Goal: Task Accomplishment & Management: Use online tool/utility

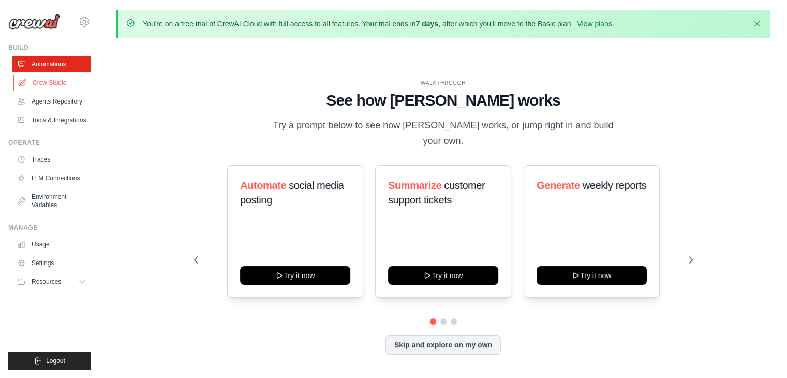
click at [43, 85] on link "Crew Studio" at bounding box center [52, 83] width 78 height 17
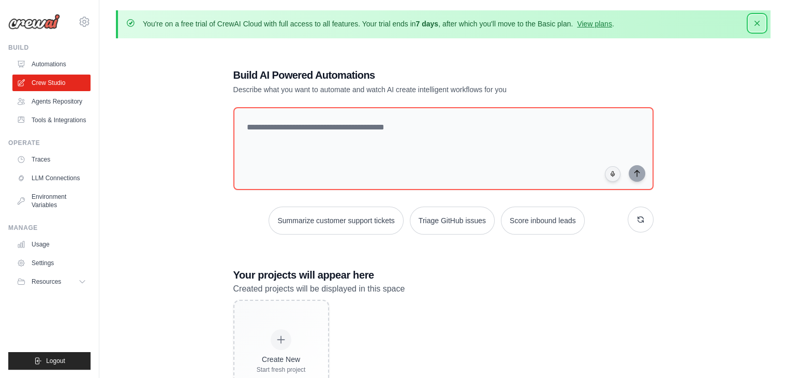
click at [753, 23] on icon "button" at bounding box center [757, 23] width 10 height 10
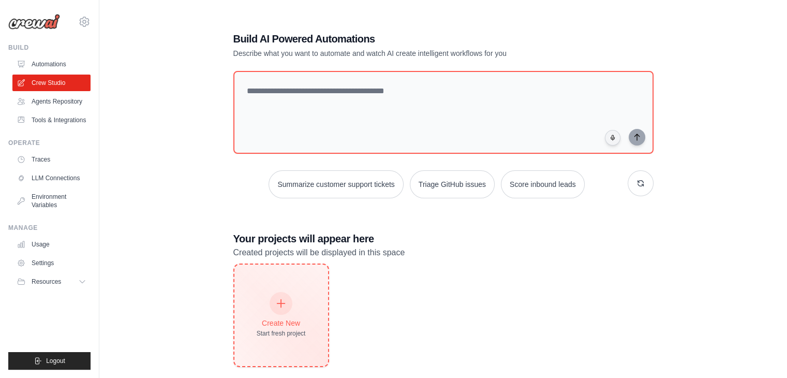
click at [271, 304] on div at bounding box center [281, 303] width 23 height 23
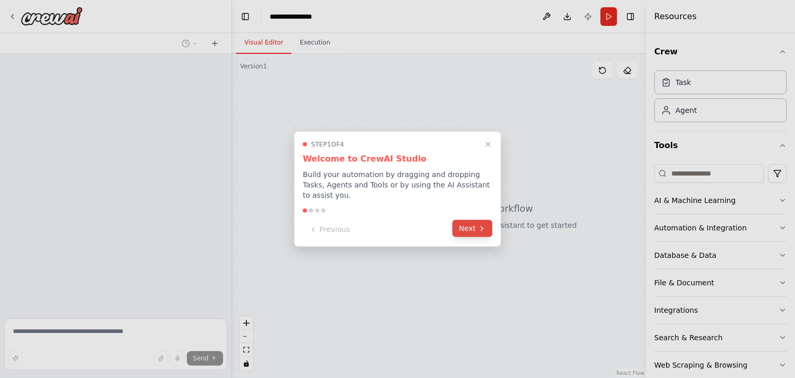
click at [476, 220] on button "Next" at bounding box center [472, 228] width 40 height 17
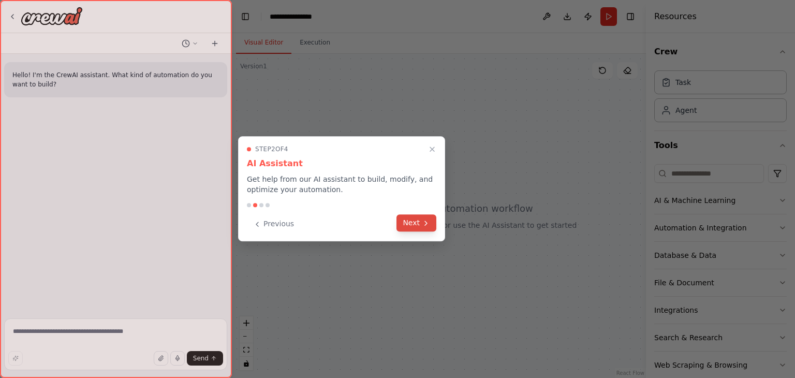
click at [414, 226] on button "Next" at bounding box center [416, 222] width 40 height 17
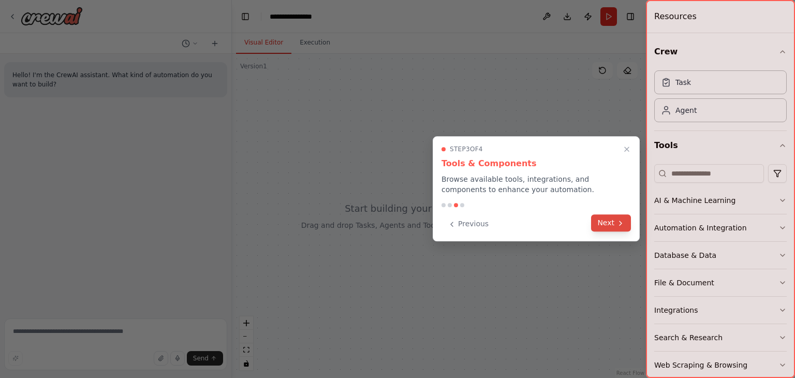
click at [623, 220] on icon at bounding box center [620, 223] width 8 height 8
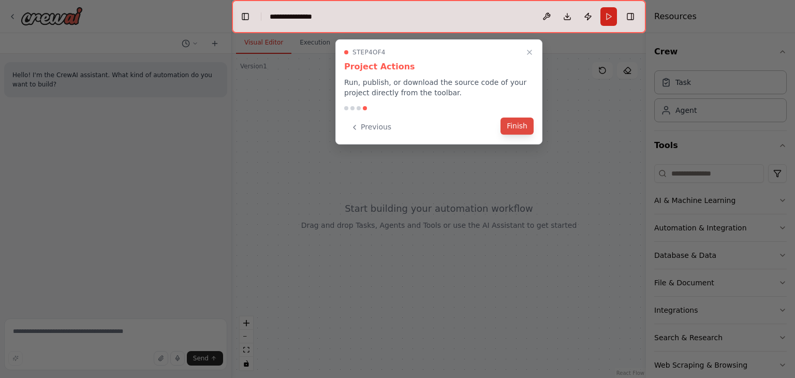
click at [520, 128] on button "Finish" at bounding box center [516, 125] width 33 height 17
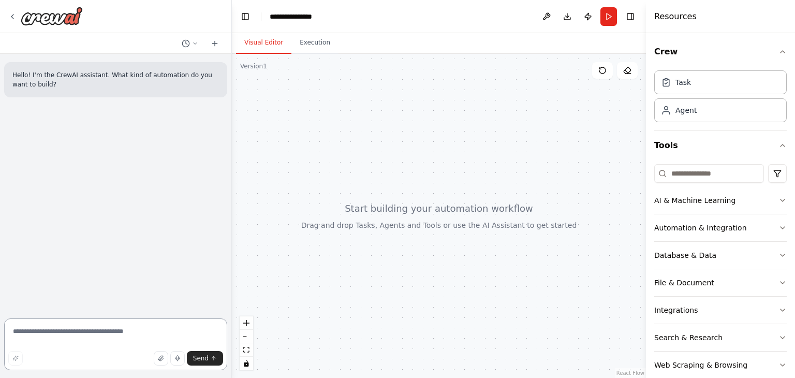
click at [107, 340] on textarea at bounding box center [115, 344] width 223 height 52
type textarea "**********"
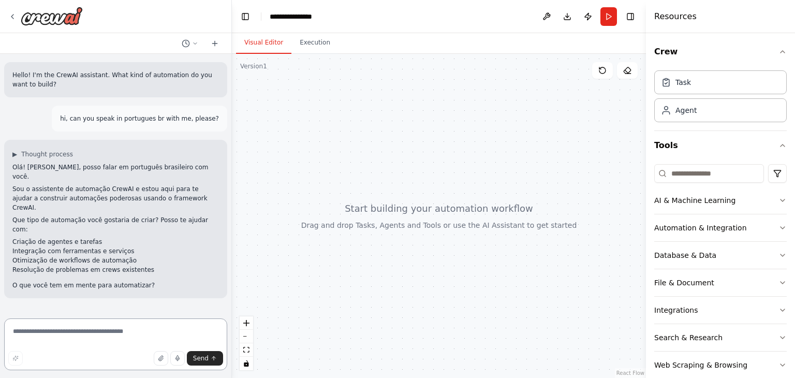
click at [91, 328] on textarea at bounding box center [115, 344] width 223 height 52
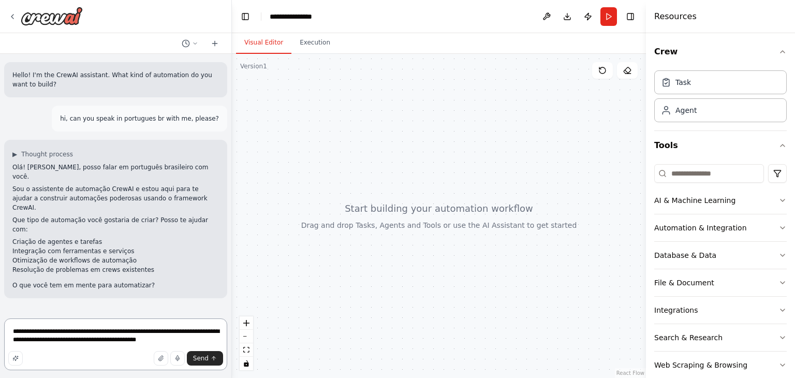
type textarea "**********"
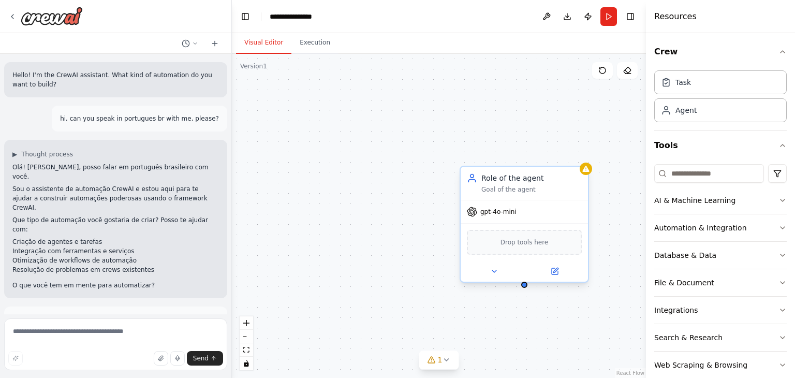
click at [514, 209] on div "gpt-4o-mini" at bounding box center [524, 211] width 127 height 23
click at [504, 216] on div "gpt-4o-mini" at bounding box center [524, 211] width 127 height 23
click at [507, 244] on span "Drop tools here" at bounding box center [524, 242] width 48 height 10
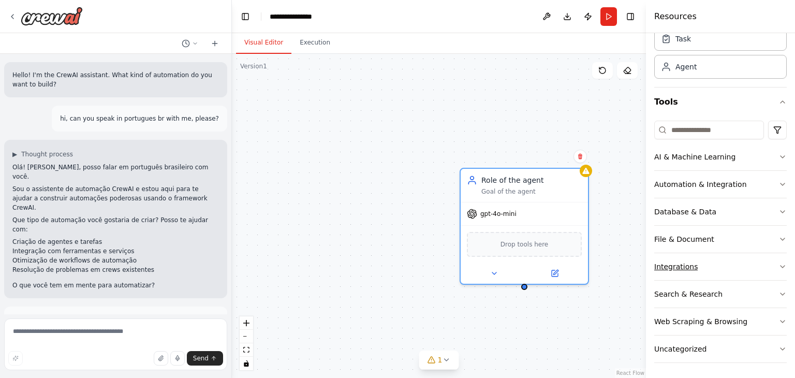
click at [698, 262] on button "Integrations" at bounding box center [720, 266] width 132 height 27
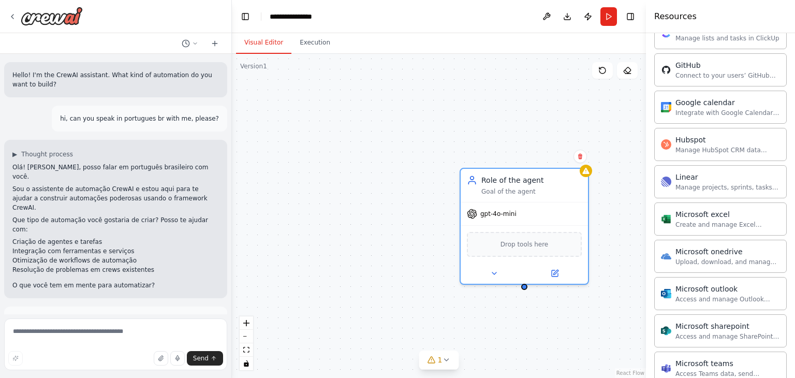
scroll to position [334, 0]
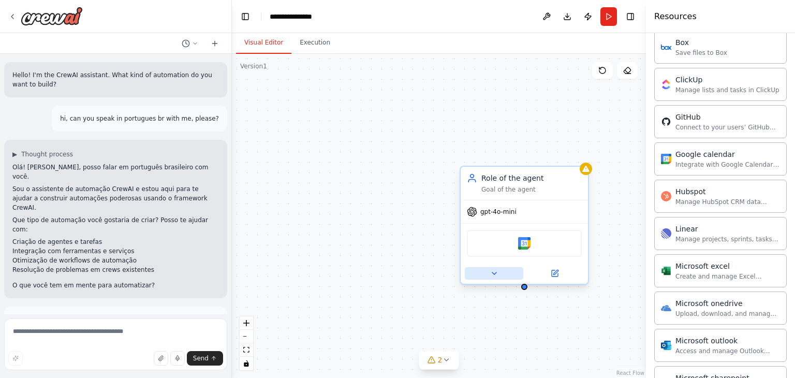
click at [501, 276] on button at bounding box center [494, 273] width 58 height 12
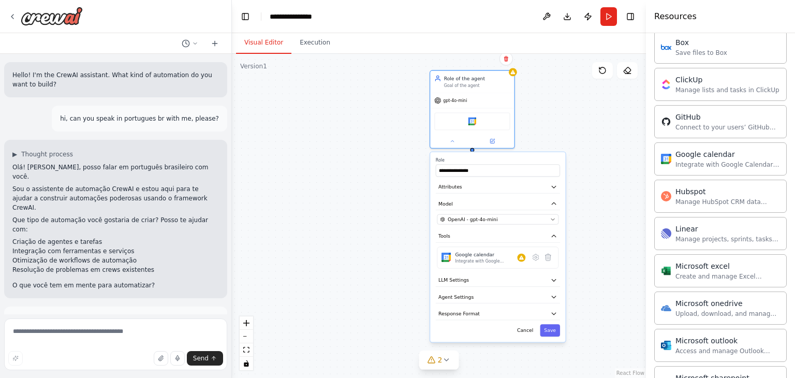
drag, startPoint x: 602, startPoint y: 261, endPoint x: 547, endPoint y: 112, distance: 158.8
click at [547, 112] on div "**********" at bounding box center [439, 216] width 414 height 324
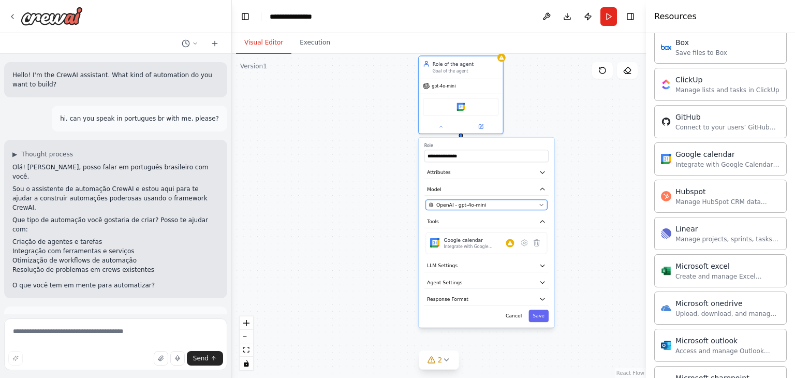
click at [528, 208] on button "OpenAI - gpt-4o-mini" at bounding box center [486, 205] width 122 height 10
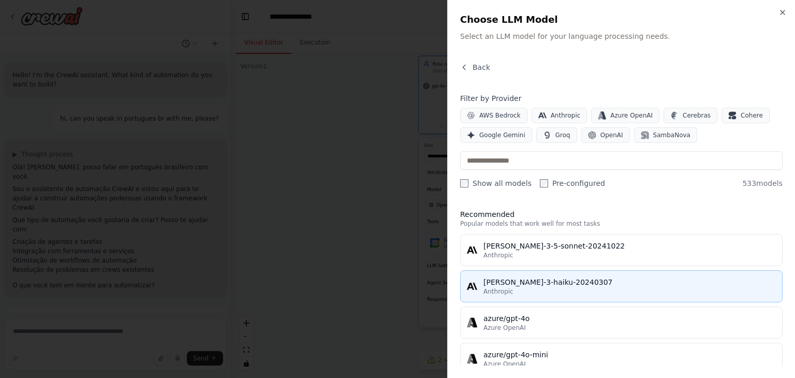
scroll to position [52, 0]
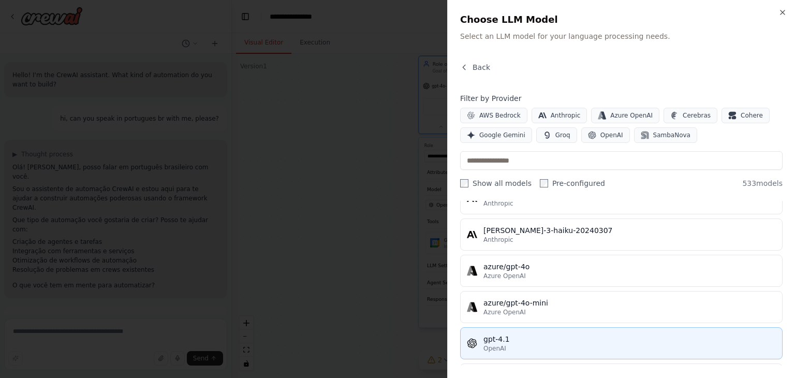
click at [517, 340] on div "gpt-4.1" at bounding box center [629, 339] width 292 height 10
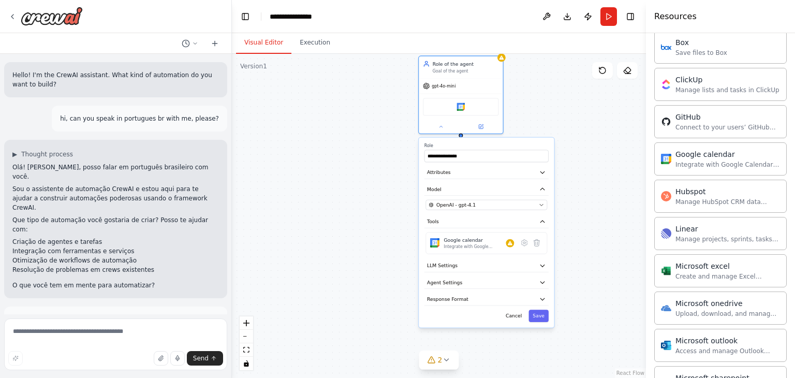
click at [494, 163] on div "**********" at bounding box center [486, 233] width 135 height 190
click at [473, 156] on input "**********" at bounding box center [486, 156] width 124 height 12
click at [539, 269] on button "LLM Settings" at bounding box center [486, 265] width 124 height 12
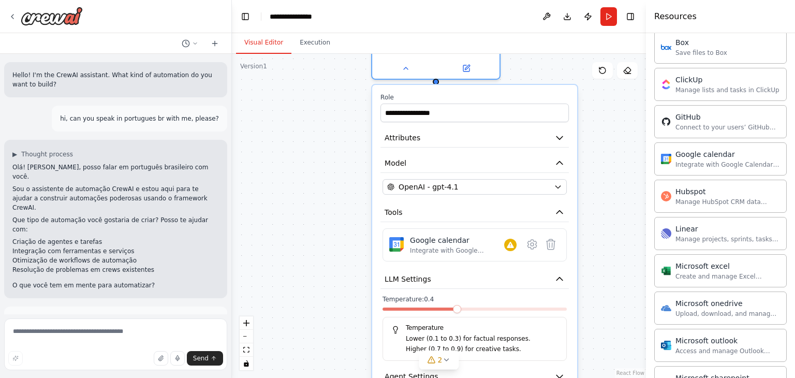
click at [457, 313] on span at bounding box center [457, 309] width 8 height 8
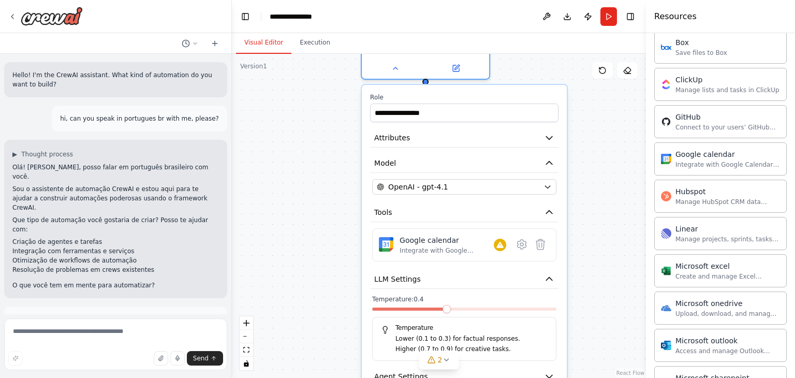
drag, startPoint x: 459, startPoint y: 313, endPoint x: 448, endPoint y: 313, distance: 11.9
click at [448, 313] on div "Temperature: 0.4 Temperature Lower (0.1 to 0.3) for factual responses. Higher (…" at bounding box center [464, 328] width 184 height 66
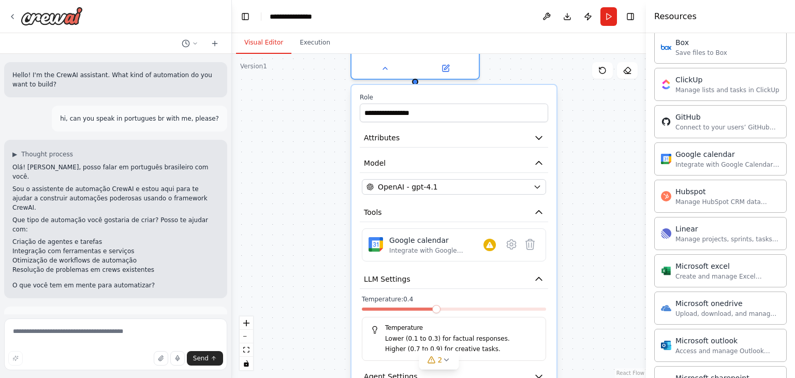
drag, startPoint x: 444, startPoint y: 311, endPoint x: 428, endPoint y: 311, distance: 16.0
click at [428, 311] on div at bounding box center [454, 310] width 184 height 7
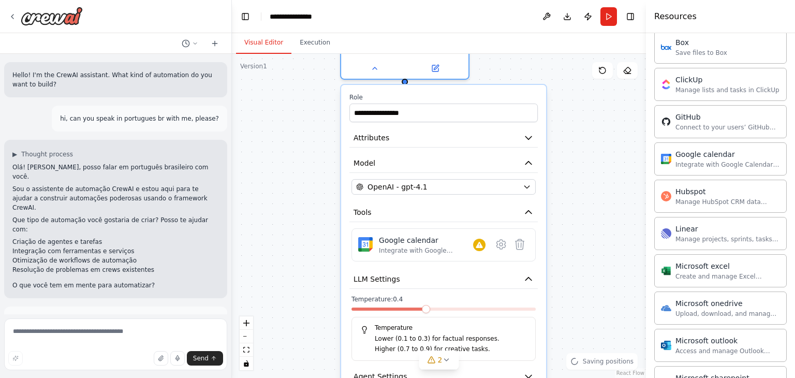
drag, startPoint x: 438, startPoint y: 311, endPoint x: 433, endPoint y: 310, distance: 5.3
click at [433, 310] on div at bounding box center [443, 310] width 184 height 7
click at [427, 308] on span at bounding box center [426, 309] width 8 height 8
click at [426, 308] on span at bounding box center [426, 309] width 8 height 8
click at [619, 269] on div "**********" at bounding box center [439, 216] width 414 height 324
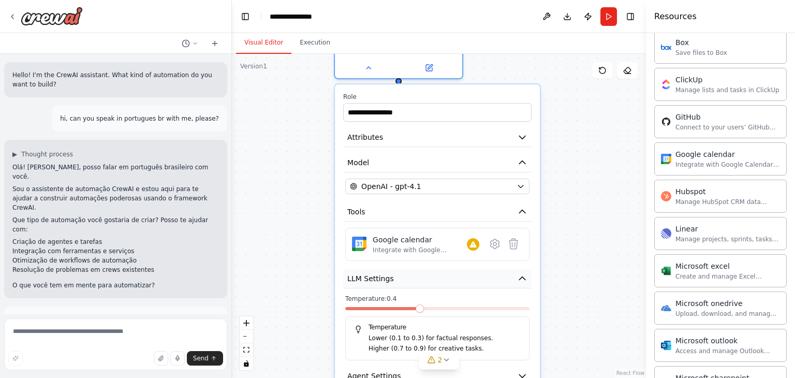
click at [423, 280] on button "LLM Settings" at bounding box center [437, 278] width 188 height 19
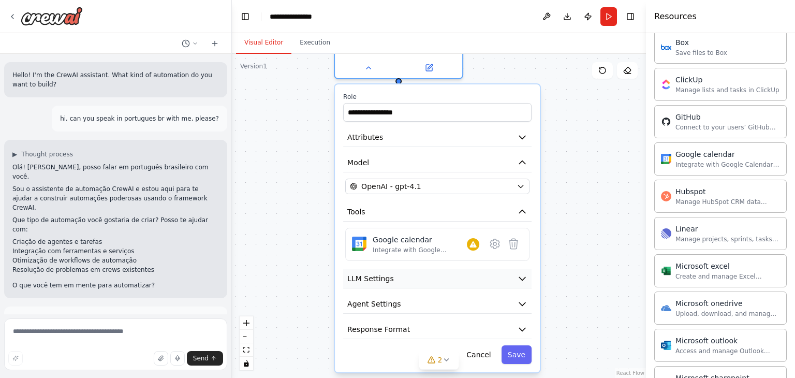
click at [423, 280] on button "LLM Settings" at bounding box center [437, 278] width 188 height 19
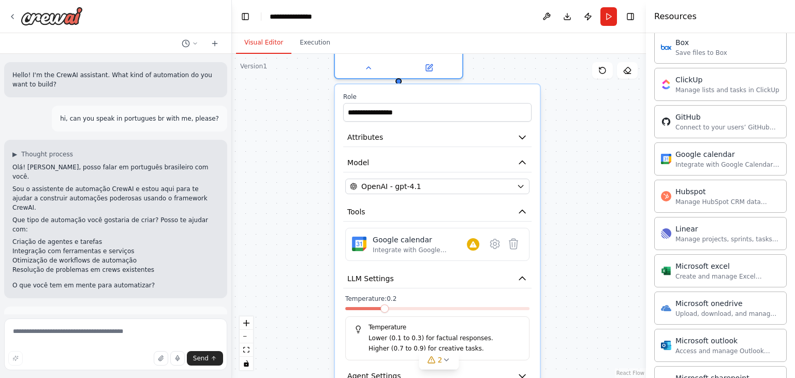
click at [380, 312] on span at bounding box center [384, 308] width 8 height 8
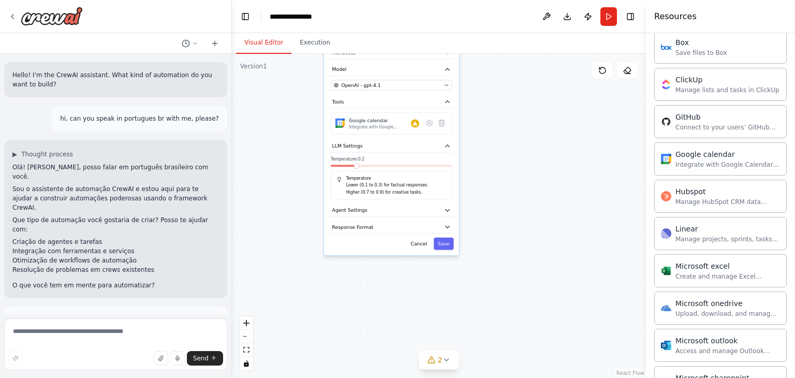
drag, startPoint x: 533, startPoint y: 299, endPoint x: 496, endPoint y: 171, distance: 133.0
click at [496, 171] on div "**********" at bounding box center [439, 216] width 414 height 324
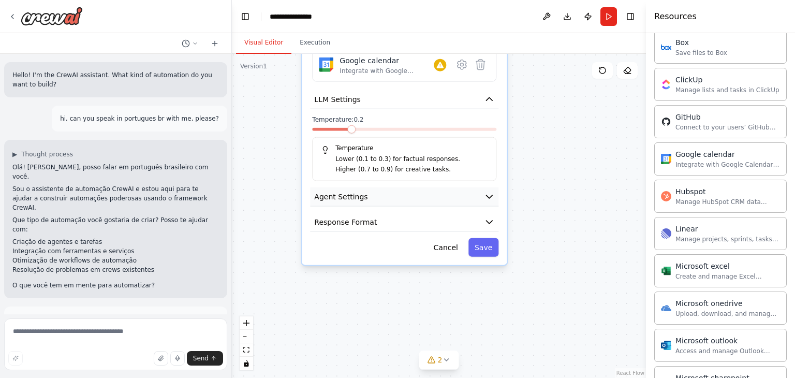
click at [383, 195] on button "Agent Settings" at bounding box center [404, 196] width 188 height 19
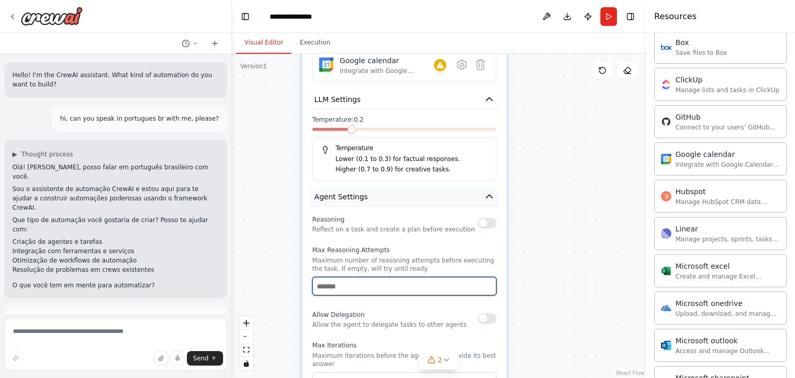
drag, startPoint x: 400, startPoint y: 281, endPoint x: 378, endPoint y: 188, distance: 95.3
click at [378, 188] on div "**********" at bounding box center [404, 230] width 205 height 651
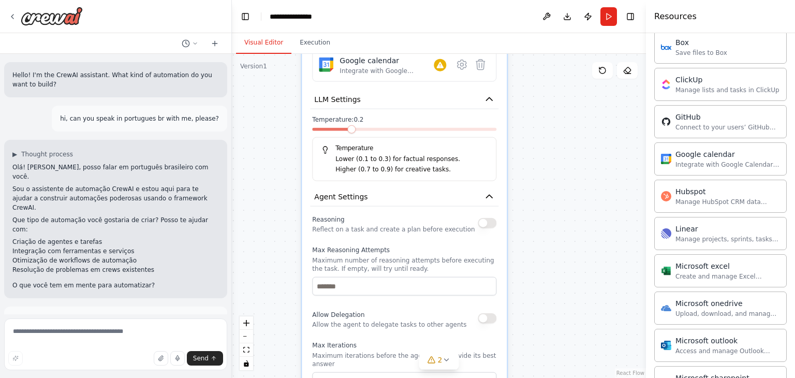
click at [484, 228] on div "Reasoning Reflect on a task and create a plan before execution" at bounding box center [404, 223] width 184 height 21
click at [480, 221] on button "button" at bounding box center [487, 223] width 19 height 10
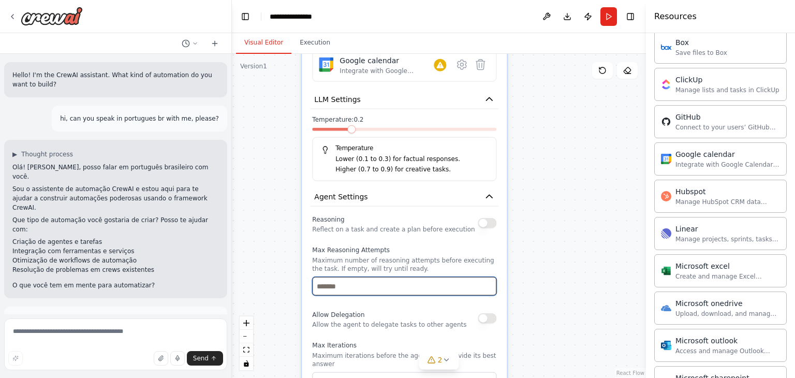
click at [453, 286] on input "number" at bounding box center [404, 286] width 184 height 19
click at [486, 283] on input "*" at bounding box center [404, 286] width 184 height 19
click at [487, 289] on input "*" at bounding box center [404, 286] width 184 height 19
click at [488, 284] on input "*" at bounding box center [404, 286] width 184 height 19
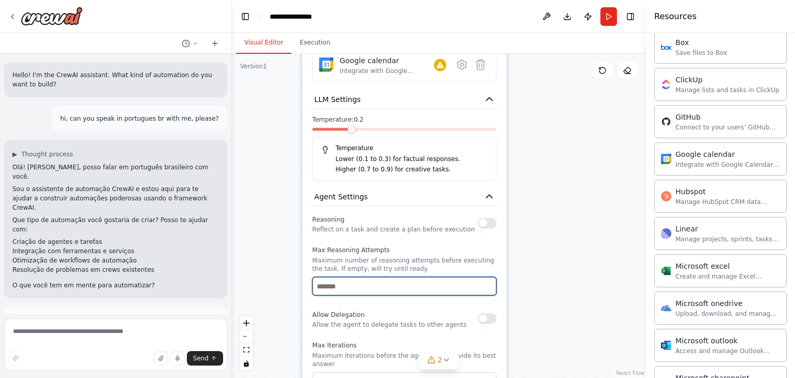
click at [488, 285] on input "*" at bounding box center [404, 286] width 184 height 19
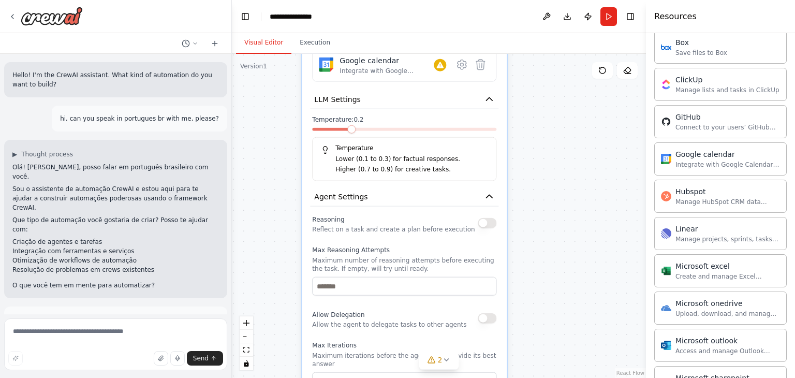
click at [488, 271] on div "Max Reasoning Attempts Maximum number of reasoning attempts before executing th…" at bounding box center [404, 271] width 184 height 50
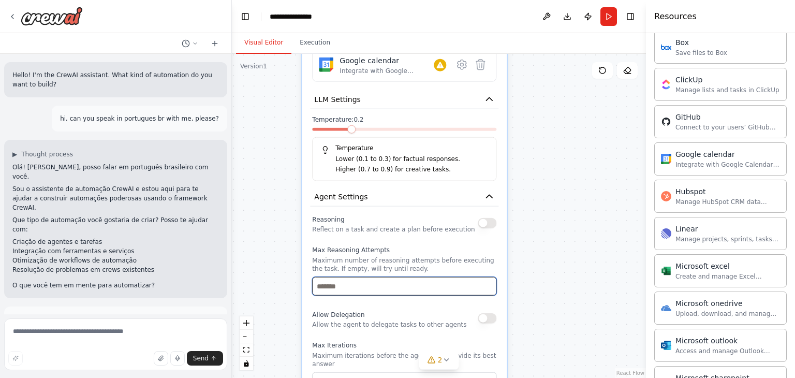
click at [487, 282] on input "*" at bounding box center [404, 286] width 184 height 19
type input "*"
click at [487, 285] on input "*" at bounding box center [404, 286] width 184 height 19
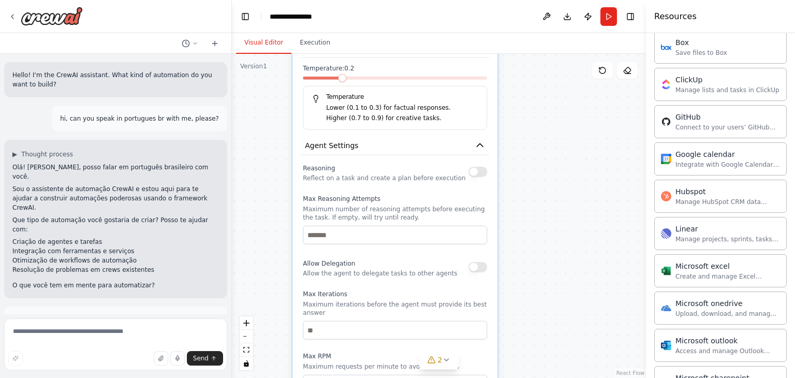
drag, startPoint x: 454, startPoint y: 314, endPoint x: 445, endPoint y: 263, distance: 51.6
click at [445, 263] on div "Allow Delegation Allow the agent to delegate tasks to other agents" at bounding box center [395, 267] width 184 height 21
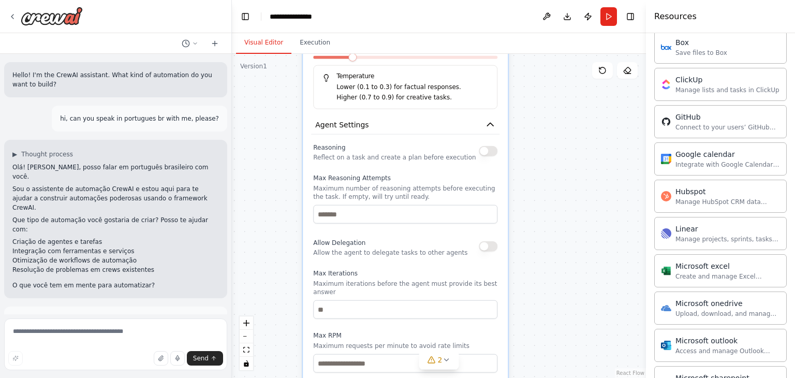
drag, startPoint x: 407, startPoint y: 284, endPoint x: 419, endPoint y: 259, distance: 27.5
click at [419, 259] on div "Reasoning Reflect on a task and create a plan before execution Max Reasoning At…" at bounding box center [405, 284] width 184 height 286
click at [481, 248] on div "Allow Delegation Allow the agent to delegate tasks to other agents" at bounding box center [405, 246] width 184 height 21
click at [486, 249] on div "Allow Delegation Allow the agent to delegate tasks to other agents" at bounding box center [405, 246] width 184 height 21
click at [485, 241] on button "button" at bounding box center [488, 246] width 19 height 10
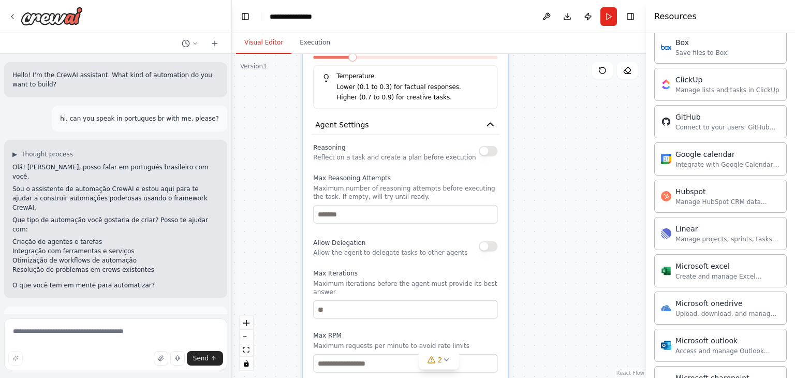
click at [484, 247] on button "button" at bounding box center [488, 246] width 19 height 10
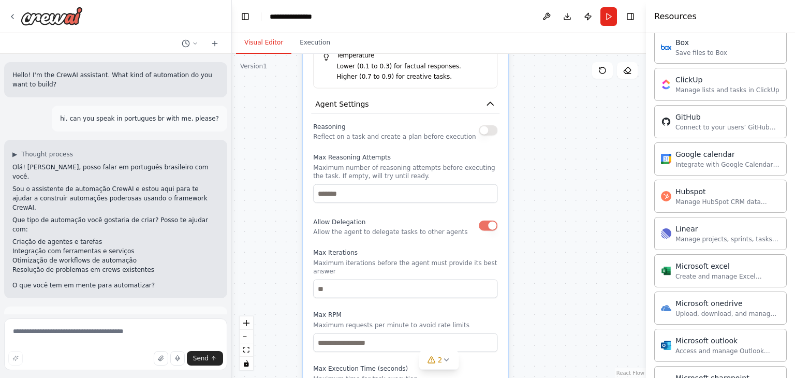
drag, startPoint x: 407, startPoint y: 255, endPoint x: 405, endPoint y: 243, distance: 12.6
click at [405, 243] on div "Reasoning Reflect on a task and create a plan before execution Max Reasoning At…" at bounding box center [405, 263] width 184 height 286
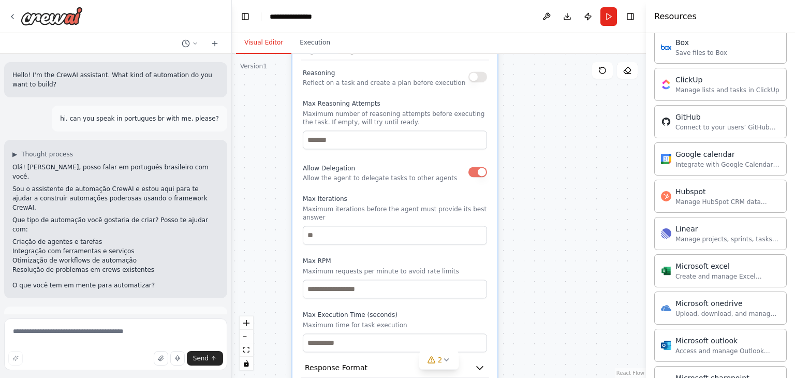
drag, startPoint x: 365, startPoint y: 300, endPoint x: 355, endPoint y: 254, distance: 47.0
click at [355, 257] on label "Max RPM" at bounding box center [395, 261] width 184 height 8
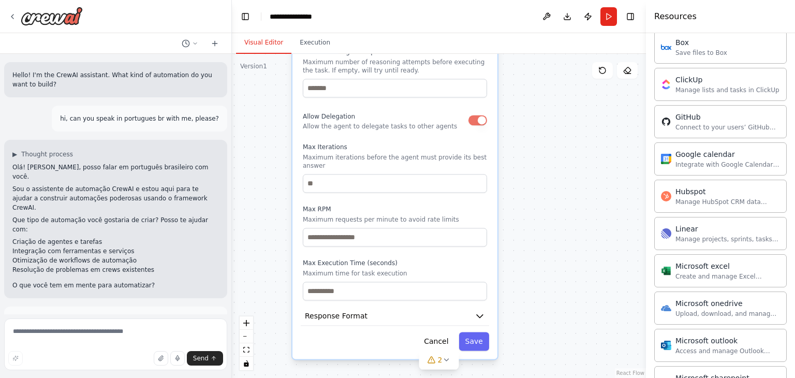
drag, startPoint x: 358, startPoint y: 305, endPoint x: 353, endPoint y: 250, distance: 55.0
click at [353, 259] on label "Max Execution Time (seconds)" at bounding box center [395, 263] width 184 height 8
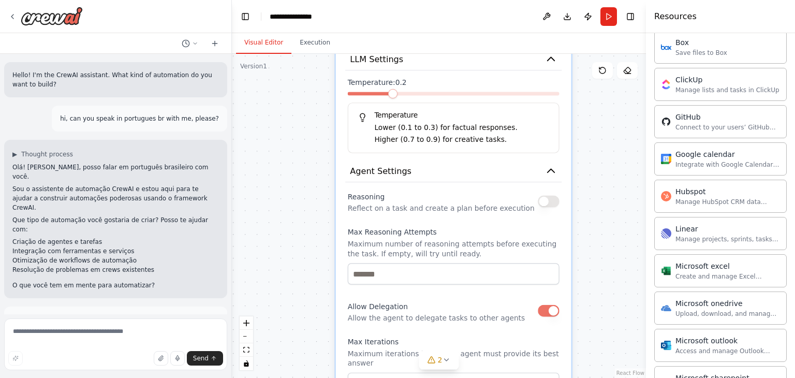
drag, startPoint x: 519, startPoint y: 201, endPoint x: 532, endPoint y: 323, distance: 122.8
click at [574, 377] on html "Hello! I'm the CrewAI assistant. What kind of automation do you want to build? …" at bounding box center [397, 189] width 795 height 378
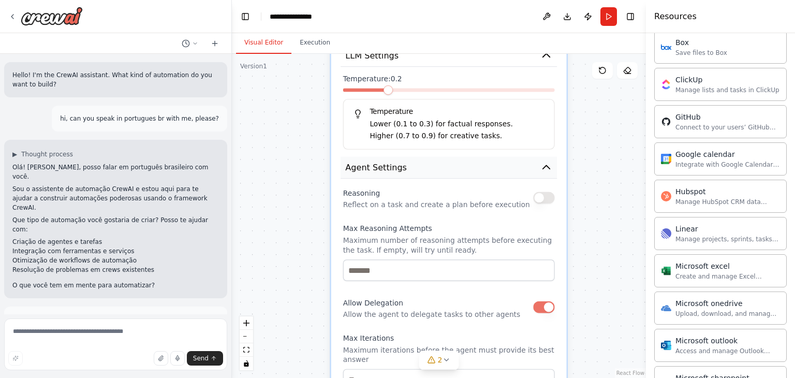
click at [427, 175] on button "Agent Settings" at bounding box center [448, 168] width 216 height 22
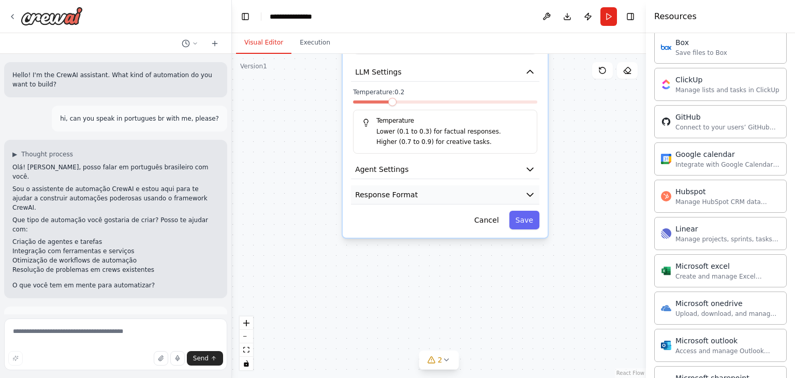
click at [449, 191] on button "Response Format" at bounding box center [445, 194] width 188 height 19
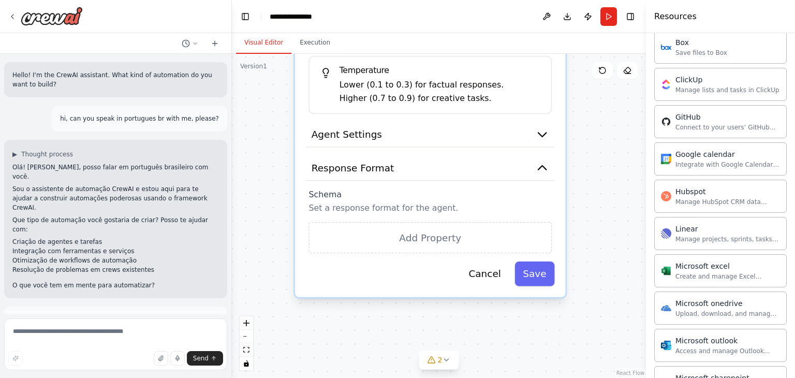
drag, startPoint x: 454, startPoint y: 226, endPoint x: 441, endPoint y: 199, distance: 29.6
click at [441, 203] on p "Set a response format for the agent." at bounding box center [429, 208] width 243 height 11
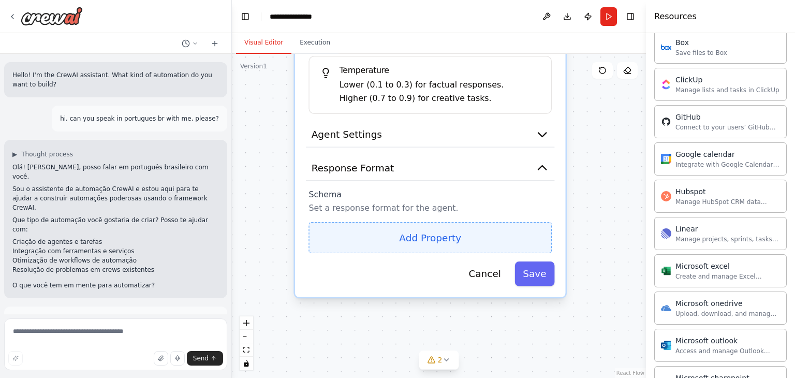
click at [414, 244] on button "Add Property" at bounding box center [429, 238] width 243 height 32
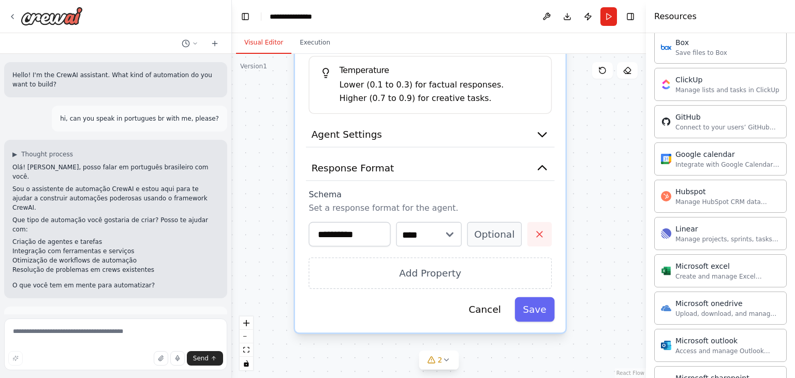
click at [536, 229] on icon "button" at bounding box center [539, 234] width 11 height 11
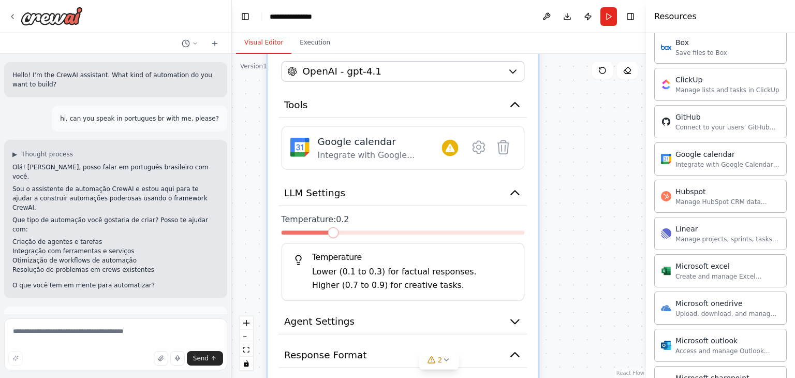
drag, startPoint x: 419, startPoint y: 195, endPoint x: 366, endPoint y: 200, distance: 53.0
click at [389, 377] on label "Schema" at bounding box center [402, 381] width 243 height 11
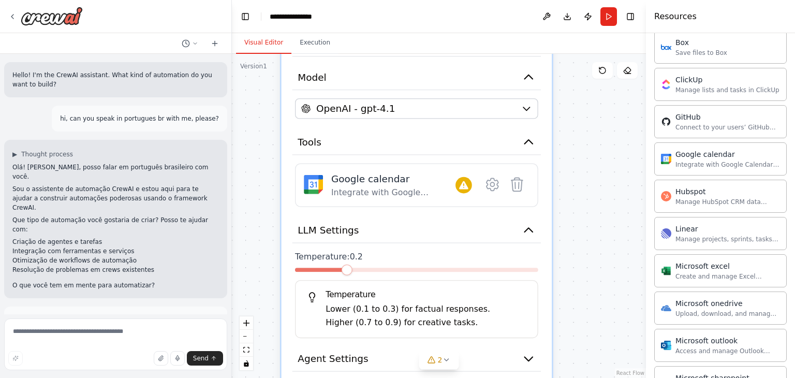
drag, startPoint x: 368, startPoint y: 228, endPoint x: 373, endPoint y: 243, distance: 15.2
click at [373, 243] on div "**********" at bounding box center [416, 247] width 271 height 547
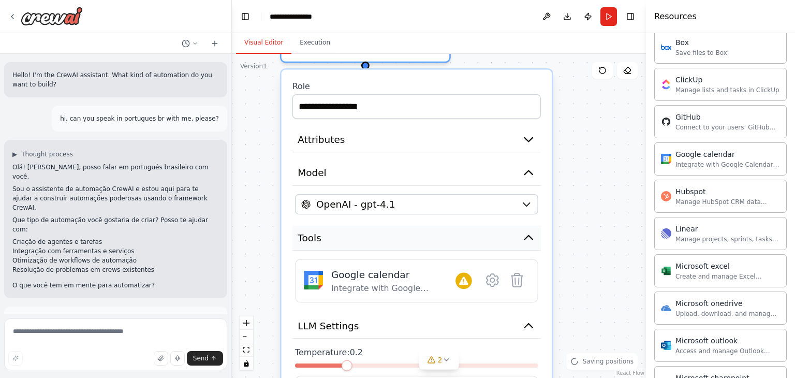
drag, startPoint x: 395, startPoint y: 132, endPoint x: 400, endPoint y: 231, distance: 99.5
click at [400, 231] on button "Tools" at bounding box center [416, 237] width 248 height 25
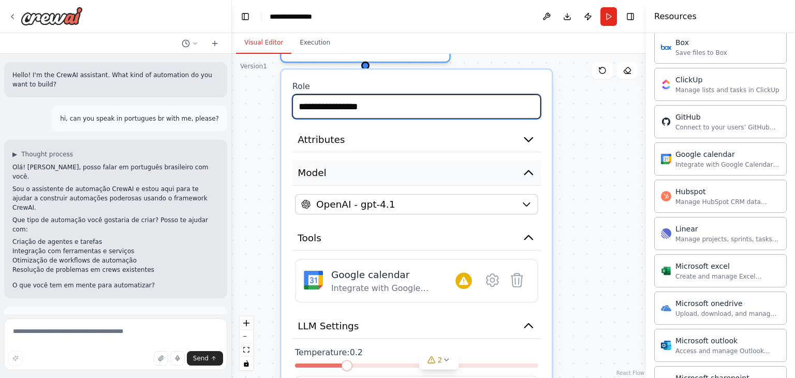
drag, startPoint x: 372, startPoint y: 113, endPoint x: 379, endPoint y: 166, distance: 53.7
click at [379, 166] on div "**********" at bounding box center [416, 343] width 271 height 547
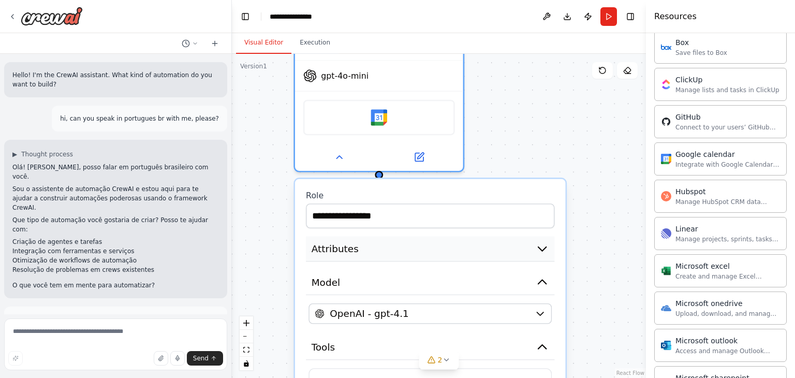
drag, startPoint x: 380, startPoint y: 128, endPoint x: 389, endPoint y: 245, distance: 117.3
click at [389, 245] on button "Attributes" at bounding box center [430, 248] width 248 height 25
click at [115, 325] on textarea at bounding box center [115, 344] width 223 height 52
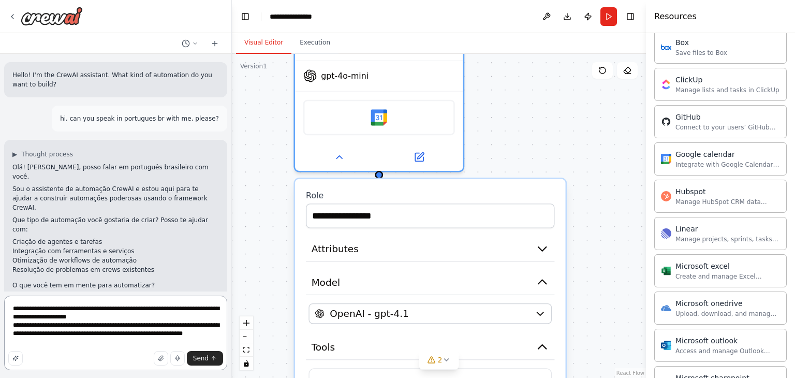
click at [87, 331] on textarea "**********" at bounding box center [115, 332] width 223 height 75
click at [85, 328] on textarea "**********" at bounding box center [115, 332] width 223 height 75
click at [99, 317] on textarea "**********" at bounding box center [115, 332] width 223 height 75
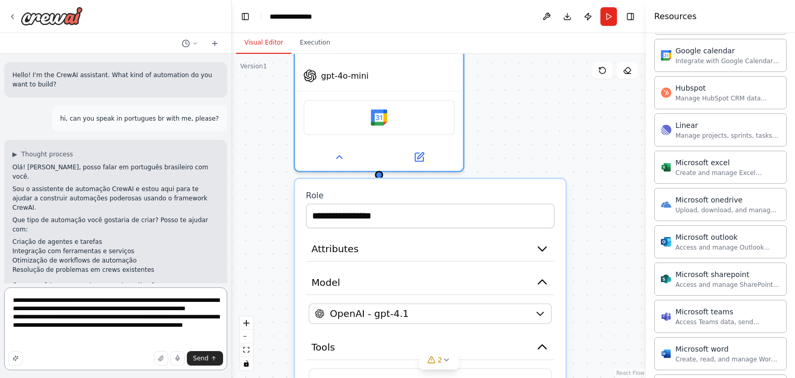
scroll to position [1, 0]
click at [68, 340] on textarea "**********" at bounding box center [115, 328] width 223 height 83
click at [136, 334] on textarea "**********" at bounding box center [115, 328] width 223 height 83
click at [83, 345] on textarea "**********" at bounding box center [115, 328] width 223 height 83
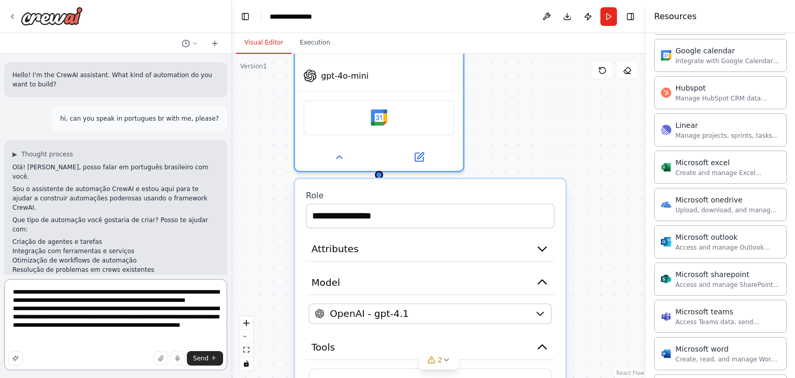
type textarea "**********"
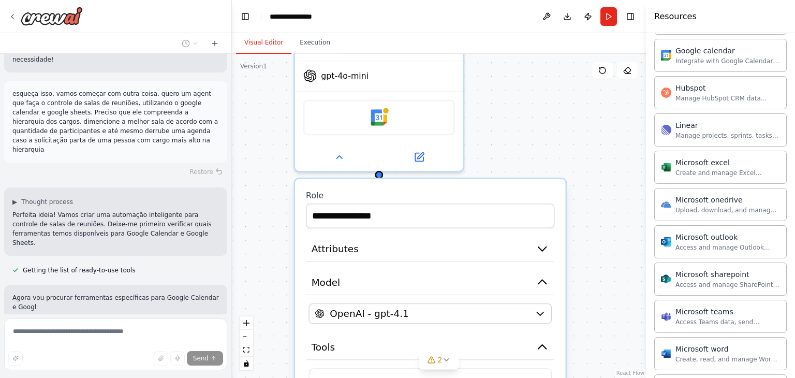
scroll to position [541, 0]
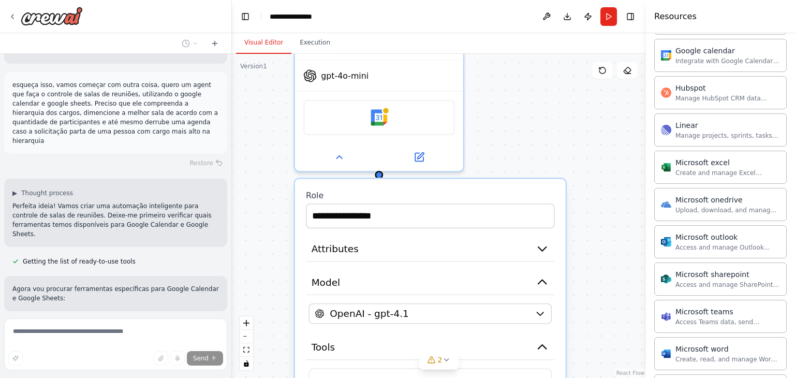
click at [528, 99] on div "**********" at bounding box center [439, 216] width 414 height 324
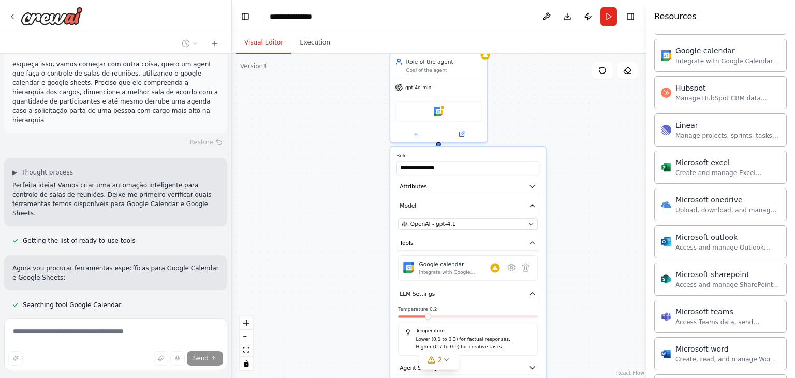
click at [376, 106] on div "**********" at bounding box center [439, 216] width 414 height 324
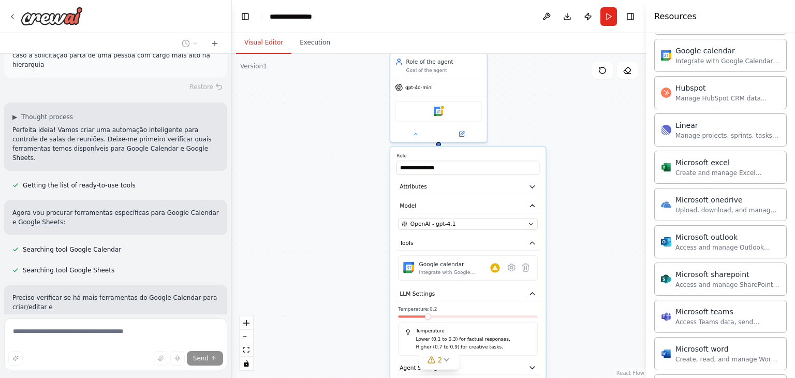
scroll to position [626, 0]
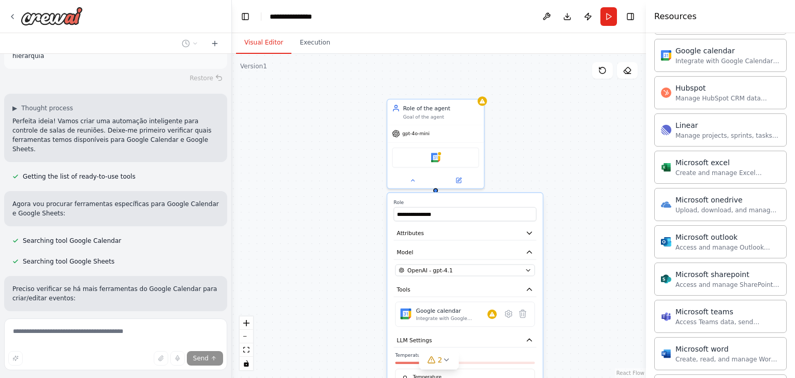
drag, startPoint x: 544, startPoint y: 86, endPoint x: 506, endPoint y: 128, distance: 56.7
click at [540, 131] on div "**********" at bounding box center [439, 216] width 414 height 324
click at [456, 132] on div "gpt-4o-mini" at bounding box center [434, 131] width 96 height 17
click at [476, 90] on icon at bounding box center [474, 87] width 4 height 6
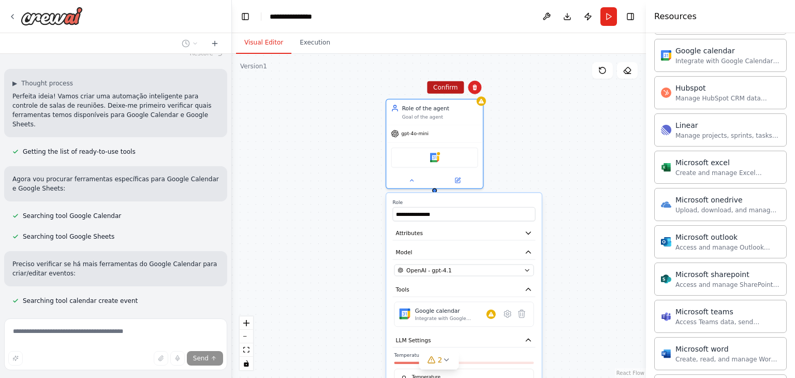
click at [447, 94] on button "Confirm" at bounding box center [445, 87] width 37 height 12
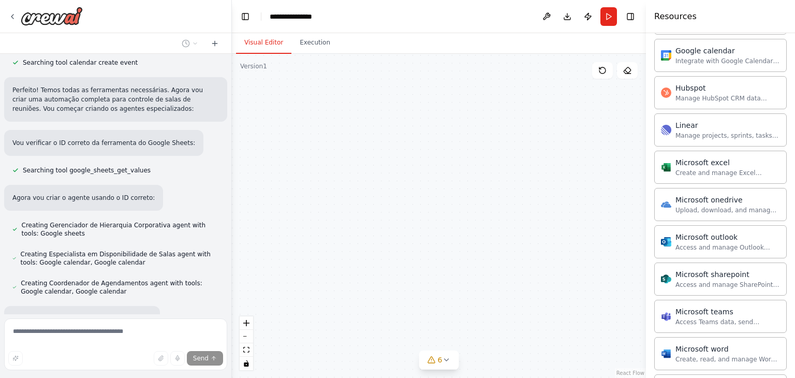
scroll to position [909, 0]
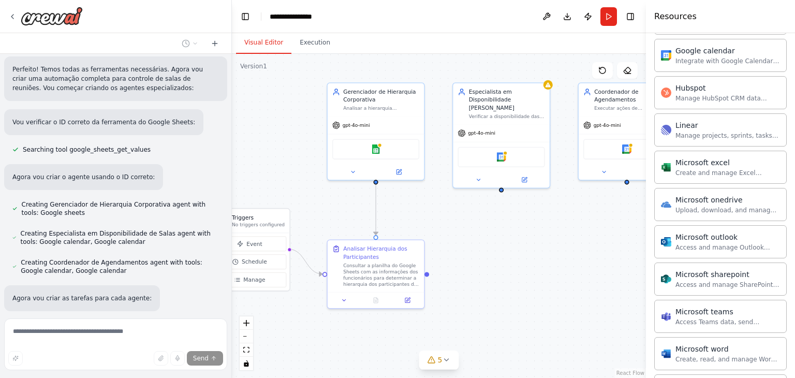
drag, startPoint x: 372, startPoint y: 168, endPoint x: 286, endPoint y: 361, distance: 210.8
click at [286, 361] on div ".deletable-edge-delete-btn { width: 20px; height: 20px; border: 0px solid #ffff…" at bounding box center [439, 216] width 414 height 324
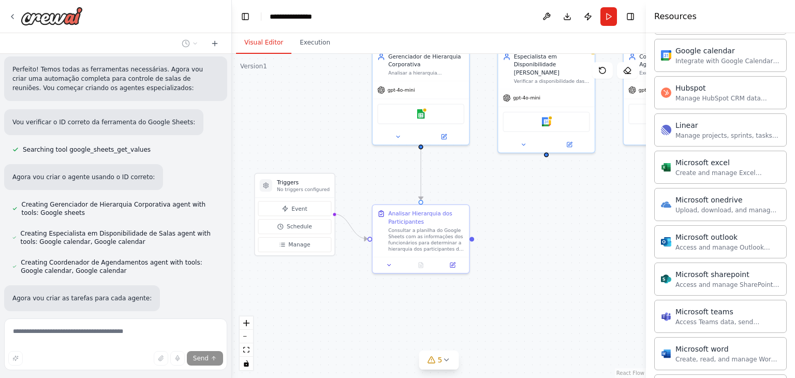
scroll to position [930, 0]
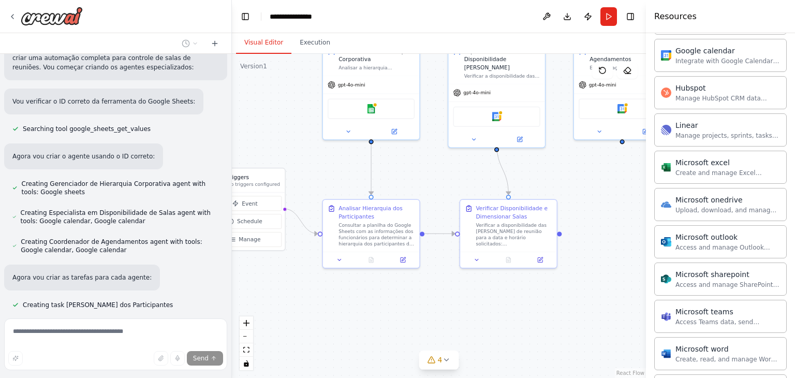
drag, startPoint x: 288, startPoint y: 354, endPoint x: 284, endPoint y: 314, distance: 40.5
click at [284, 314] on div ".deletable-edge-delete-btn { width: 20px; height: 20px; border: 0px solid #ffff…" at bounding box center [439, 216] width 414 height 324
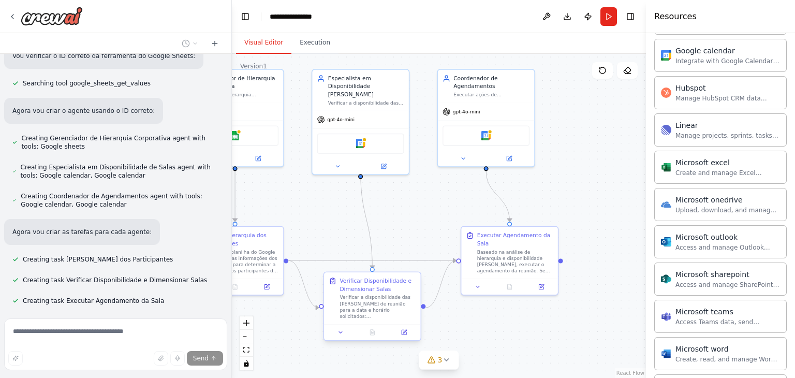
scroll to position [1006, 0]
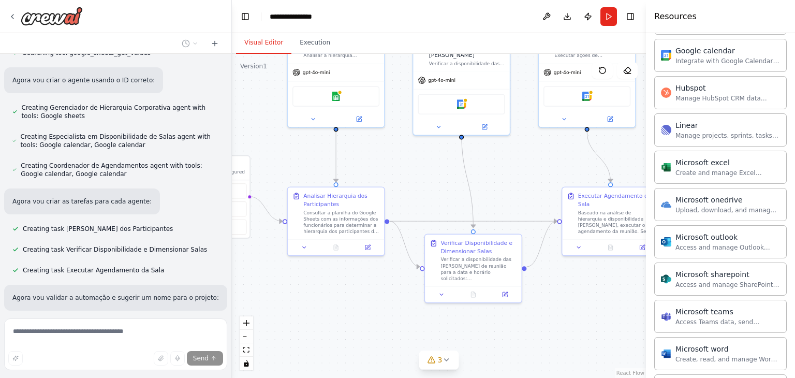
drag, startPoint x: 415, startPoint y: 321, endPoint x: 420, endPoint y: 285, distance: 36.5
click at [447, 284] on div ".deletable-edge-delete-btn { width: 20px; height: 20px; border: 0px solid #ffff…" at bounding box center [439, 216] width 414 height 324
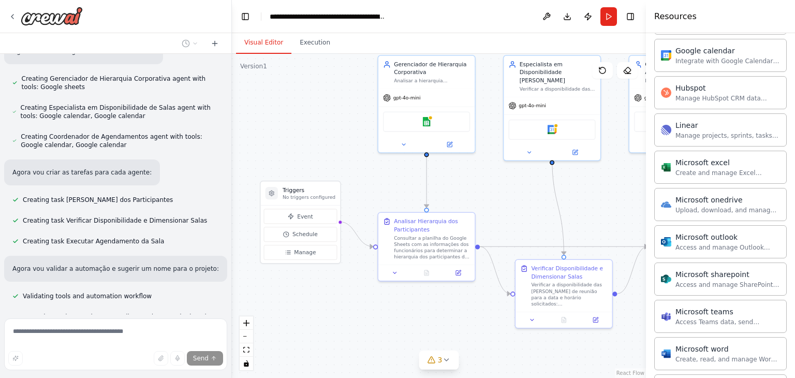
drag, startPoint x: 271, startPoint y: 259, endPoint x: 362, endPoint y: 284, distance: 95.0
click at [362, 284] on div ".deletable-edge-delete-btn { width: 20px; height: 20px; border: 0px solid #ffff…" at bounding box center [439, 216] width 414 height 324
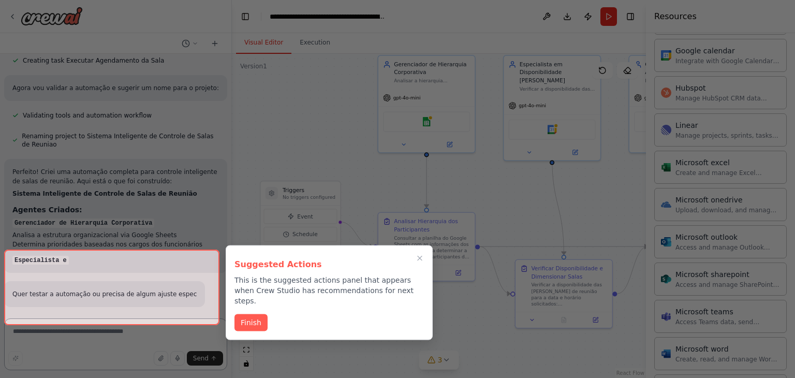
scroll to position [1234, 0]
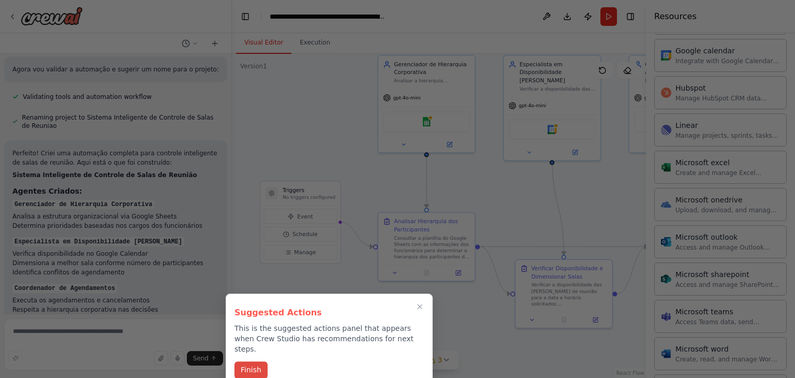
click at [251, 361] on button "Finish" at bounding box center [250, 369] width 33 height 17
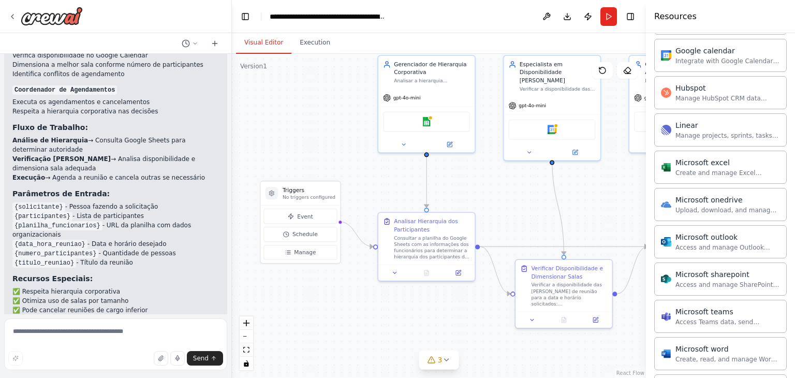
scroll to position [1536, 0]
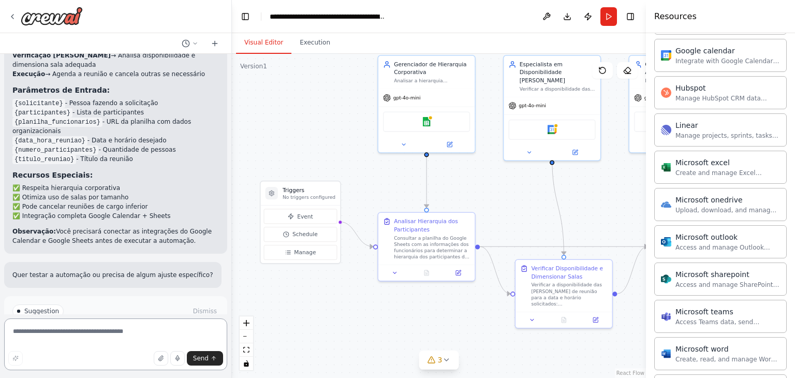
click at [46, 328] on textarea at bounding box center [115, 344] width 223 height 52
click at [60, 337] on textarea at bounding box center [115, 344] width 223 height 52
type textarea "**********"
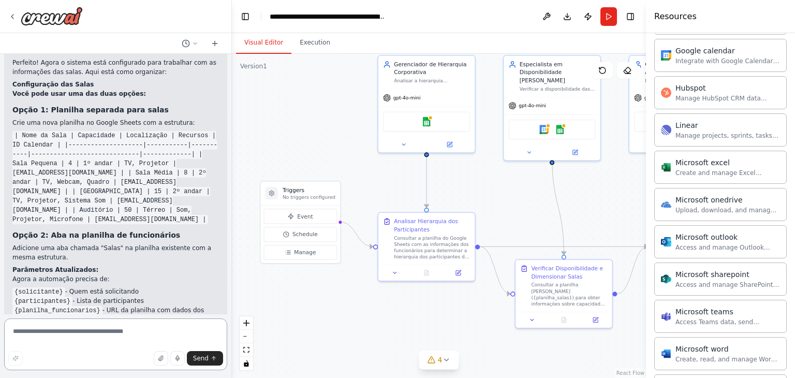
scroll to position [2266, 0]
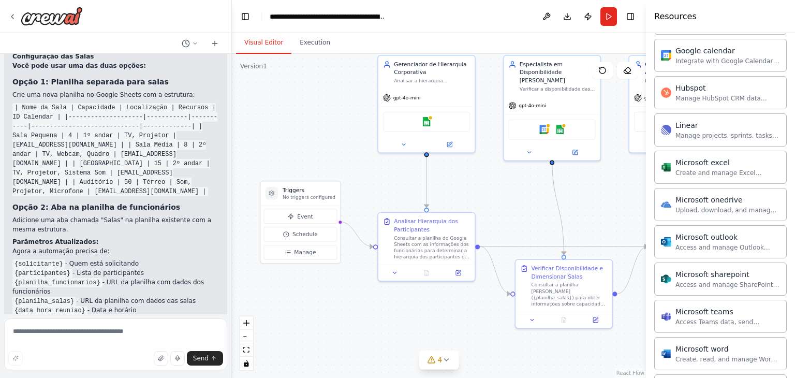
click at [380, 176] on div ".deletable-edge-delete-btn { width: 20px; height: 20px; border: 0px solid #ffff…" at bounding box center [439, 216] width 414 height 324
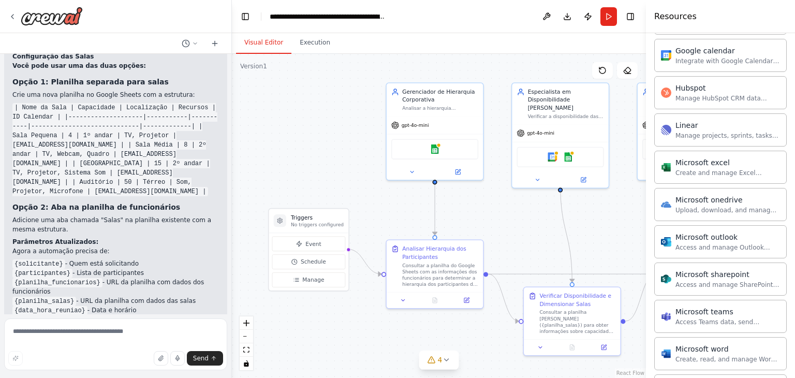
drag, startPoint x: 546, startPoint y: 216, endPoint x: 555, endPoint y: 243, distance: 28.6
click at [555, 243] on div ".deletable-edge-delete-btn { width: 20px; height: 20px; border: 0px solid #ffff…" at bounding box center [439, 216] width 414 height 324
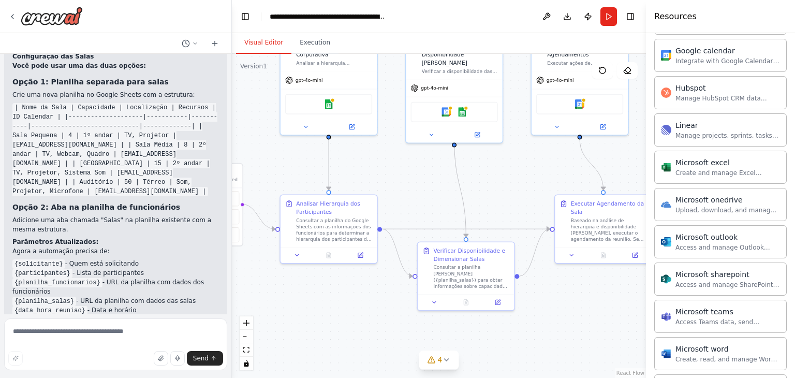
drag, startPoint x: 472, startPoint y: 222, endPoint x: 366, endPoint y: 172, distance: 117.1
click at [366, 172] on div ".deletable-edge-delete-btn { width: 20px; height: 20px; border: 0px solid #ffff…" at bounding box center [439, 216] width 414 height 324
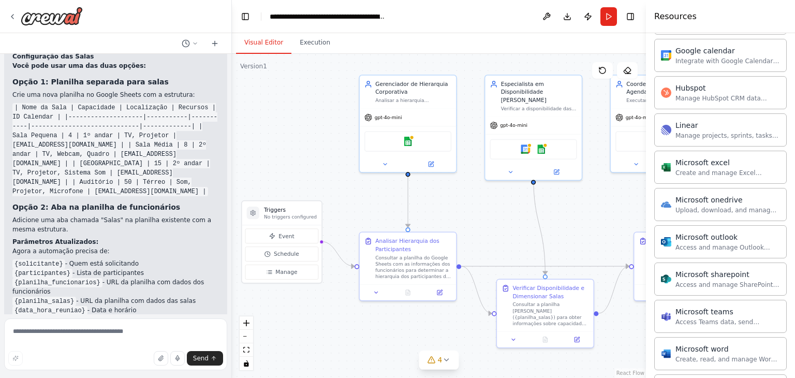
drag, startPoint x: 525, startPoint y: 353, endPoint x: 637, endPoint y: 402, distance: 122.2
click at [637, 377] on html "Hello! I'm the CrewAI assistant. What kind of automation do you want to build? …" at bounding box center [397, 189] width 795 height 378
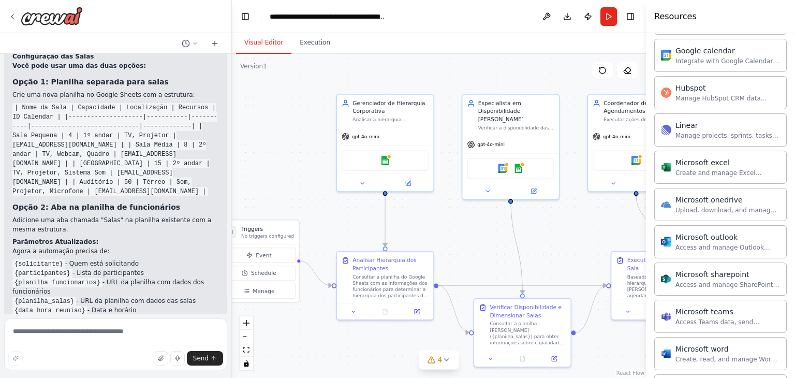
drag, startPoint x: 369, startPoint y: 213, endPoint x: 339, endPoint y: 227, distance: 32.9
click at [339, 227] on div ".deletable-edge-delete-btn { width: 20px; height: 20px; border: 0px solid #ffff…" at bounding box center [439, 216] width 414 height 324
click at [442, 361] on icon at bounding box center [446, 359] width 8 height 8
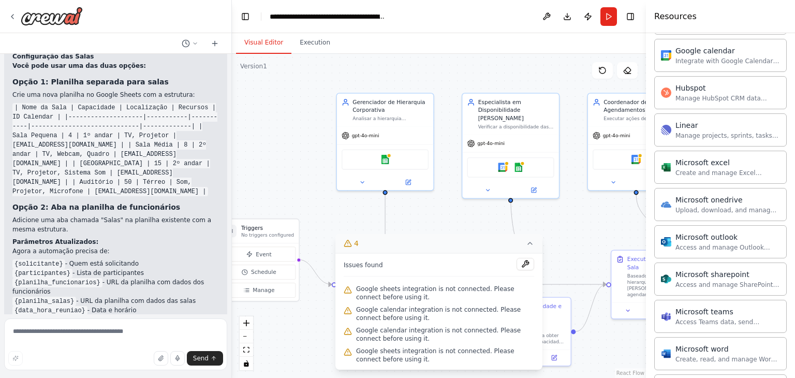
click at [258, 191] on div ".deletable-edge-delete-btn { width: 20px; height: 20px; border: 0px solid #ffff…" at bounding box center [439, 216] width 414 height 324
click at [529, 250] on button "4" at bounding box center [438, 243] width 207 height 19
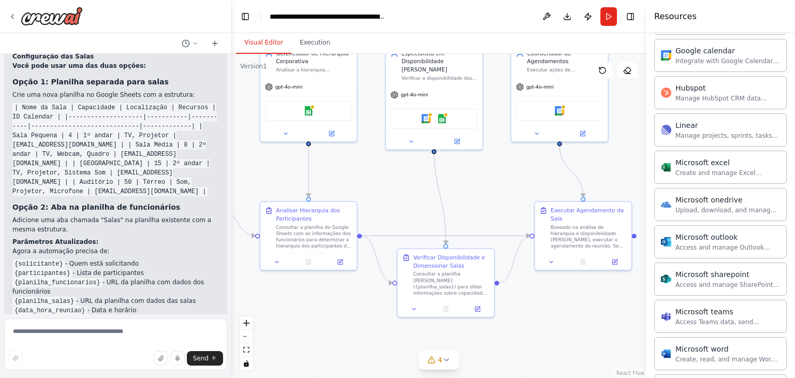
drag, startPoint x: 499, startPoint y: 253, endPoint x: 417, endPoint y: 194, distance: 101.1
click at [417, 194] on div ".deletable-edge-delete-btn { width: 20px; height: 20px; border: 0px solid #ffff…" at bounding box center [439, 216] width 414 height 324
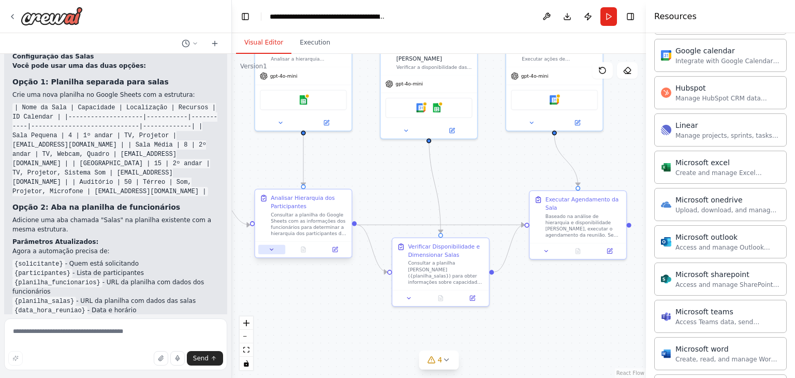
click at [269, 253] on button at bounding box center [271, 249] width 27 height 9
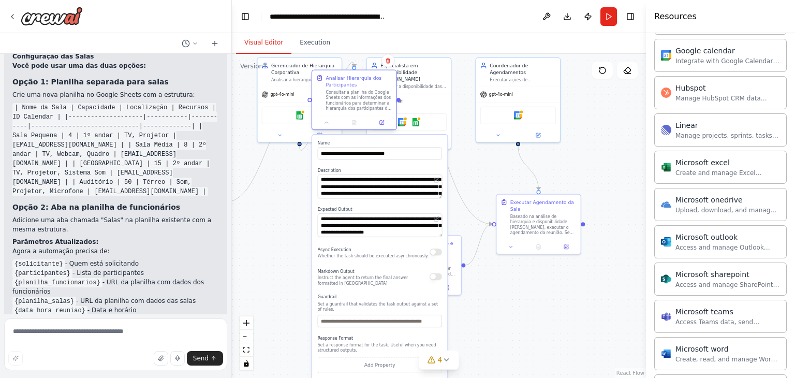
drag, startPoint x: 314, startPoint y: 220, endPoint x: 373, endPoint y: 104, distance: 130.0
click at [373, 104] on div "Consultar a planilha do Google Sheets com as informações dos funcionários para …" at bounding box center [358, 101] width 66 height 22
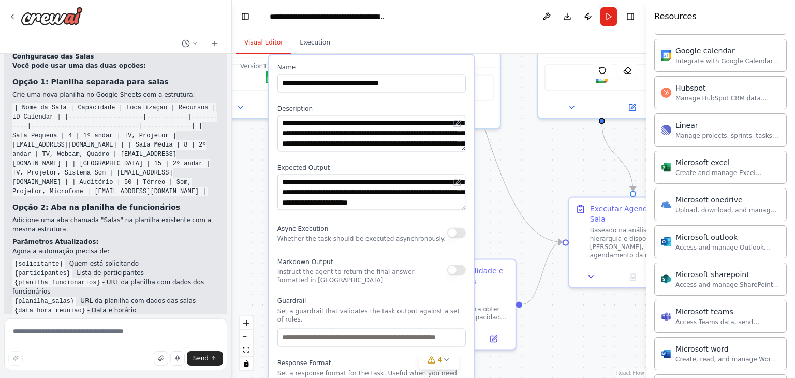
drag, startPoint x: 395, startPoint y: 332, endPoint x: 350, endPoint y: 246, distance: 97.0
click at [368, 275] on p "Instruct the agent to return the final answer formatted in [GEOGRAPHIC_DATA]" at bounding box center [362, 276] width 170 height 17
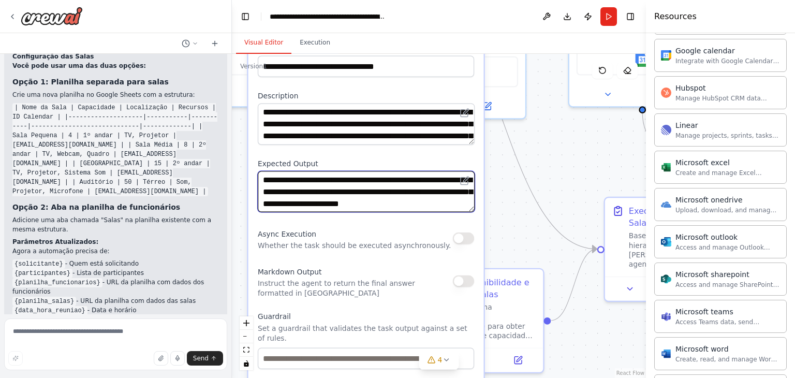
scroll to position [10, 0]
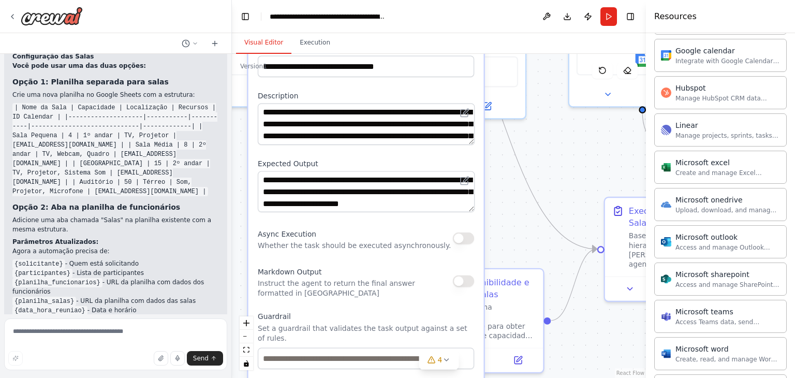
click at [507, 198] on div ".deletable-edge-delete-btn { width: 20px; height: 20px; border: 0px solid #ffff…" at bounding box center [439, 216] width 414 height 324
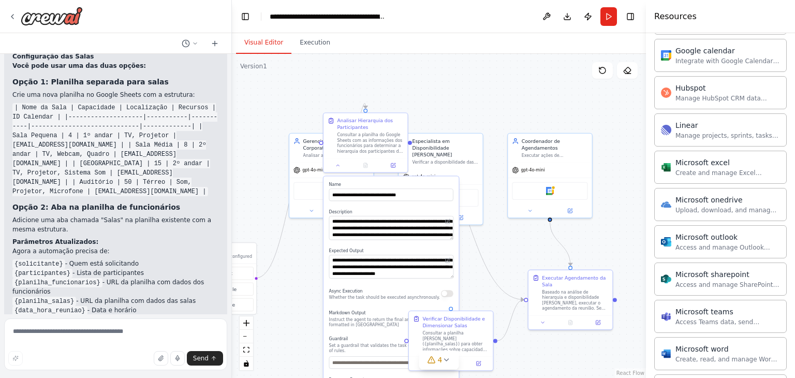
drag, startPoint x: 468, startPoint y: 176, endPoint x: 457, endPoint y: 228, distance: 53.0
click at [471, 254] on div ".deletable-edge-delete-btn { width: 20px; height: 20px; border: 0px solid #ffff…" at bounding box center [439, 216] width 414 height 324
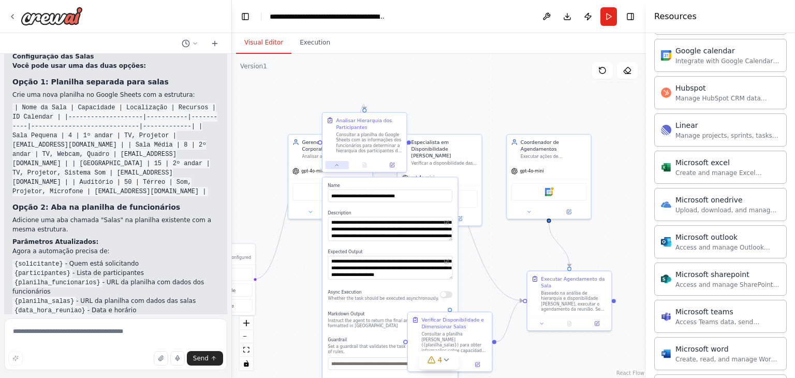
click at [337, 168] on button at bounding box center [336, 165] width 23 height 8
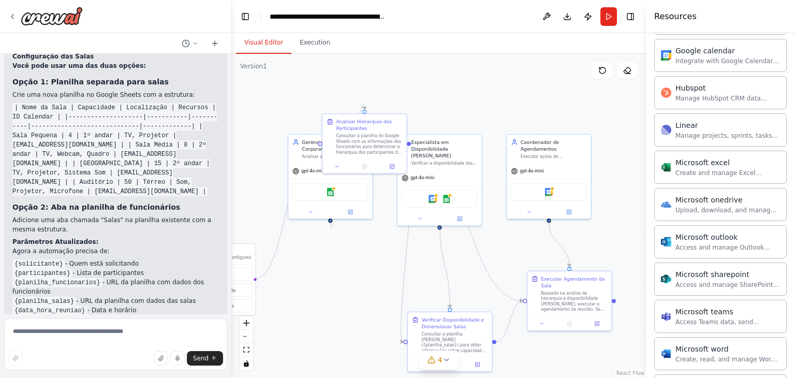
click at [337, 258] on div ".deletable-edge-delete-btn { width: 20px; height: 20px; border: 0px solid #ffff…" at bounding box center [439, 216] width 414 height 324
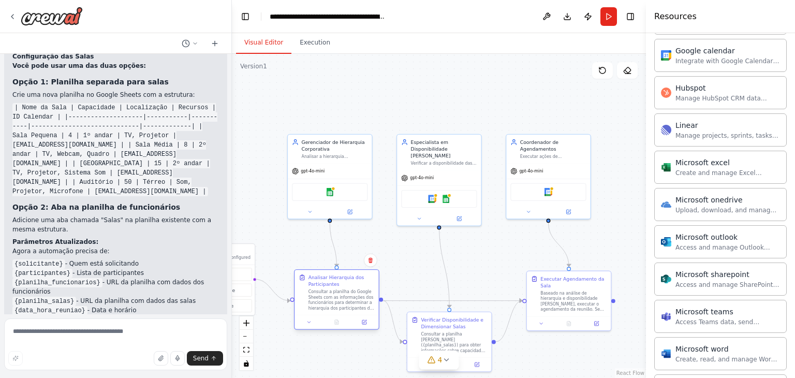
drag, startPoint x: 368, startPoint y: 129, endPoint x: 343, endPoint y: 284, distance: 157.2
click at [343, 284] on div "Analisar Hierarquia dos Participantes" at bounding box center [341, 280] width 66 height 13
drag, startPoint x: 360, startPoint y: 287, endPoint x: 342, endPoint y: 294, distance: 19.7
click at [353, 288] on div "Analisar Hierarquia dos Participantes Consultar a planilha do Google Sheets com…" at bounding box center [341, 292] width 66 height 37
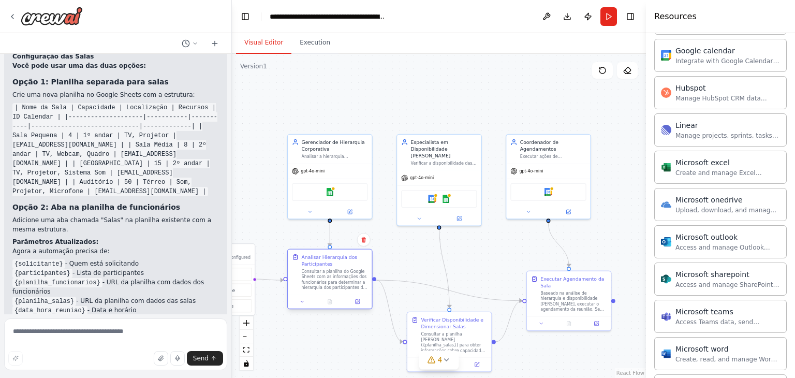
drag, startPoint x: 337, startPoint y: 291, endPoint x: 338, endPoint y: 271, distance: 20.2
click at [338, 271] on div "Consultar a planilha do Google Sheets com as informações dos funcionários para …" at bounding box center [334, 280] width 66 height 22
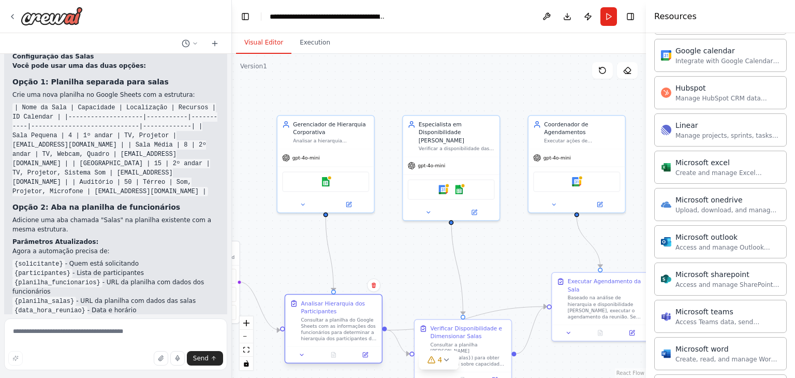
drag, startPoint x: 333, startPoint y: 288, endPoint x: 337, endPoint y: 335, distance: 46.8
click at [337, 335] on div "Consultar a planilha do Google Sheets com as informações dos funcionários para …" at bounding box center [339, 329] width 76 height 25
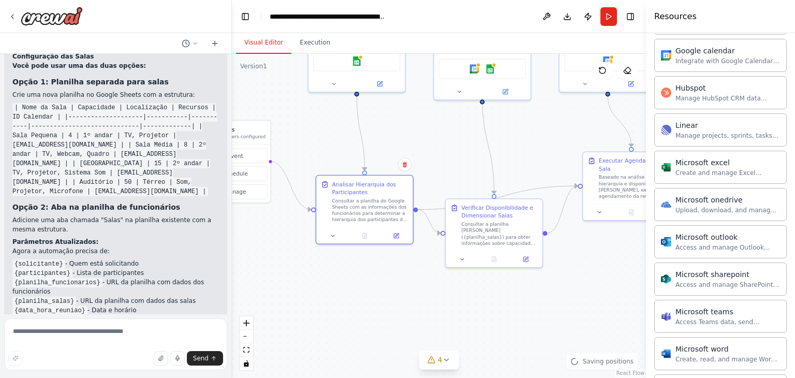
drag, startPoint x: 304, startPoint y: 265, endPoint x: 335, endPoint y: 145, distance: 124.5
click at [335, 145] on div ".deletable-edge-delete-btn { width: 20px; height: 20px; border: 0px solid #ffff…" at bounding box center [439, 216] width 414 height 324
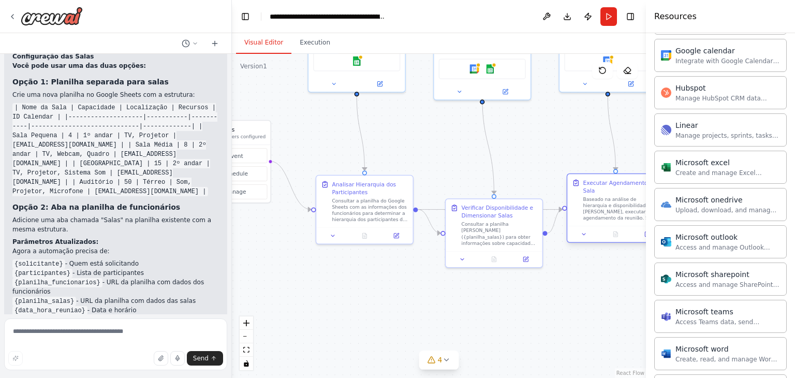
drag, startPoint x: 606, startPoint y: 191, endPoint x: 593, endPoint y: 219, distance: 30.5
click at [593, 219] on div "Baseado na análise de hierarquia e disponibilidade de salas, executar o agendam…" at bounding box center [621, 208] width 76 height 25
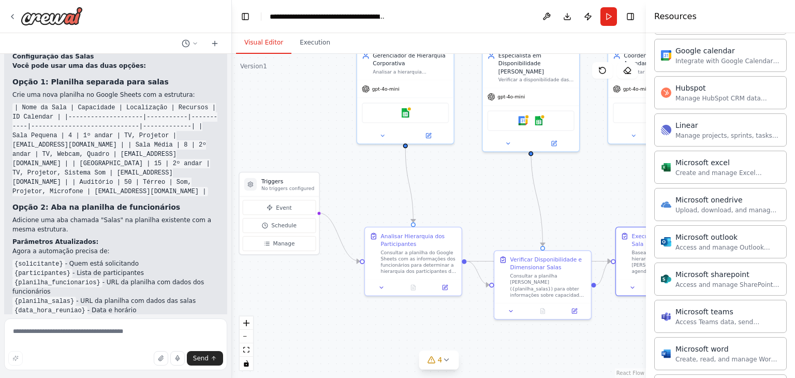
drag, startPoint x: 414, startPoint y: 158, endPoint x: 463, endPoint y: 210, distance: 71.0
click at [463, 210] on div ".deletable-edge-delete-btn { width: 20px; height: 20px; border: 0px solid #ffff…" at bounding box center [439, 216] width 414 height 324
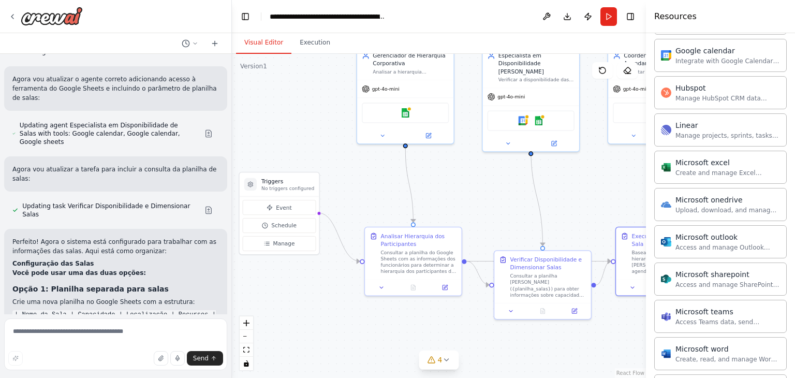
scroll to position [2266, 0]
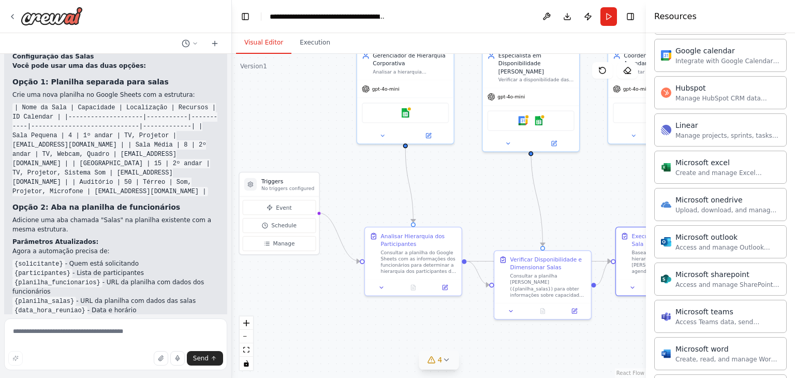
click at [453, 359] on button "4" at bounding box center [439, 359] width 40 height 19
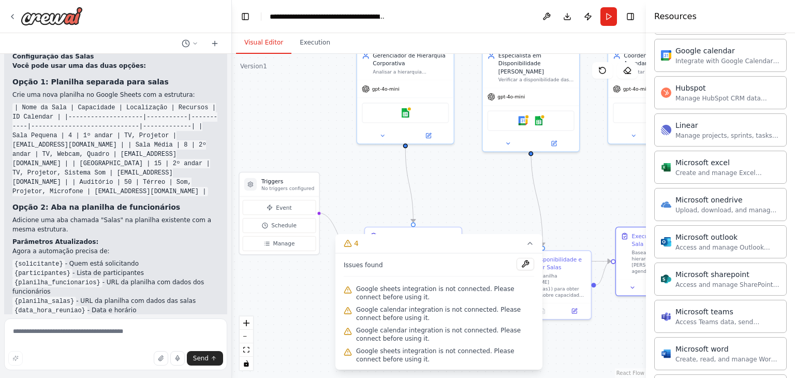
click at [375, 289] on span "Google sheets integration is not connected. Please connect before using it." at bounding box center [445, 293] width 178 height 17
click at [314, 177] on div "Triggers No triggers configured" at bounding box center [280, 184] width 80 height 24
click at [407, 116] on div "Google sheets" at bounding box center [405, 111] width 87 height 20
click at [528, 246] on icon at bounding box center [530, 243] width 8 height 8
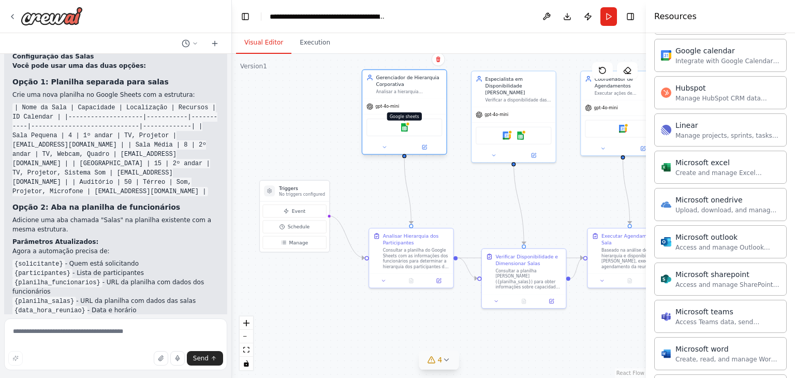
click at [404, 129] on img at bounding box center [404, 127] width 8 height 8
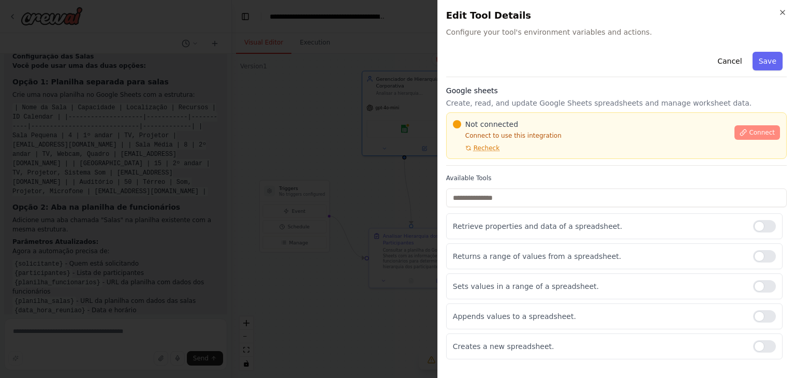
click at [767, 131] on span "Connect" at bounding box center [762, 132] width 26 height 8
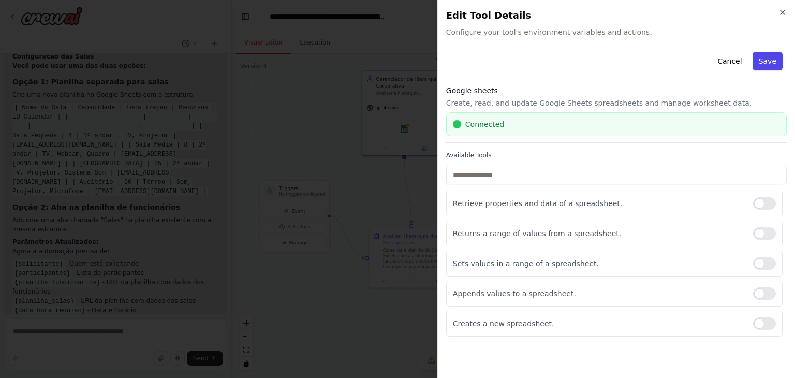
click at [762, 58] on button "Save" at bounding box center [767, 61] width 30 height 19
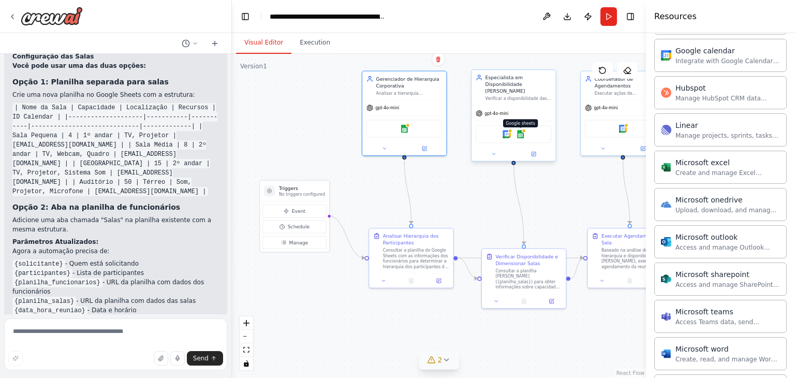
click at [523, 130] on img at bounding box center [520, 134] width 8 height 8
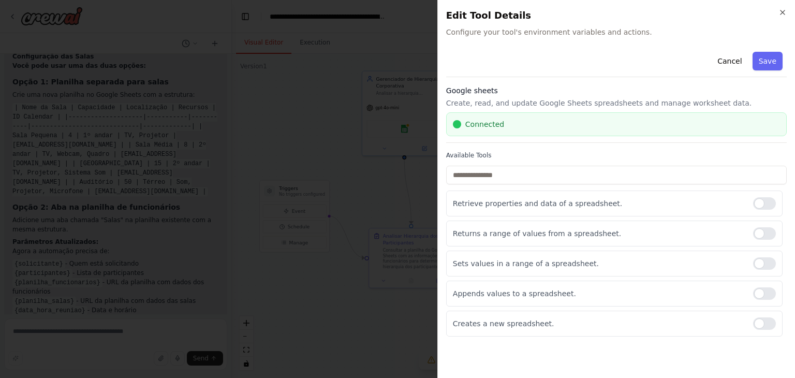
click at [784, 17] on h2 "Edit Tool Details" at bounding box center [616, 15] width 340 height 14
click at [780, 17] on h2 "Edit Tool Details" at bounding box center [616, 15] width 340 height 14
click at [781, 12] on icon "button" at bounding box center [782, 12] width 8 height 8
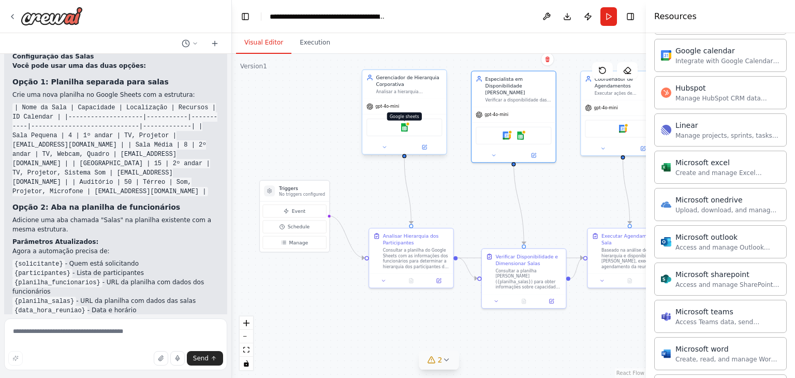
click at [406, 130] on img at bounding box center [404, 127] width 8 height 8
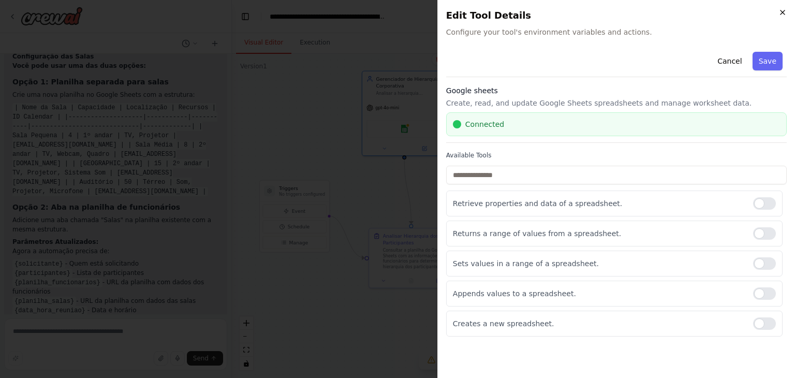
click at [780, 11] on icon "button" at bounding box center [782, 12] width 4 height 4
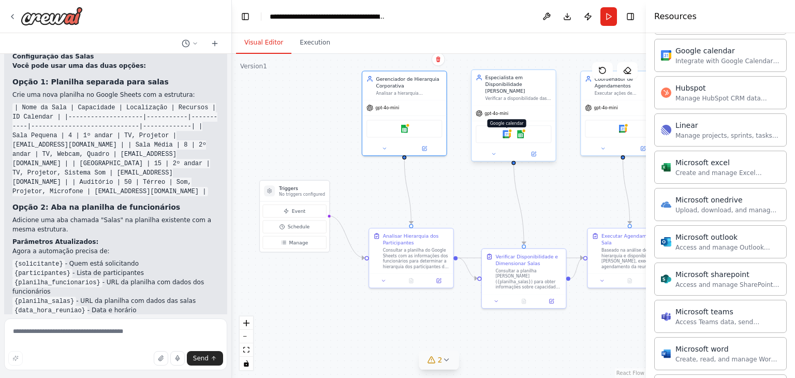
click at [507, 130] on img at bounding box center [506, 134] width 8 height 8
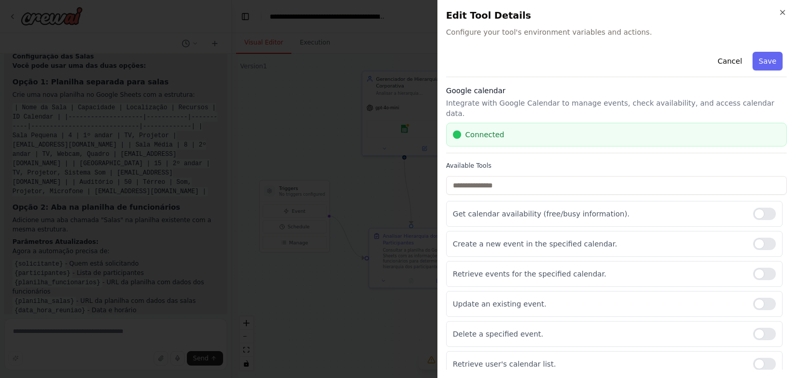
click at [782, 7] on div "Close Edit Tool Details Configure your tool's environment variables and actions…" at bounding box center [616, 189] width 358 height 378
click at [780, 10] on icon "button" at bounding box center [782, 12] width 8 height 8
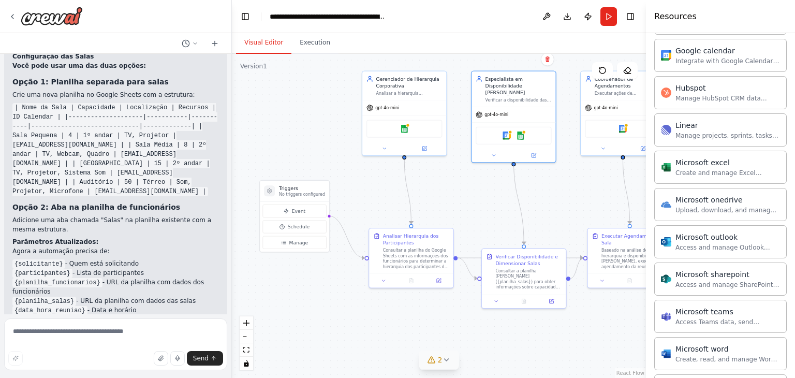
click at [441, 369] on div ".deletable-edge-delete-btn { width: 20px; height: 20px; border: 0px solid #ffff…" at bounding box center [439, 216] width 414 height 324
click at [441, 359] on span "2" at bounding box center [440, 359] width 5 height 10
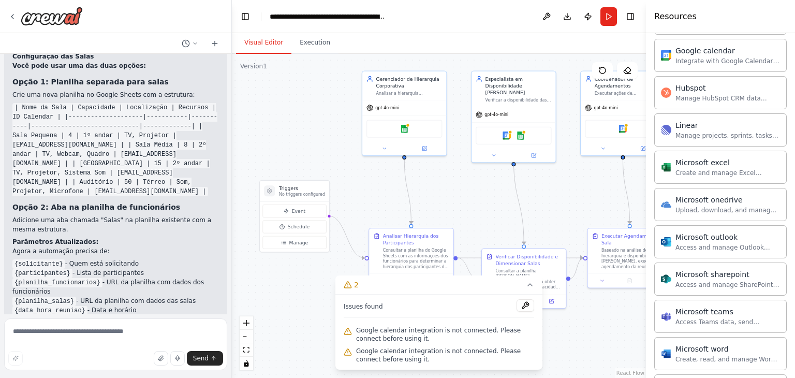
click at [463, 330] on span "Google calendar integration is not connected. Please connect before using it." at bounding box center [445, 334] width 178 height 17
click at [345, 331] on icon at bounding box center [347, 331] width 7 height 6
click at [523, 304] on button at bounding box center [525, 305] width 18 height 12
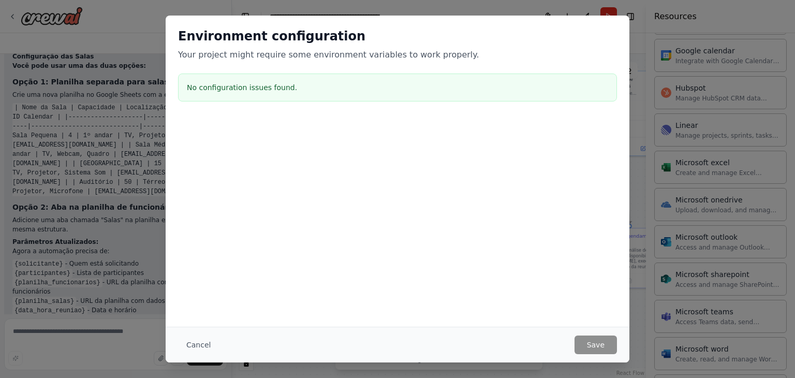
click at [600, 45] on div "Environment configuration Your project might require some environment variables…" at bounding box center [397, 44] width 439 height 33
click at [208, 344] on button "Cancel" at bounding box center [198, 344] width 41 height 19
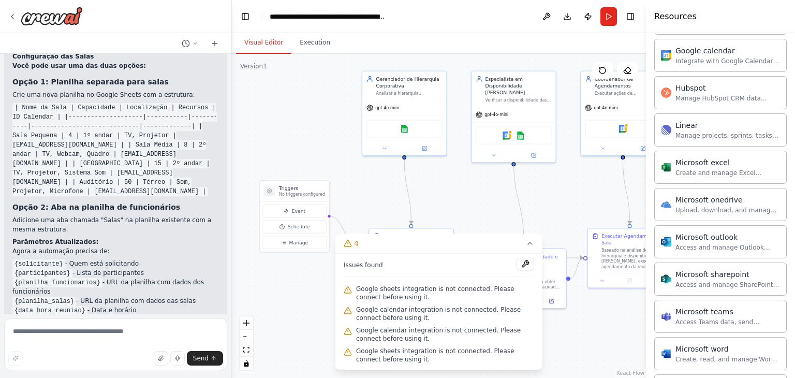
click at [468, 209] on div ".deletable-edge-delete-btn { width: 20px; height: 20px; border: 0px solid #ffff…" at bounding box center [439, 216] width 414 height 324
drag, startPoint x: 526, startPoint y: 243, endPoint x: 510, endPoint y: 243, distance: 16.0
click at [526, 243] on icon at bounding box center [530, 243] width 8 height 8
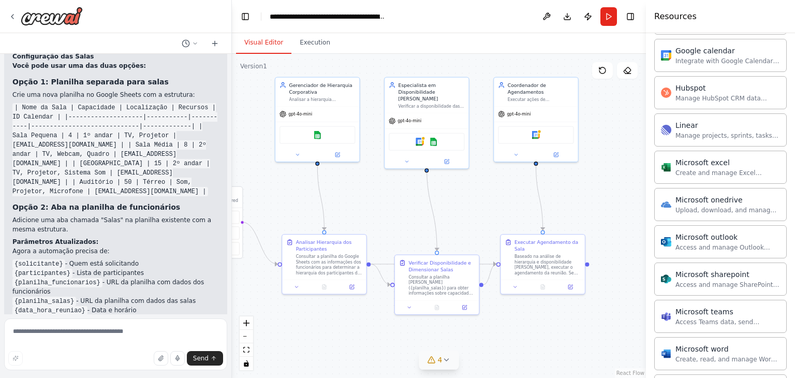
drag, startPoint x: 503, startPoint y: 214, endPoint x: 532, endPoint y: 163, distance: 58.4
click at [418, 218] on div ".deletable-edge-delete-btn { width: 20px; height: 20px; border: 0px solid #ffff…" at bounding box center [439, 216] width 414 height 324
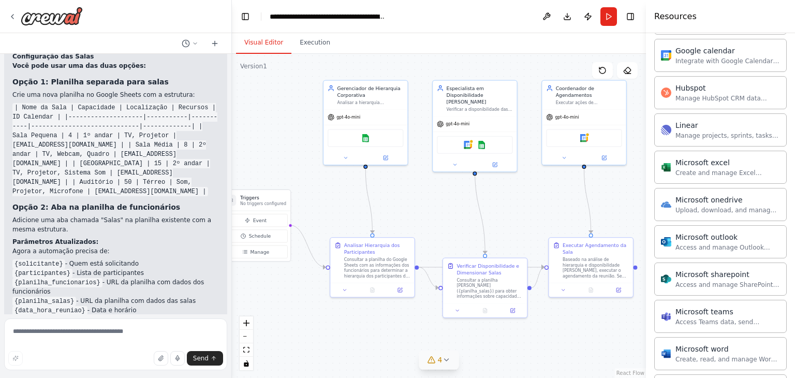
drag, startPoint x: 269, startPoint y: 186, endPoint x: 317, endPoint y: 189, distance: 48.2
click at [317, 189] on div ".deletable-edge-delete-btn { width: 20px; height: 20px; border: 0px solid #ffff…" at bounding box center [439, 216] width 414 height 324
click at [588, 140] on div "Google calendar" at bounding box center [584, 137] width 76 height 18
click at [584, 138] on img at bounding box center [584, 136] width 8 height 8
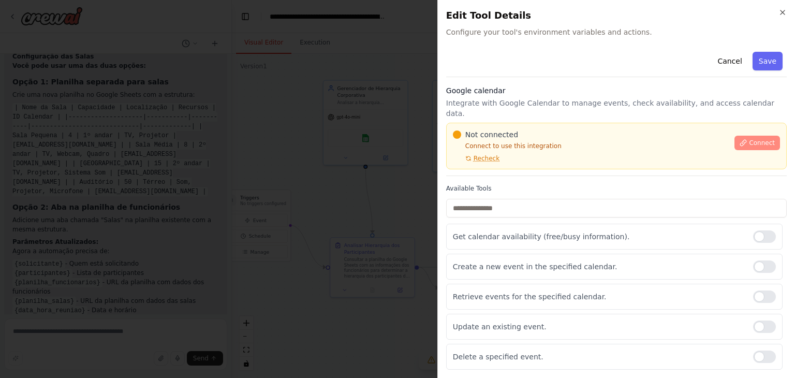
click at [738, 136] on button "Connect" at bounding box center [757, 143] width 46 height 14
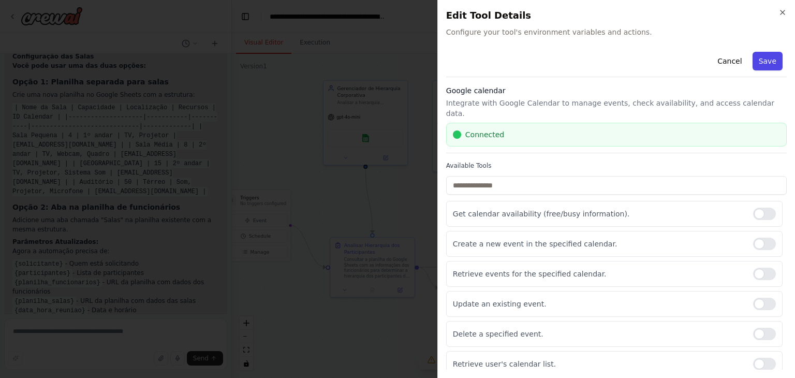
click at [773, 61] on button "Save" at bounding box center [767, 61] width 30 height 19
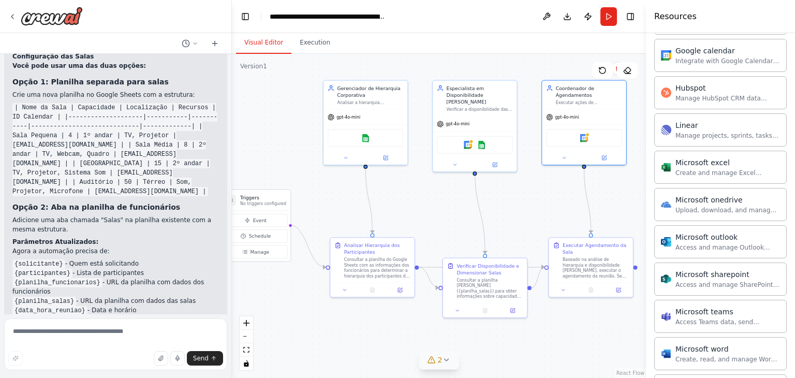
click at [435, 361] on icon at bounding box center [431, 359] width 8 height 8
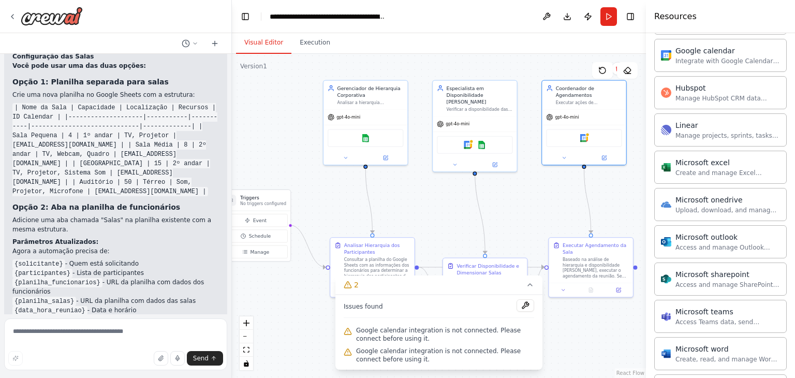
click at [416, 215] on div ".deletable-edge-delete-btn { width: 20px; height: 20px; border: 0px solid #ffff…" at bounding box center [439, 216] width 414 height 324
click at [525, 288] on button "2" at bounding box center [438, 284] width 207 height 19
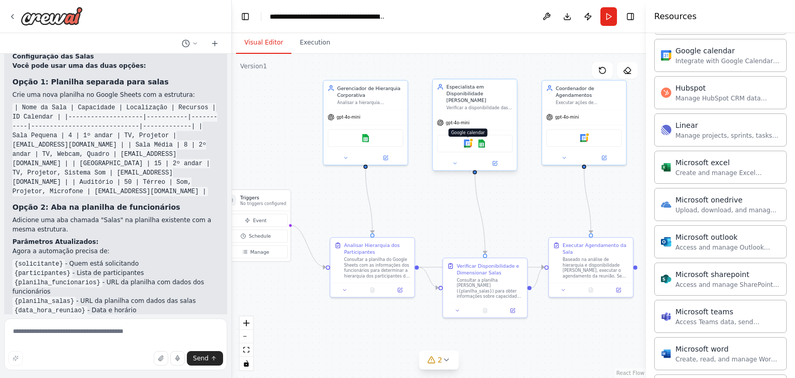
click at [470, 139] on img at bounding box center [468, 143] width 8 height 8
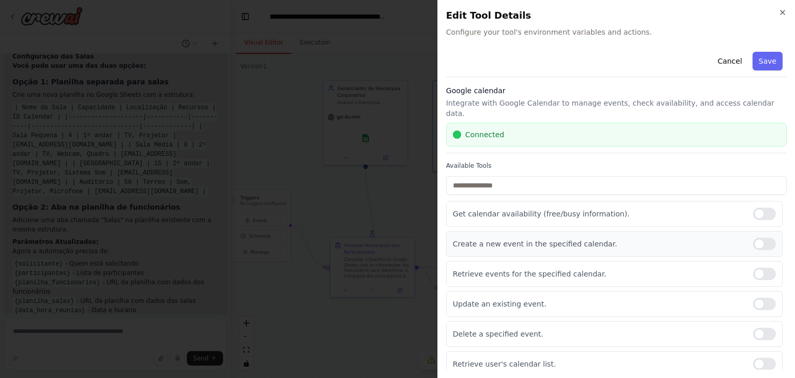
click at [766, 237] on div at bounding box center [764, 243] width 23 height 12
click at [763, 328] on div at bounding box center [764, 334] width 23 height 12
click at [764, 298] on div at bounding box center [764, 304] width 23 height 12
click at [766, 57] on button "Save" at bounding box center [767, 61] width 30 height 19
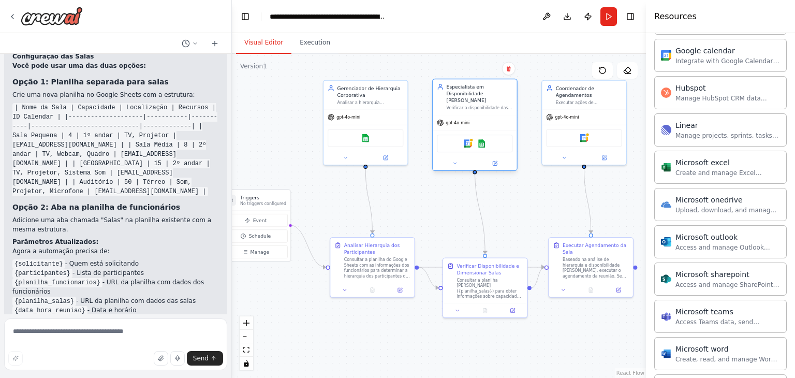
click at [485, 141] on div "Google calendar Google sheets" at bounding box center [475, 144] width 76 height 18
click at [482, 139] on img at bounding box center [482, 143] width 8 height 8
click at [364, 140] on img at bounding box center [365, 136] width 8 height 8
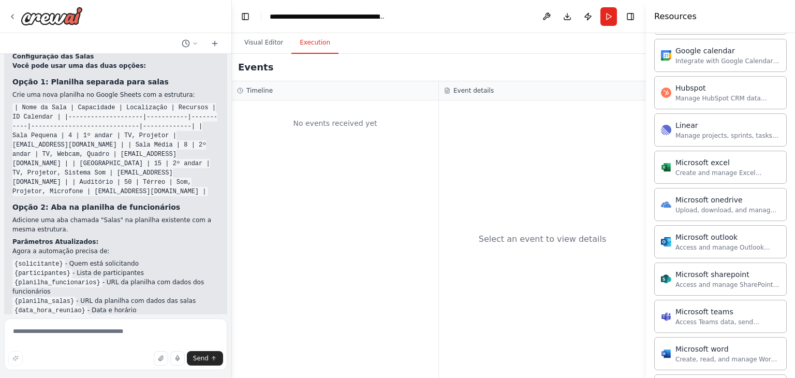
click at [310, 36] on button "Execution" at bounding box center [314, 43] width 47 height 22
click at [257, 44] on button "Visual Editor" at bounding box center [263, 43] width 55 height 22
click at [312, 43] on button "Execution" at bounding box center [314, 43] width 47 height 22
click at [256, 44] on button "Visual Editor" at bounding box center [263, 43] width 55 height 22
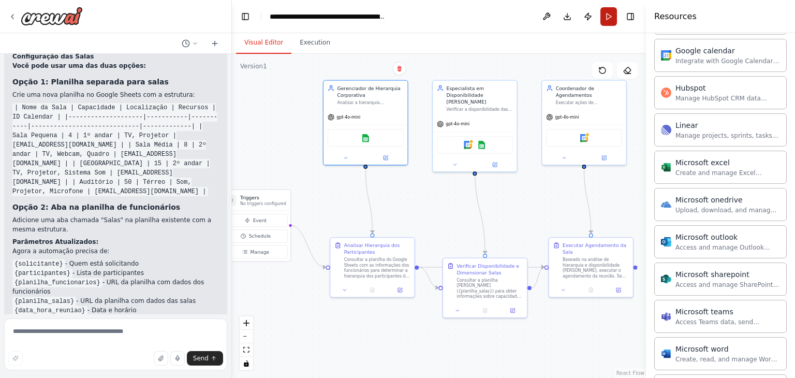
click at [611, 17] on button "Run" at bounding box center [608, 16] width 17 height 19
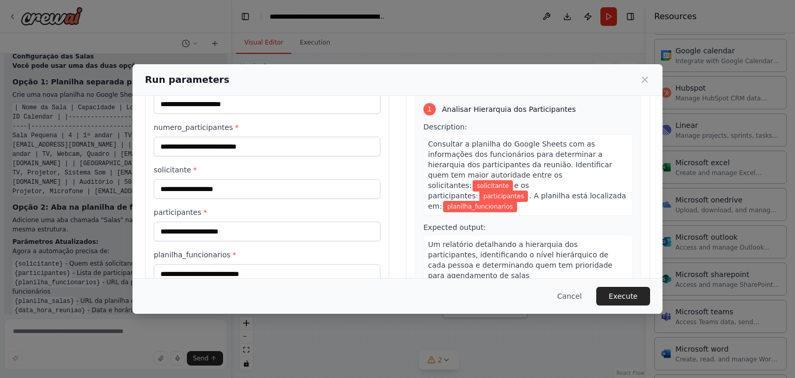
scroll to position [161, 0]
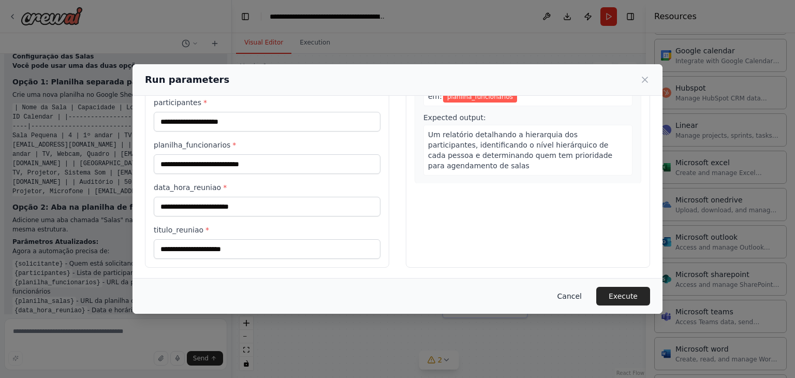
click at [578, 295] on button "Cancel" at bounding box center [569, 296] width 41 height 19
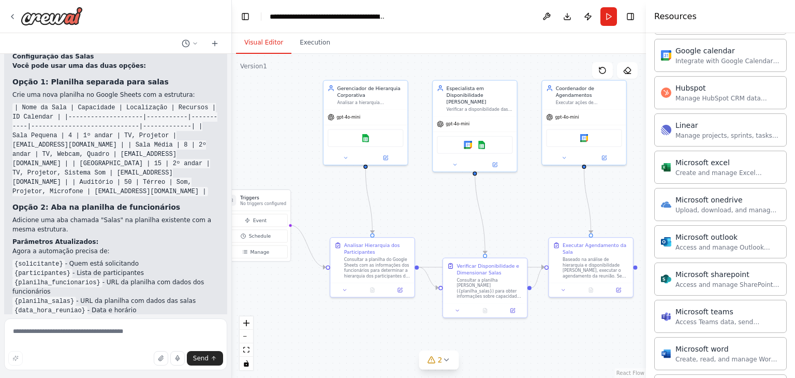
scroll to position [2163, 0]
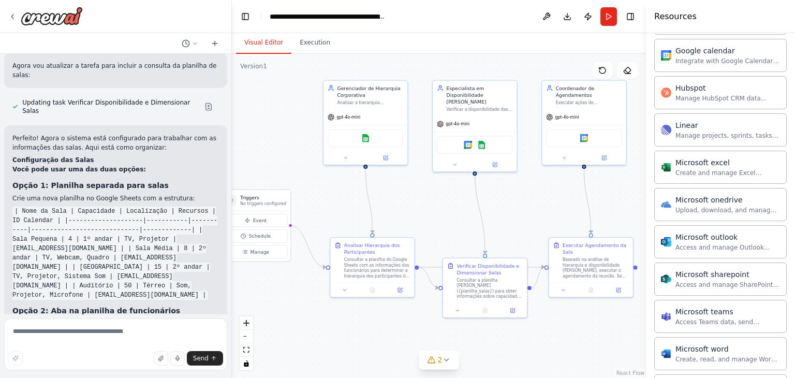
click at [90, 206] on code "| Nome da Sala | Capacidade | Localização | Recursos | ID Calendar | |---------…" at bounding box center [114, 252] width 205 height 93
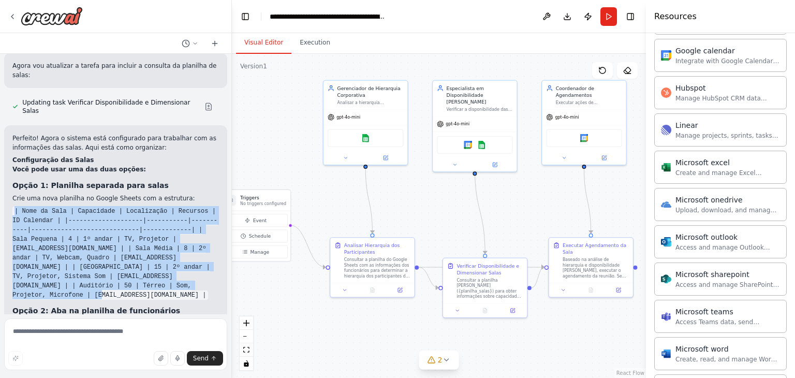
drag, startPoint x: 92, startPoint y: 184, endPoint x: 12, endPoint y: 111, distance: 108.0
click at [12, 206] on code "| Nome da Sala | Capacidade | Localização | Recursos | ID Calendar | |---------…" at bounding box center [114, 252] width 205 height 93
copy code "| Nome da Sala | Capacidade | Localização | Recursos | ID Calendar | |---------…"
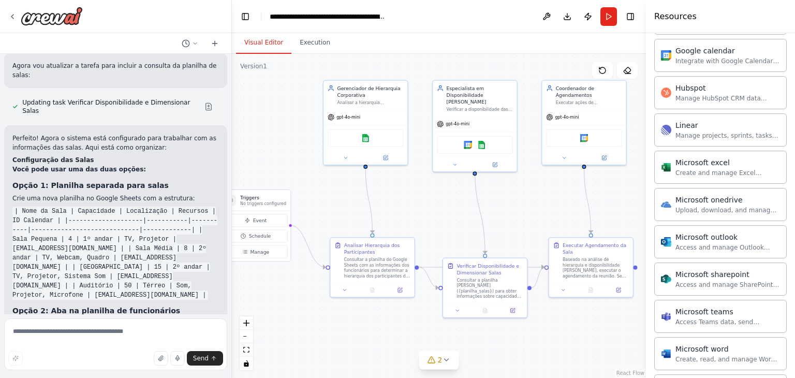
click at [77, 319] on p "Adicione uma aba chamada "Salas" na planilha existente com a mesma estrutura." at bounding box center [115, 328] width 206 height 19
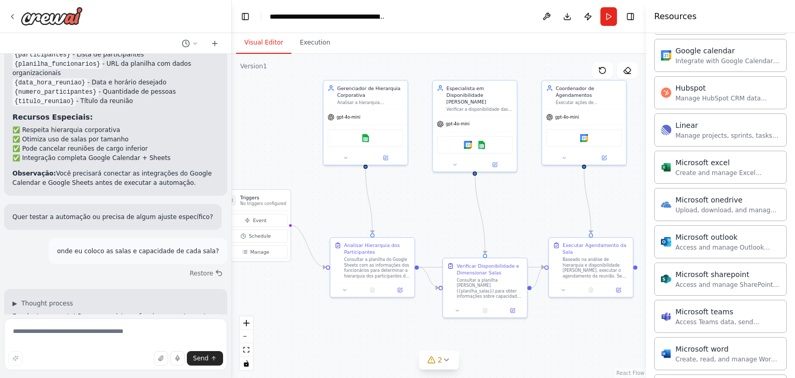
scroll to position [1749, 0]
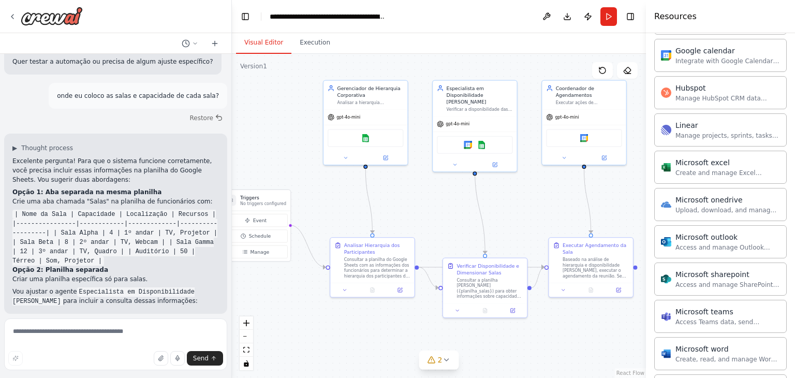
click at [274, 154] on div ".deletable-edge-delete-btn { width: 20px; height: 20px; border: 0px solid #ffff…" at bounding box center [439, 216] width 414 height 324
click at [47, 210] on code "| Nome da Sala | Capacidade | Localização | Recursos | |----------------|------…" at bounding box center [114, 238] width 205 height 56
click at [39, 266] on strong "Opção 2: Planilha separada" at bounding box center [60, 269] width 96 height 7
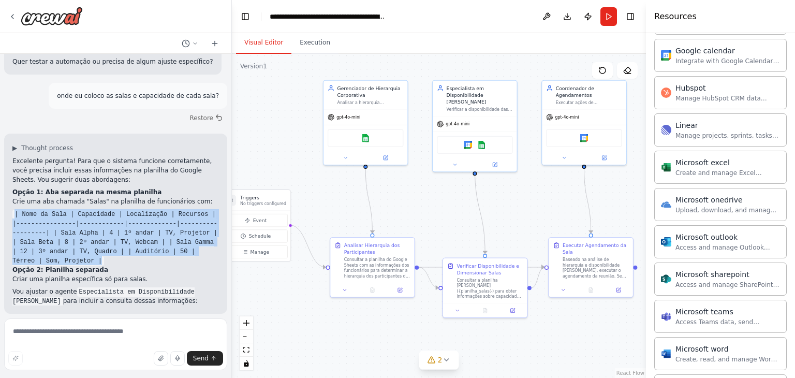
drag, startPoint x: 58, startPoint y: 195, endPoint x: 10, endPoint y: 146, distance: 68.1
click at [10, 146] on div "▶ Thought process Excelente pergunta! Para que o sistema funcione corretamente,…" at bounding box center [115, 223] width 223 height 180
copy code "| Nome da Sala | Capacidade | Localização | Recursos | |----------------|------…"
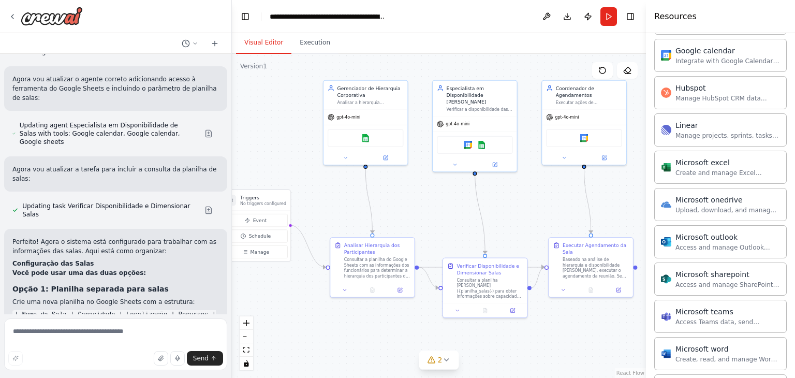
scroll to position [2266, 0]
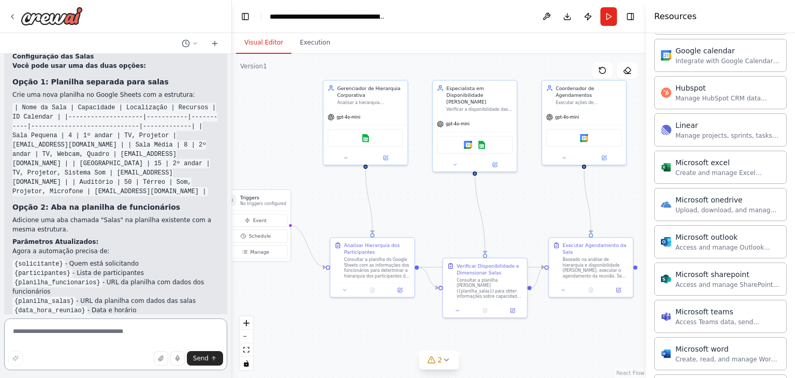
click at [62, 334] on textarea at bounding box center [115, 344] width 223 height 52
type textarea "*"
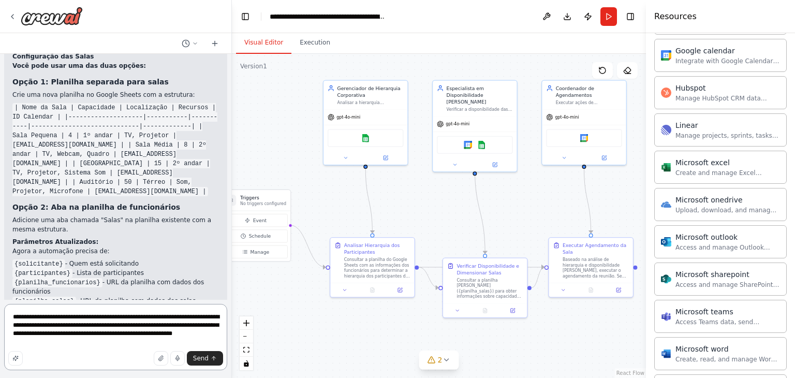
click at [135, 319] on textarea "**********" at bounding box center [115, 337] width 223 height 66
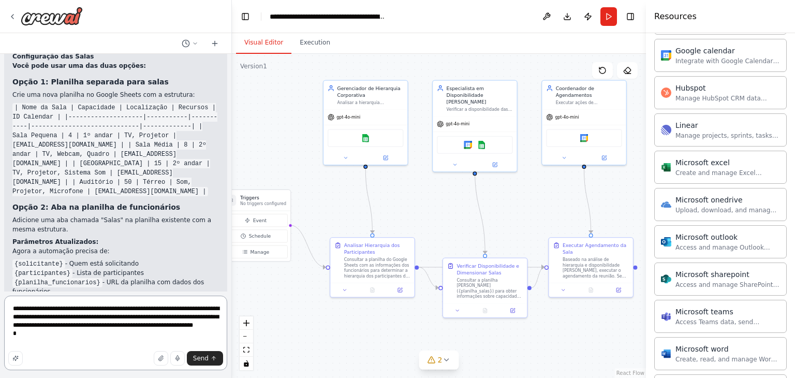
type textarea "**********"
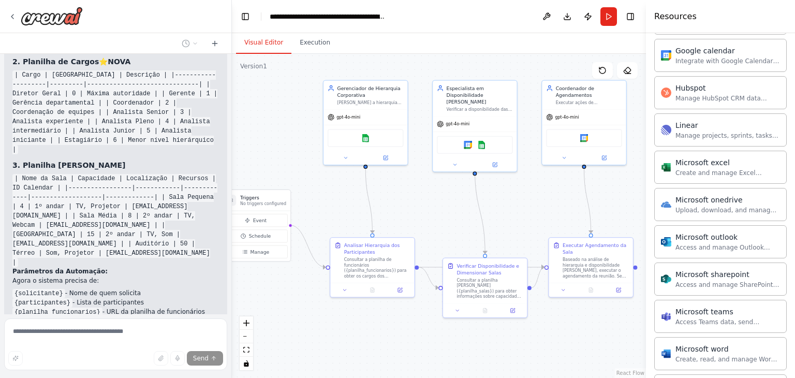
scroll to position [2942, 0]
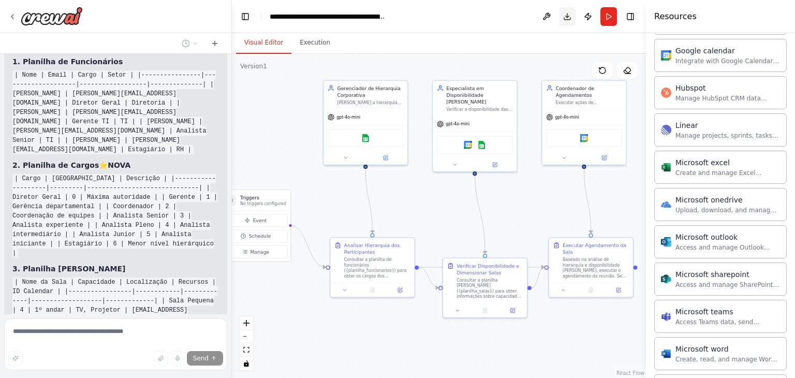
click at [567, 17] on button "Download" at bounding box center [567, 16] width 17 height 19
click at [634, 40] on div "Visual Editor Execution" at bounding box center [439, 43] width 414 height 21
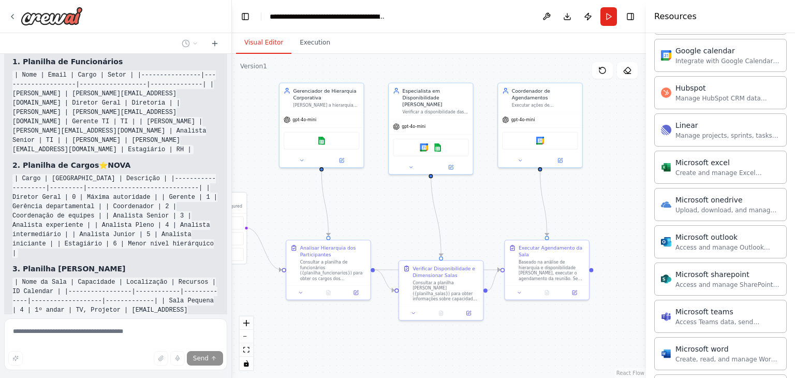
drag, startPoint x: 515, startPoint y: 203, endPoint x: 476, endPoint y: 203, distance: 38.8
click at [476, 203] on div ".deletable-edge-delete-btn { width: 20px; height: 20px; border: 0px solid #ffff…" at bounding box center [439, 216] width 414 height 324
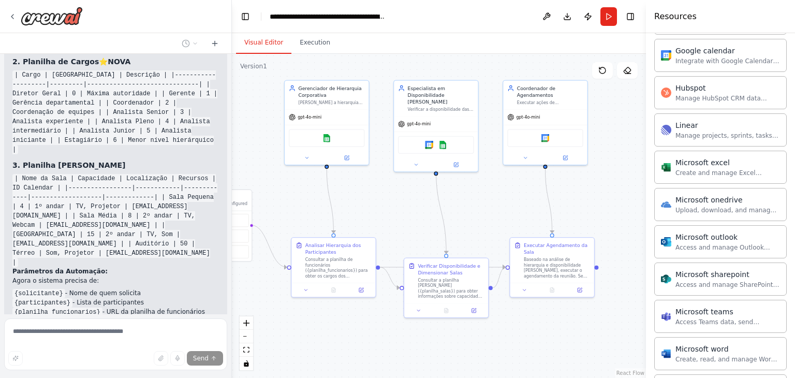
scroll to position [2993, 0]
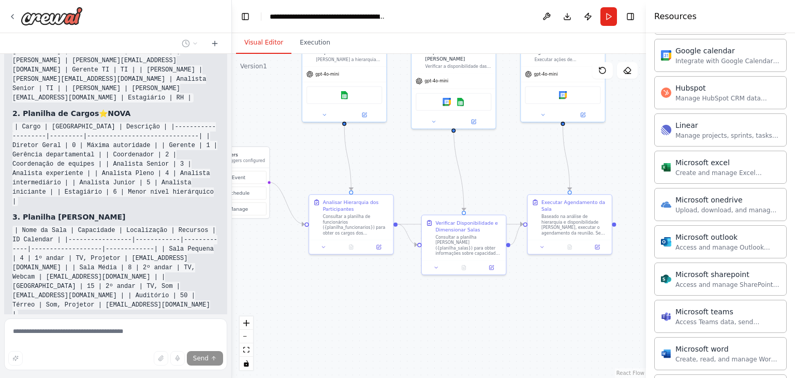
drag, startPoint x: 472, startPoint y: 218, endPoint x: 541, endPoint y: 145, distance: 100.3
click at [507, 160] on div ".deletable-edge-delete-btn { width: 20px; height: 20px; border: 0px solid #ffff…" at bounding box center [439, 216] width 414 height 324
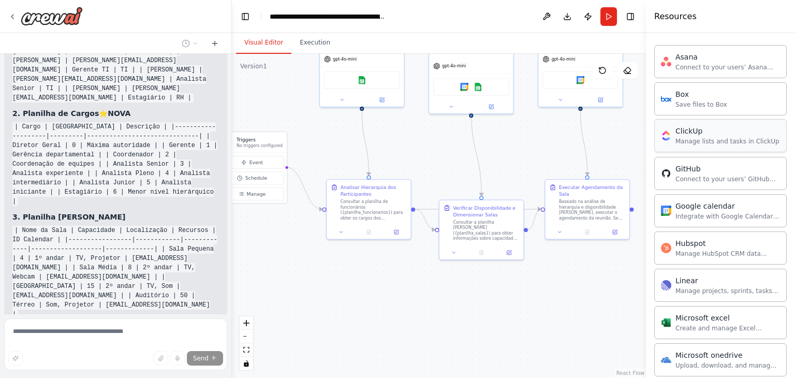
scroll to position [179, 0]
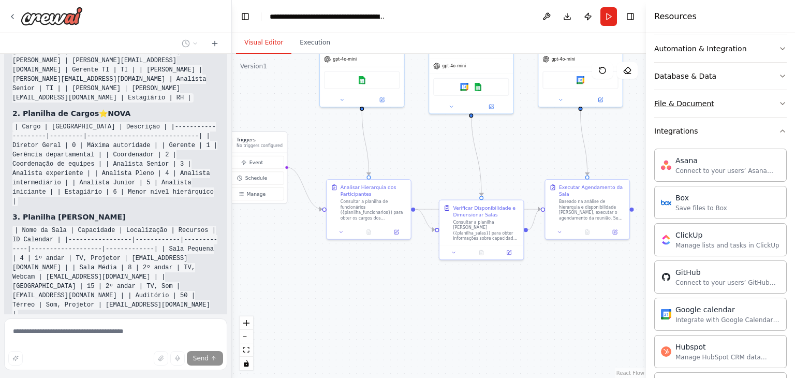
click at [767, 102] on button "File & Document" at bounding box center [720, 103] width 132 height 27
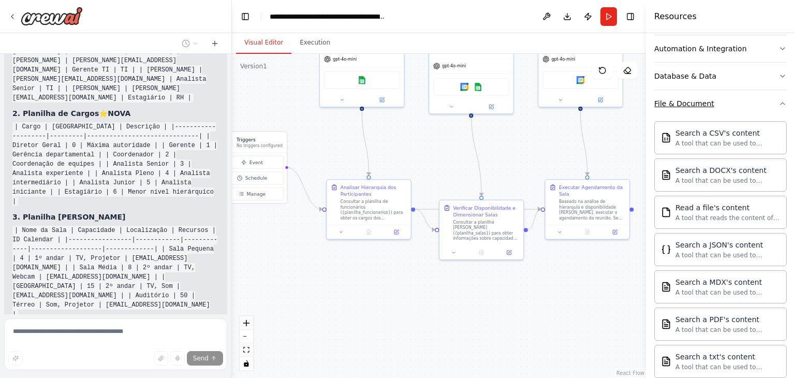
click at [759, 102] on button "File & Document" at bounding box center [720, 103] width 132 height 27
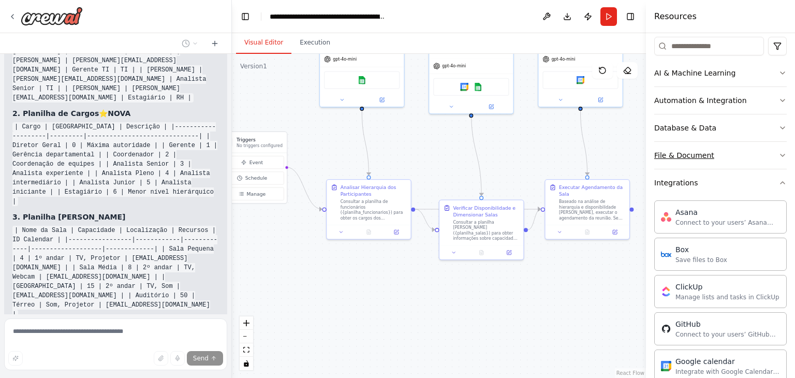
scroll to position [76, 0]
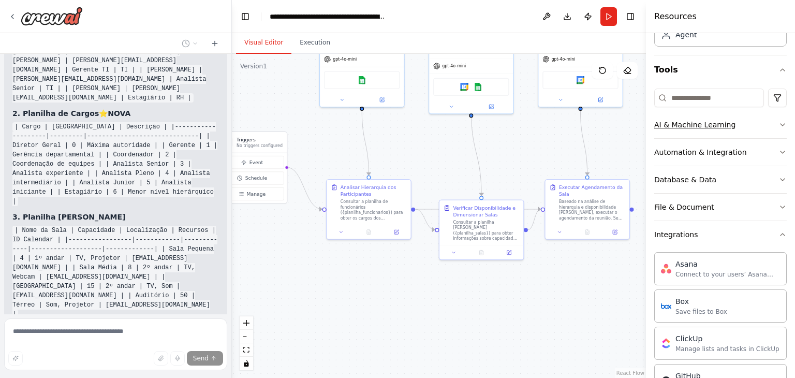
click at [755, 125] on button "AI & Machine Learning" at bounding box center [720, 124] width 132 height 27
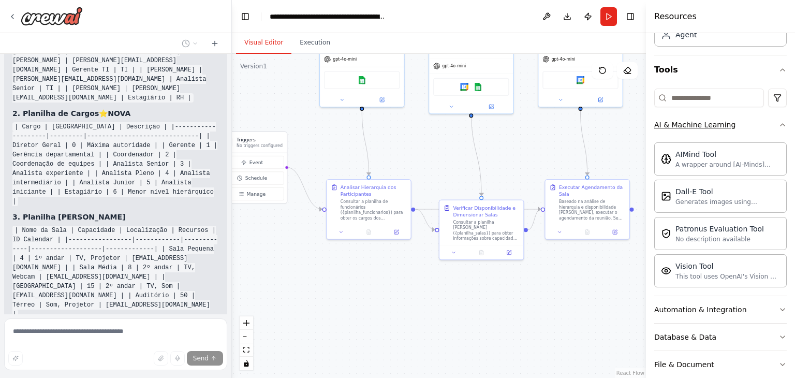
click at [755, 125] on button "AI & Machine Learning" at bounding box center [720, 124] width 132 height 27
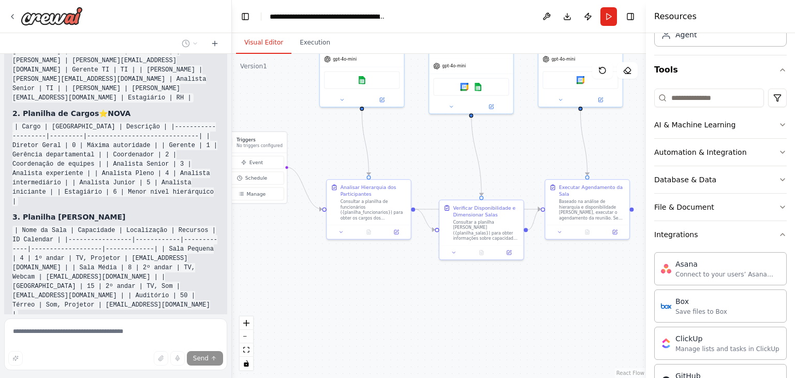
click at [779, 148] on div "Crew Task Agent Tools AI & Machine Learning Automation & Integration Database &…" at bounding box center [720, 205] width 149 height 345
click at [778, 150] on icon "button" at bounding box center [782, 152] width 8 height 8
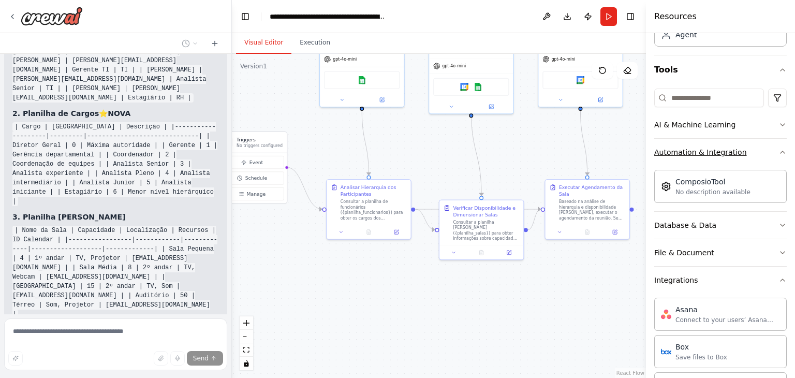
click at [778, 150] on icon "button" at bounding box center [782, 152] width 8 height 8
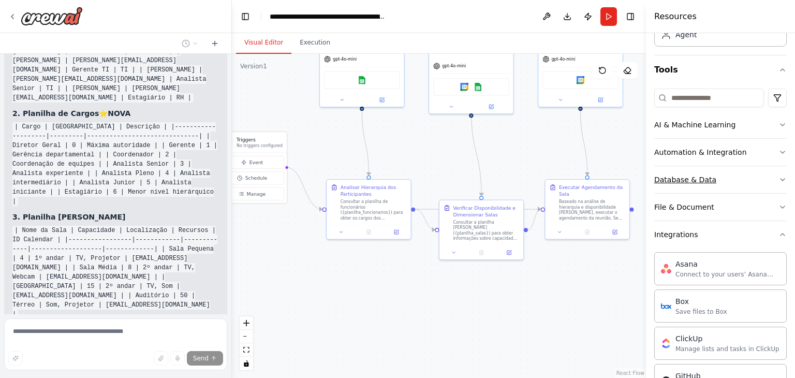
click at [770, 180] on button "Database & Data" at bounding box center [720, 179] width 132 height 27
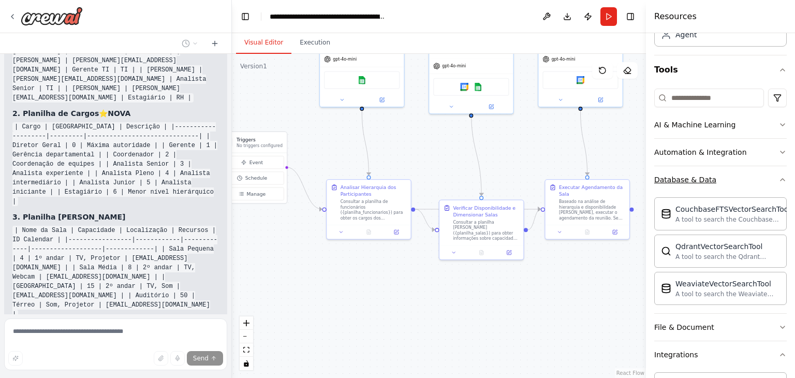
click at [770, 180] on button "Database & Data" at bounding box center [720, 179] width 132 height 27
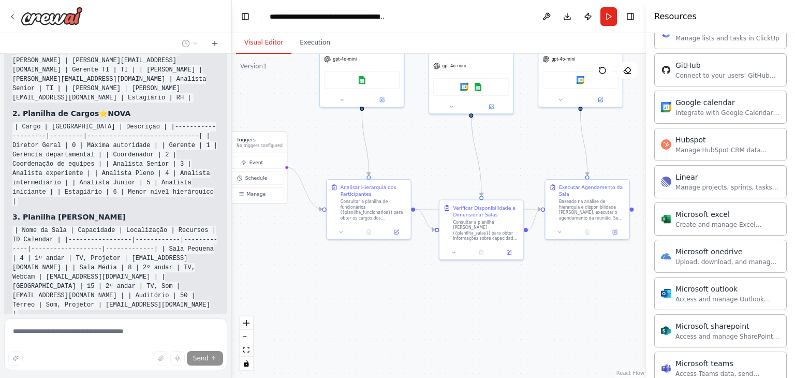
scroll to position [645, 0]
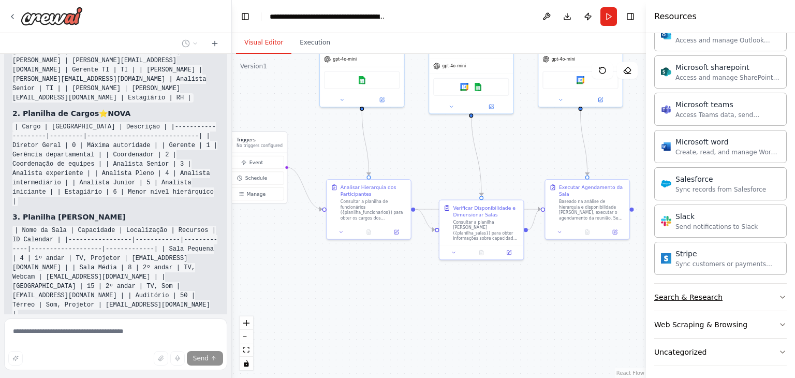
click at [750, 290] on button "Search & Research" at bounding box center [720, 297] width 132 height 27
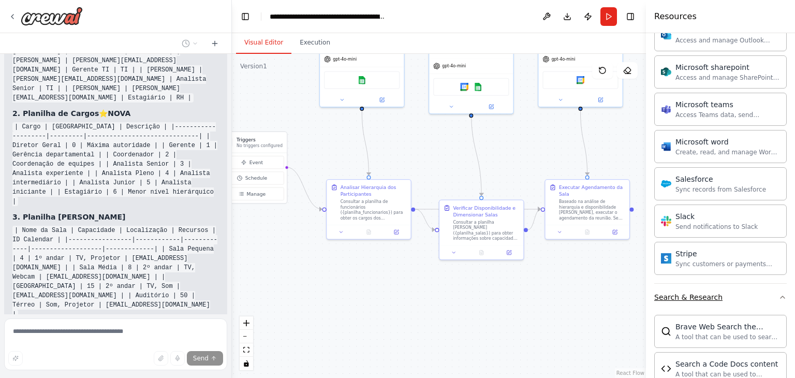
click at [750, 290] on button "Search & Research" at bounding box center [720, 297] width 132 height 27
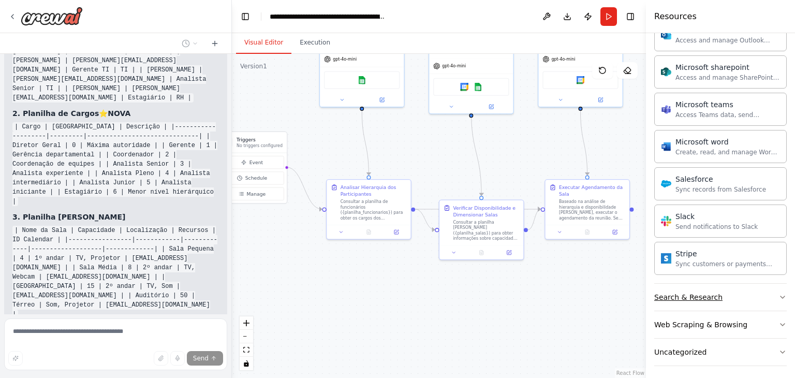
click at [750, 290] on button "Search & Research" at bounding box center [720, 297] width 132 height 27
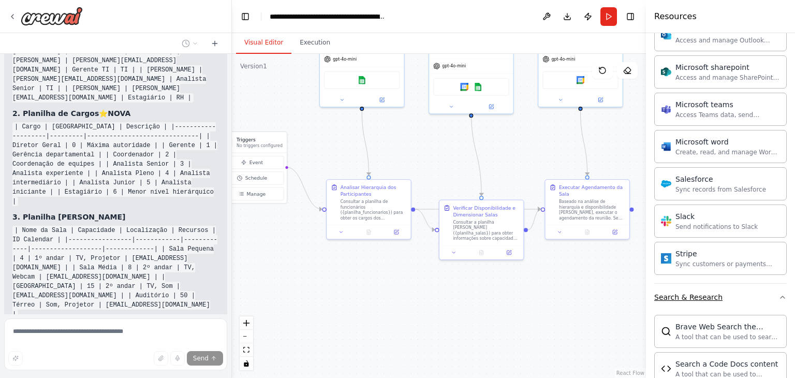
click at [751, 290] on button "Search & Research" at bounding box center [720, 297] width 132 height 27
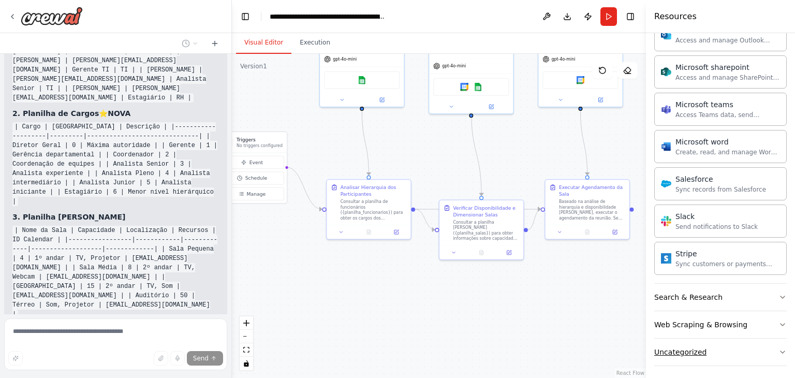
click at [778, 349] on icon "button" at bounding box center [782, 352] width 8 height 8
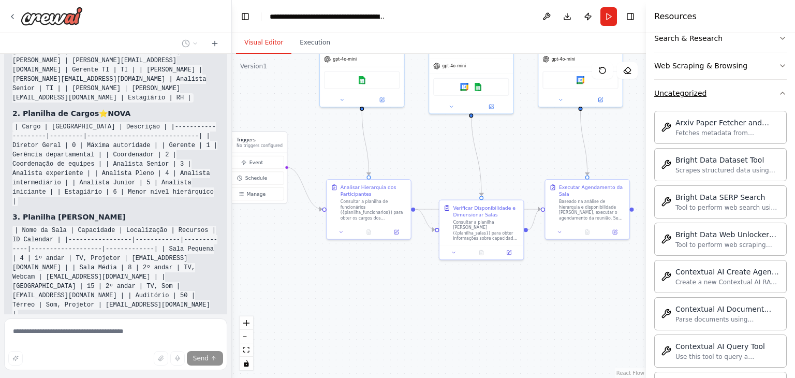
click at [741, 95] on button "Uncategorized" at bounding box center [720, 93] width 132 height 27
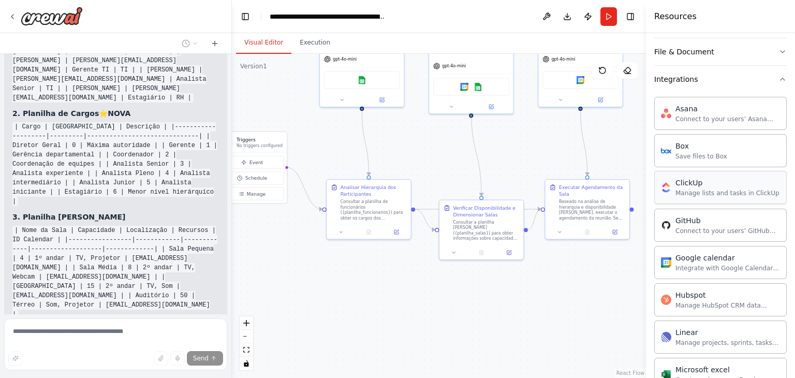
scroll to position [76, 0]
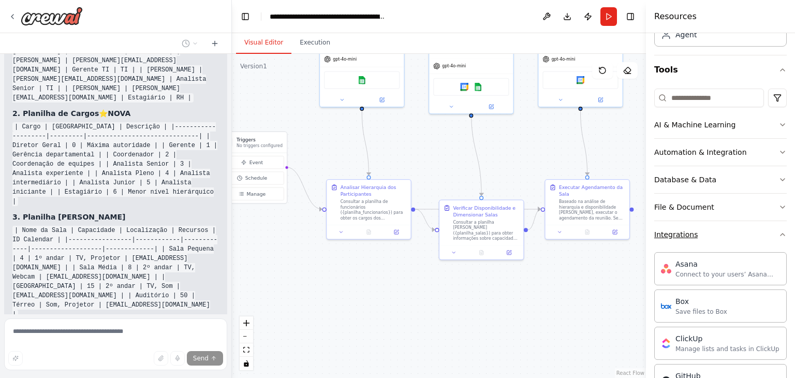
click at [723, 222] on button "Integrations" at bounding box center [720, 234] width 132 height 27
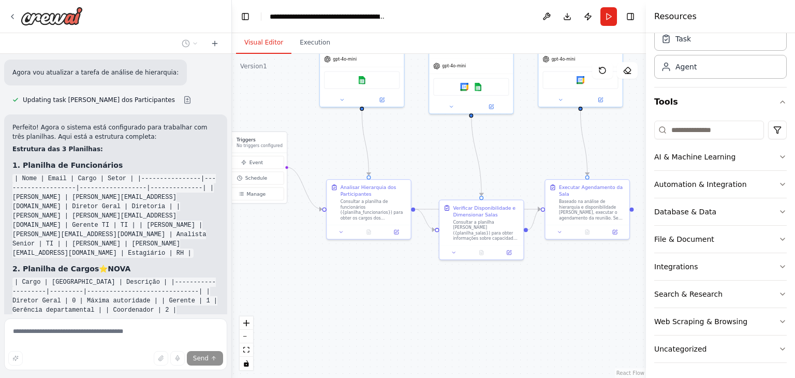
scroll to position [2786, 0]
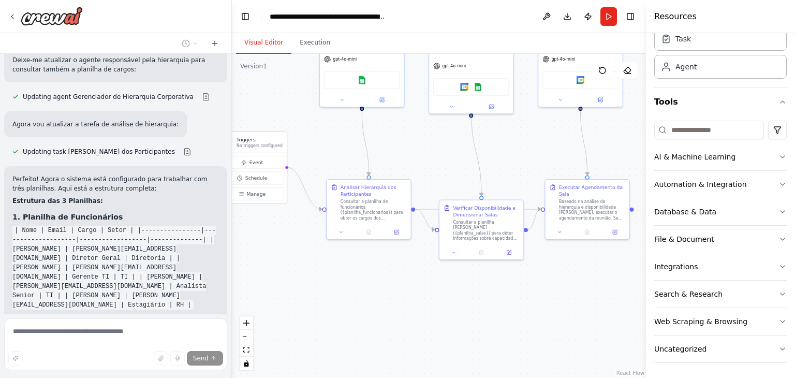
drag, startPoint x: 60, startPoint y: 245, endPoint x: 5, endPoint y: 179, distance: 85.3
copy code "| Cargo | Herança | Descrição | |--------------------|---------|---------------…"
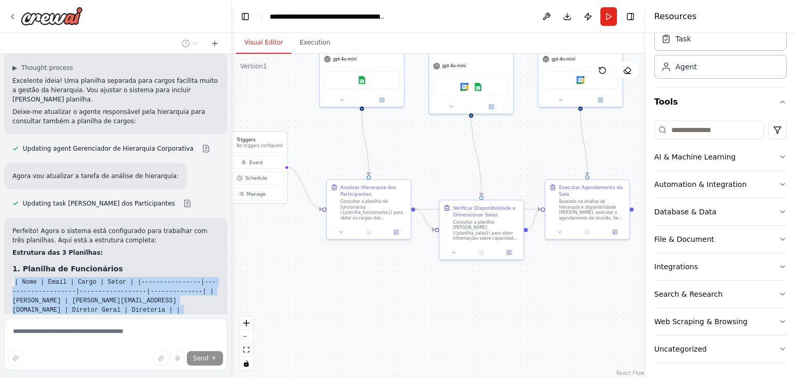
drag, startPoint x: 178, startPoint y: 200, endPoint x: 11, endPoint y: 153, distance: 173.5
copy code "| Nome | Email | Cargo | Setor | |----------------|--------------------|-------…"
click at [614, 14] on button "Run" at bounding box center [608, 16] width 17 height 19
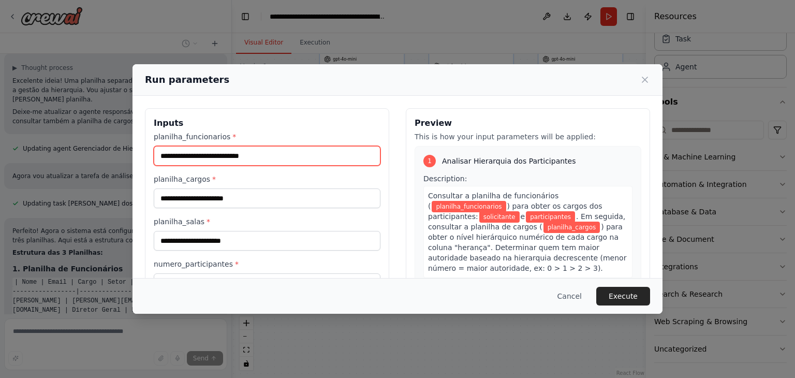
click at [226, 164] on input "planilha_funcionarios *" at bounding box center [267, 156] width 227 height 20
paste input "**********"
type input "**********"
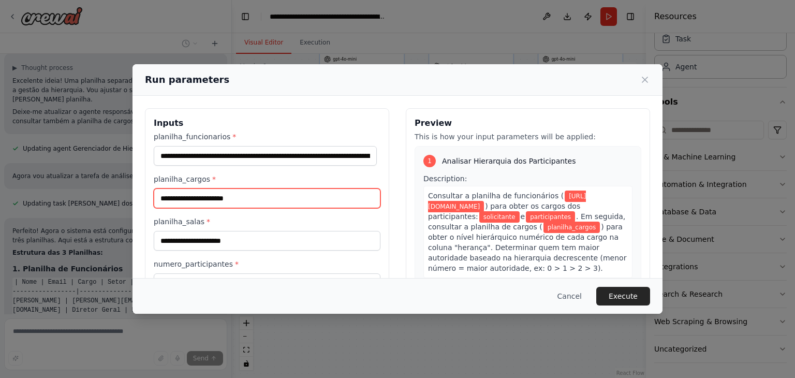
click at [273, 206] on input "planilha_cargos *" at bounding box center [267, 198] width 227 height 20
paste input "**********"
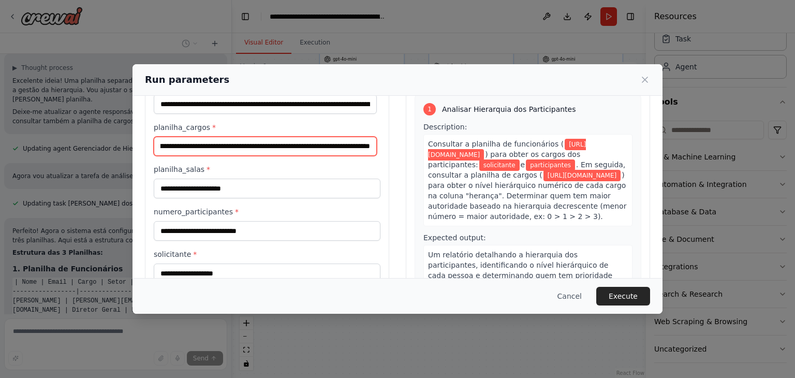
type input "**********"
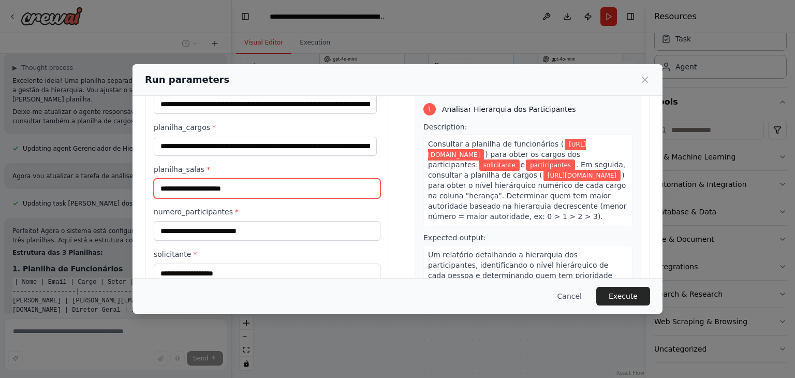
click at [224, 193] on input "planilha_salas *" at bounding box center [267, 189] width 227 height 20
paste input "**********"
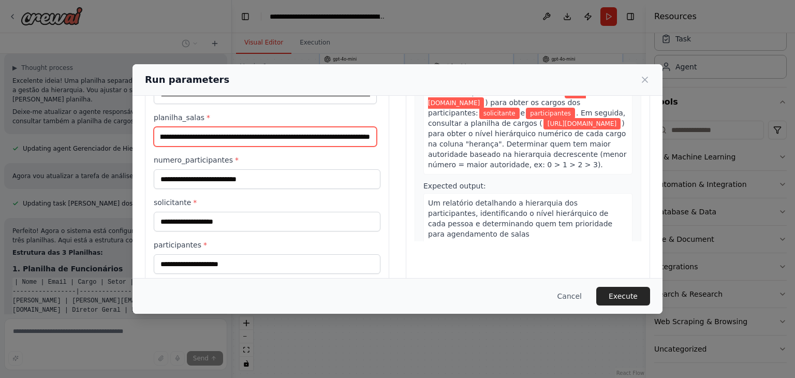
type input "**********"
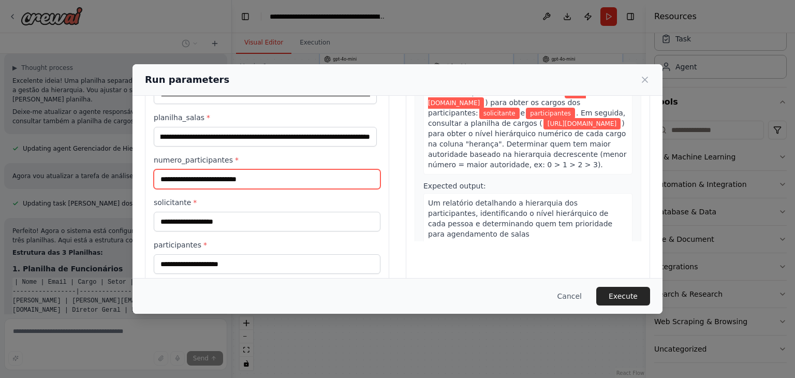
click at [226, 181] on input "numero_participantes *" at bounding box center [267, 179] width 227 height 20
type input "**"
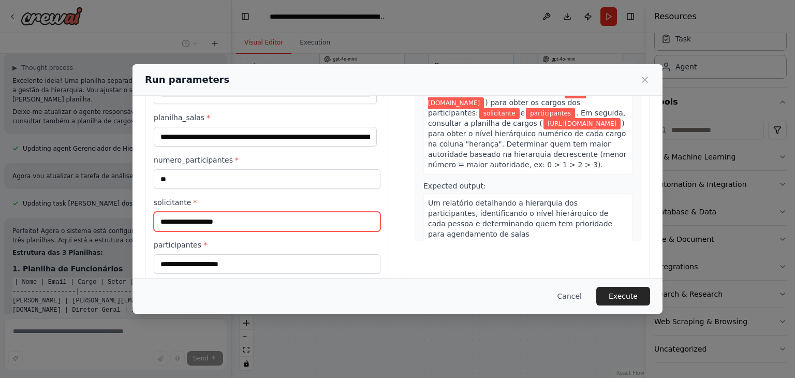
click at [213, 216] on input "solicitante *" at bounding box center [267, 222] width 227 height 20
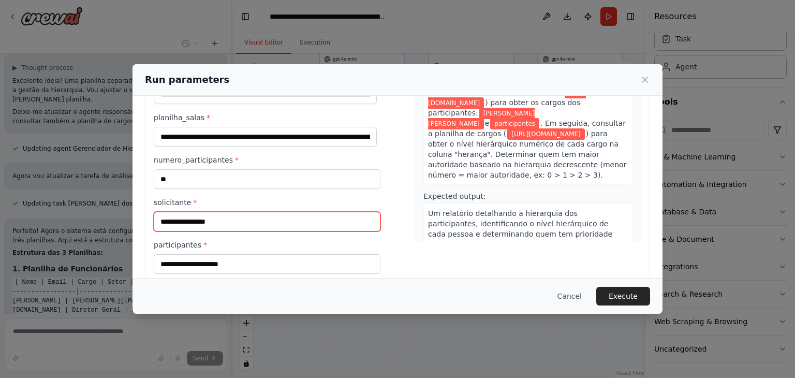
scroll to position [155, 0]
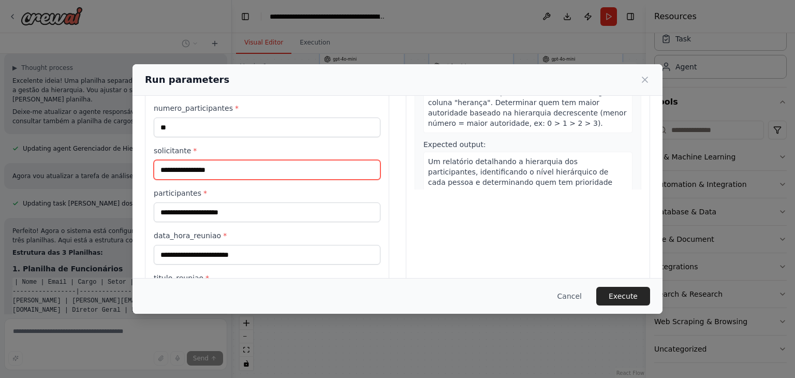
type input "**********"
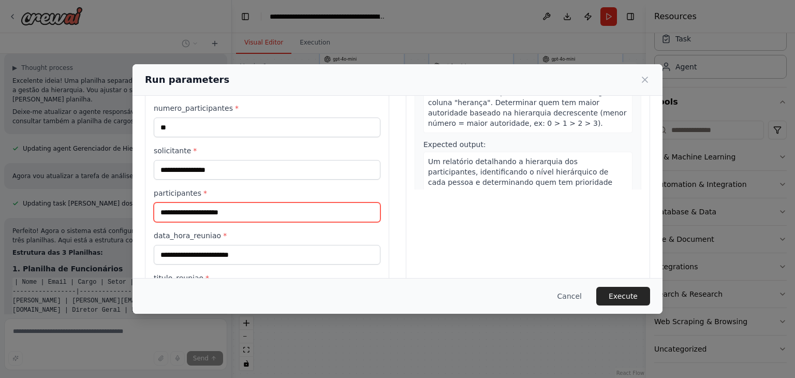
click at [205, 207] on input "participantes *" at bounding box center [267, 212] width 227 height 20
type input "*"
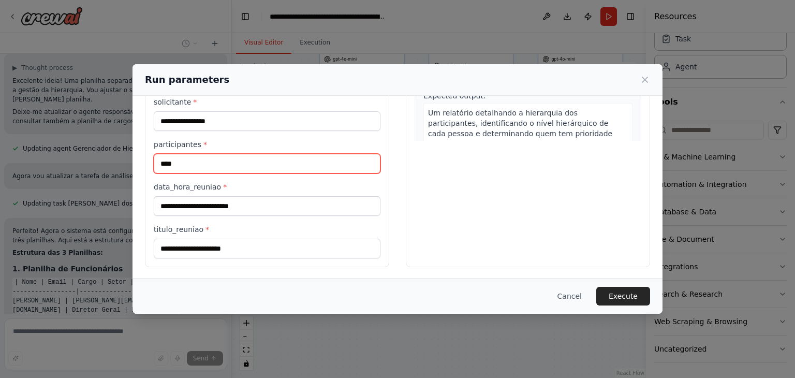
type input "****"
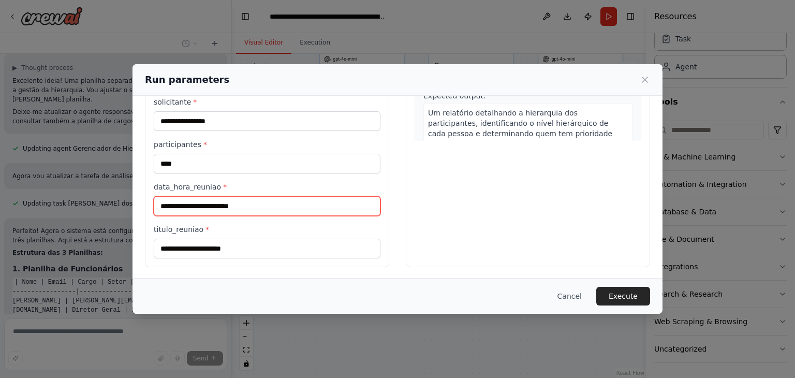
click at [216, 204] on input "data_hora_reuniao *" at bounding box center [267, 206] width 227 height 20
type input "**********"
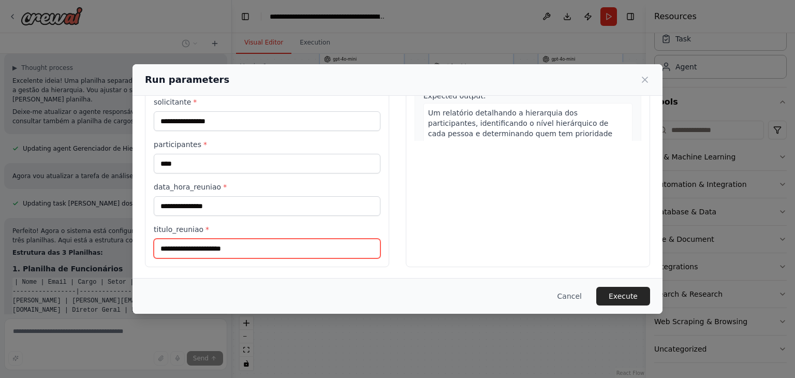
click at [195, 241] on input "titulo_reuniao *" at bounding box center [267, 249] width 227 height 20
type input "*****"
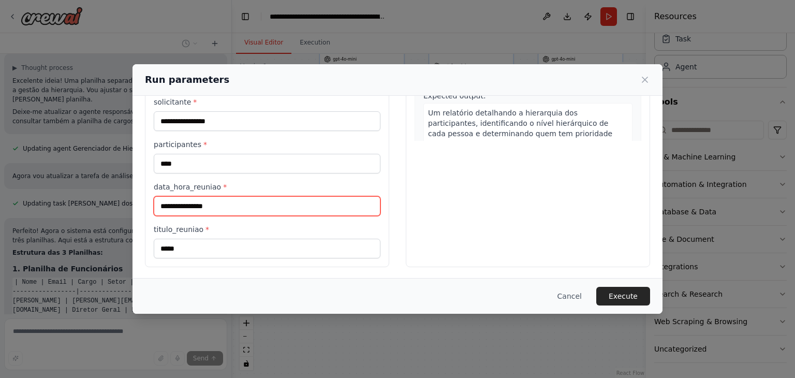
drag, startPoint x: 237, startPoint y: 203, endPoint x: 78, endPoint y: 212, distance: 159.1
click at [78, 212] on div "**********" at bounding box center [397, 189] width 795 height 378
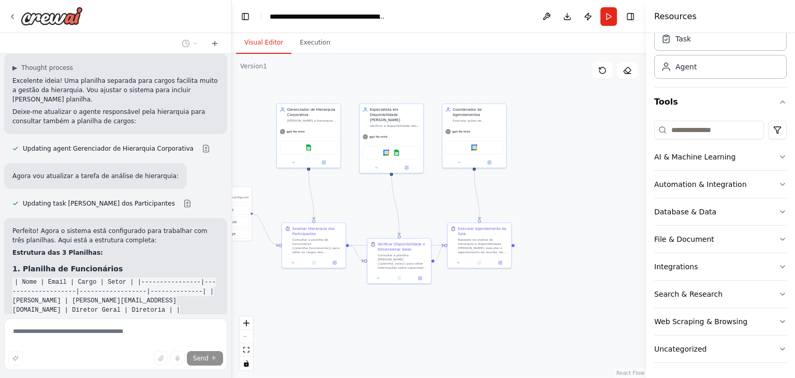
drag, startPoint x: 409, startPoint y: 260, endPoint x: 291, endPoint y: 306, distance: 126.6
click at [291, 306] on div ".deletable-edge-delete-btn { width: 20px; height: 20px; border: 0px solid #ffff…" at bounding box center [439, 216] width 414 height 324
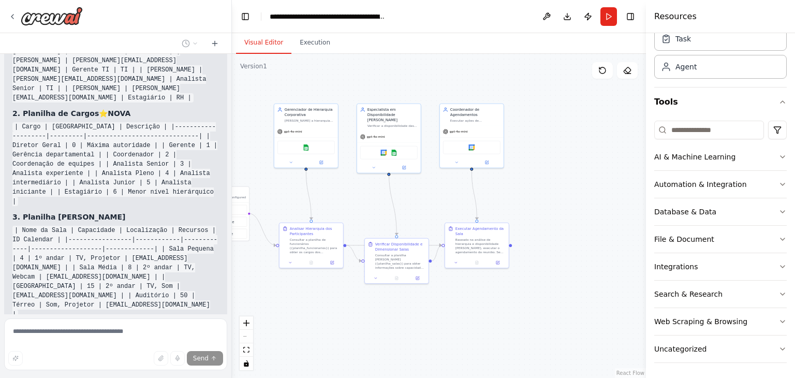
scroll to position [3148, 0]
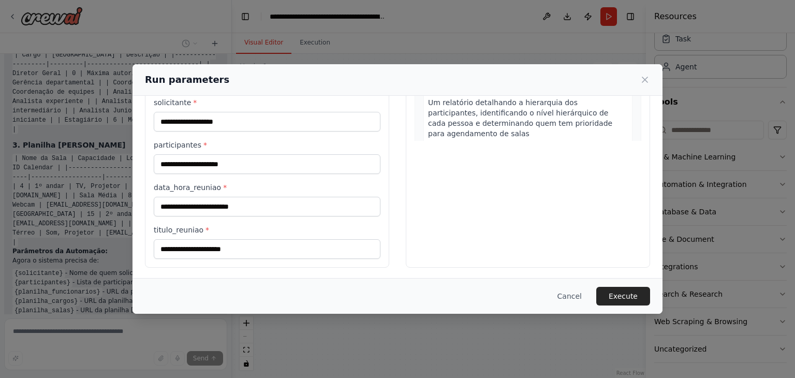
scroll to position [0, 0]
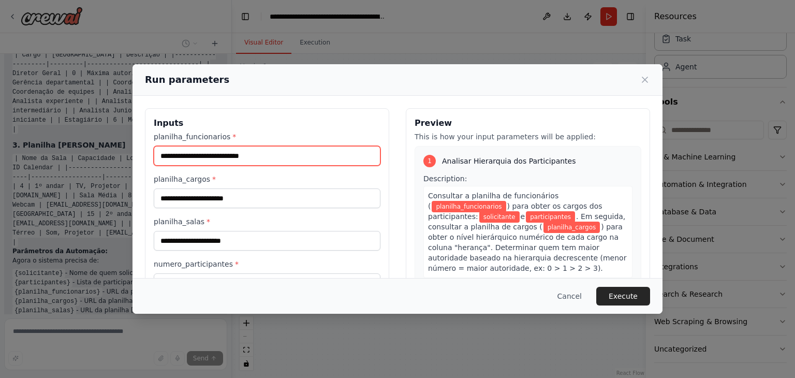
click at [205, 162] on input "planilha_funcionarios *" at bounding box center [267, 156] width 227 height 20
type input "**********"
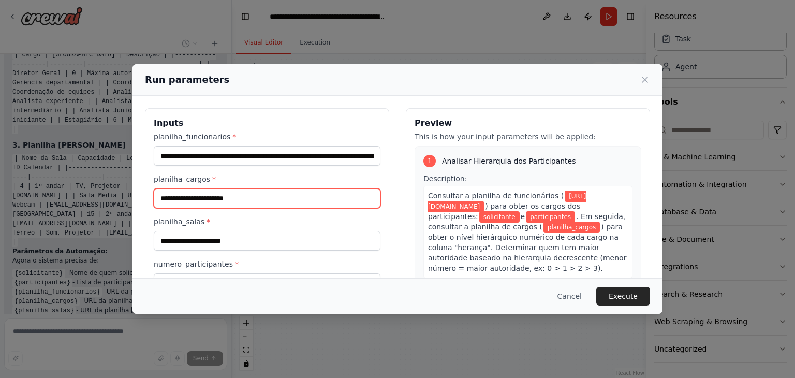
click at [207, 201] on input "planilha_cargos *" at bounding box center [267, 198] width 227 height 20
type input "**********"
click at [337, 201] on input "**********" at bounding box center [267, 198] width 227 height 20
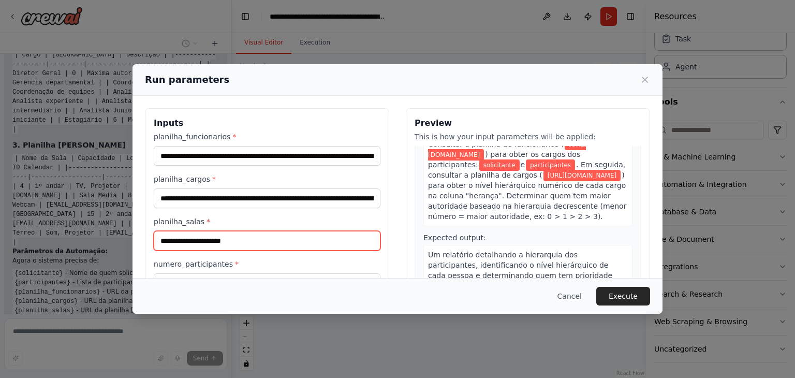
click at [263, 234] on input "planilha_salas *" at bounding box center [267, 241] width 227 height 20
type input "**********"
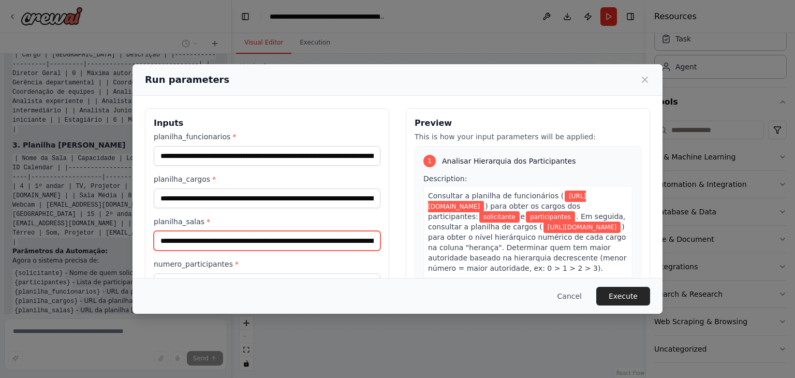
scroll to position [103, 0]
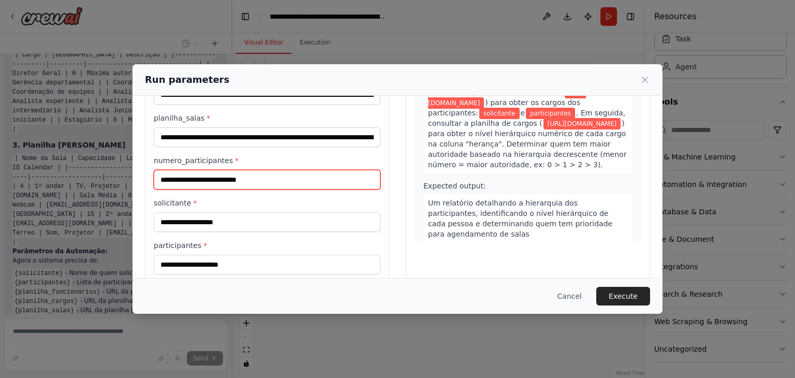
click at [254, 180] on input "numero_participantes *" at bounding box center [267, 180] width 227 height 20
type input "**"
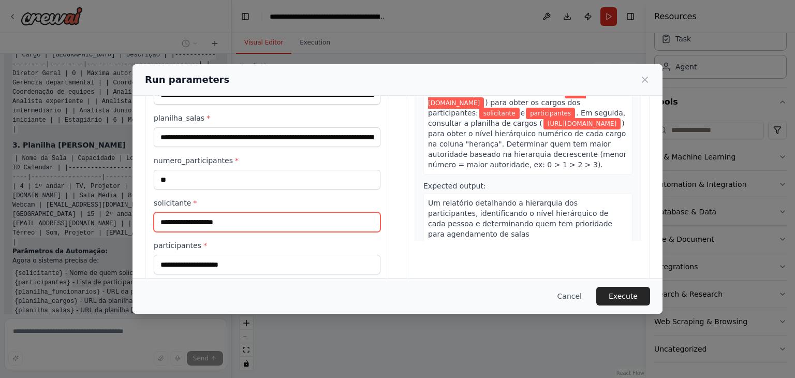
click at [212, 220] on input "solicitante *" at bounding box center [267, 222] width 227 height 20
type input "**********"
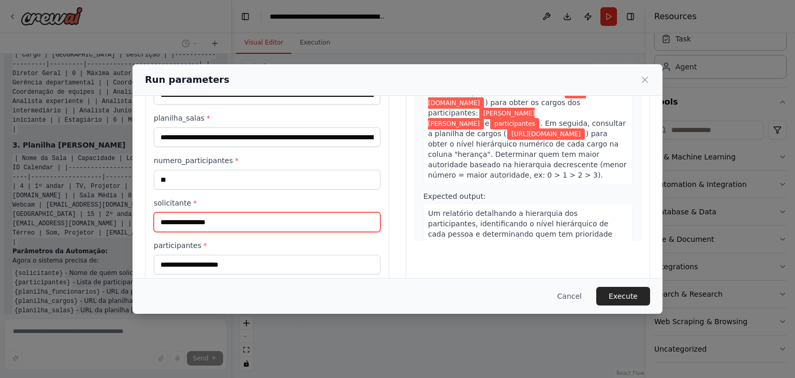
scroll to position [204, 0]
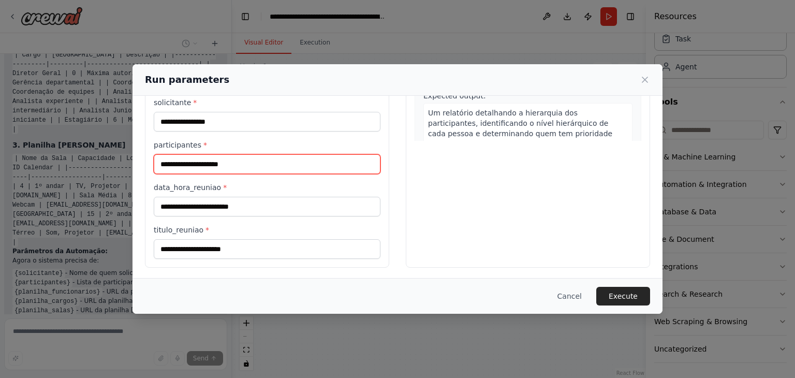
click at [200, 164] on input "participantes *" at bounding box center [267, 164] width 227 height 20
type input "****"
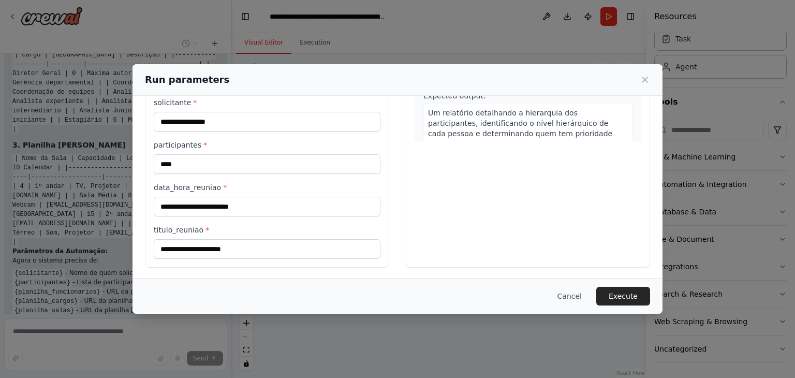
click at [203, 220] on div "**********" at bounding box center [267, 93] width 227 height 331
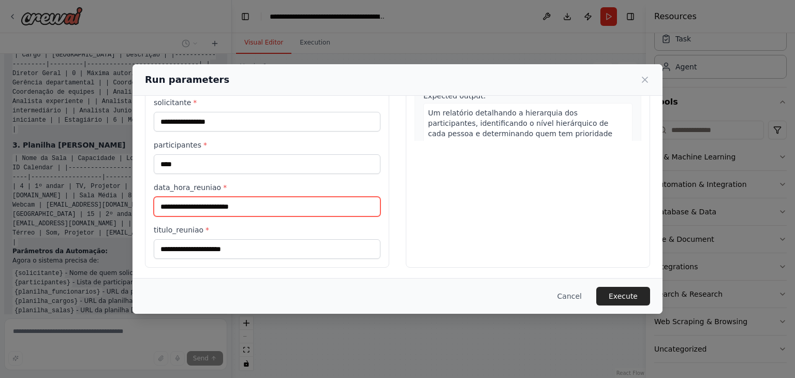
click at [200, 206] on input "data_hora_reuniao *" at bounding box center [267, 207] width 227 height 20
type input "**********"
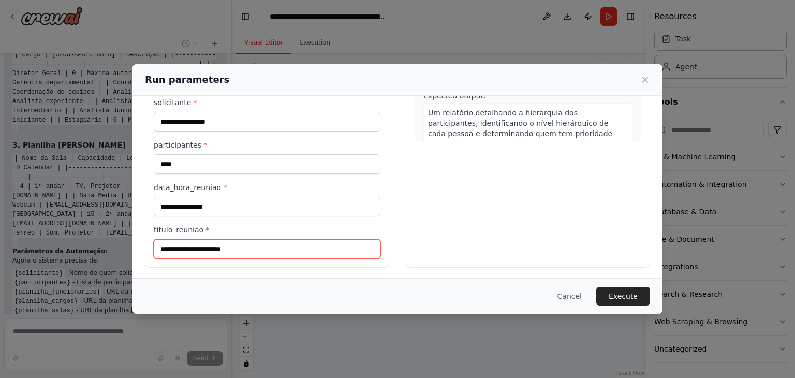
click at [204, 251] on input "titulo_reuniao *" at bounding box center [267, 249] width 227 height 20
type input "*****"
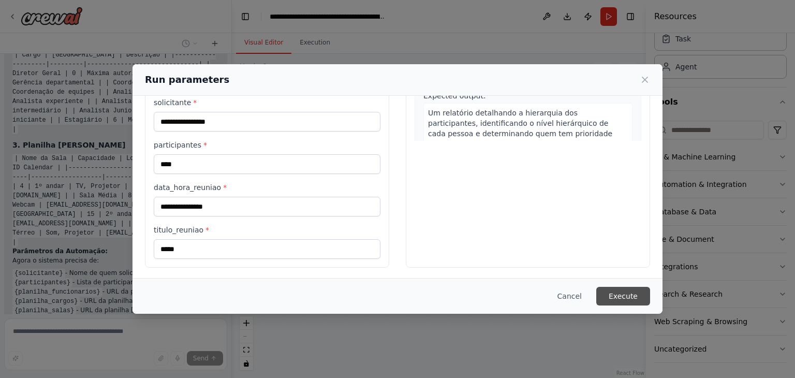
click at [635, 291] on button "Execute" at bounding box center [623, 296] width 54 height 19
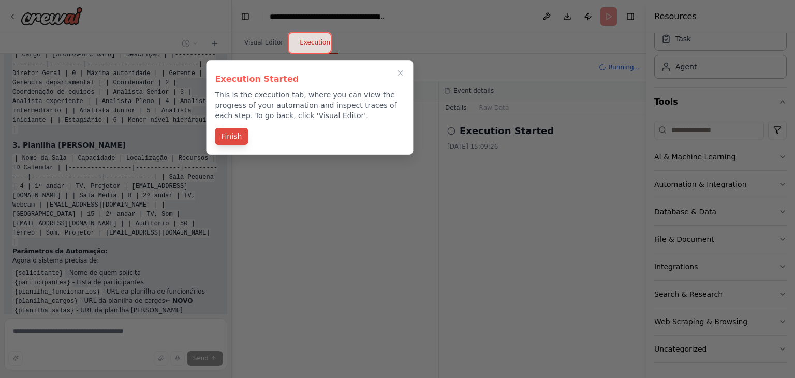
click at [226, 137] on button "Finish" at bounding box center [231, 136] width 33 height 17
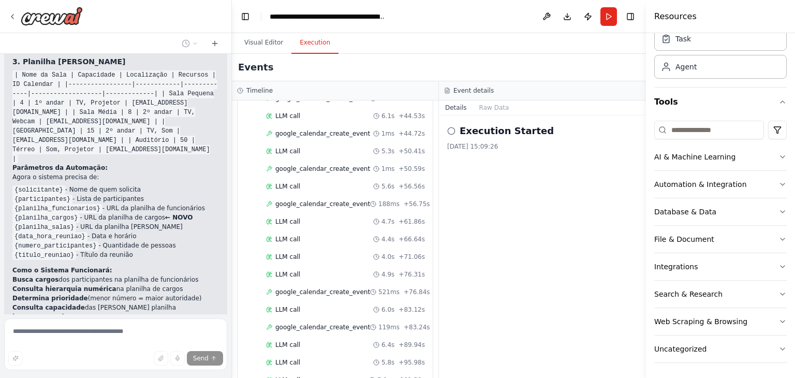
scroll to position [1714, 0]
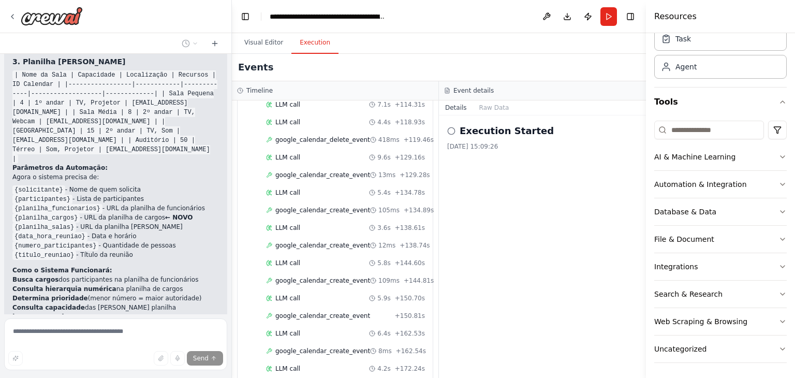
click at [455, 105] on button "Details" at bounding box center [456, 107] width 34 height 14
click at [486, 110] on button "Raw Data" at bounding box center [494, 107] width 42 height 14
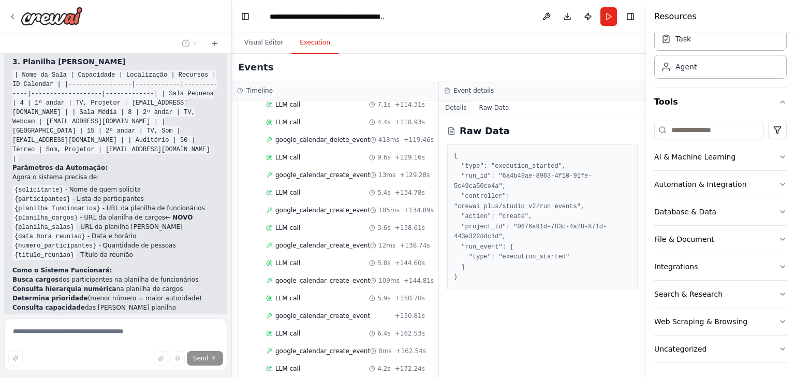
click at [455, 108] on button "Details" at bounding box center [456, 107] width 34 height 14
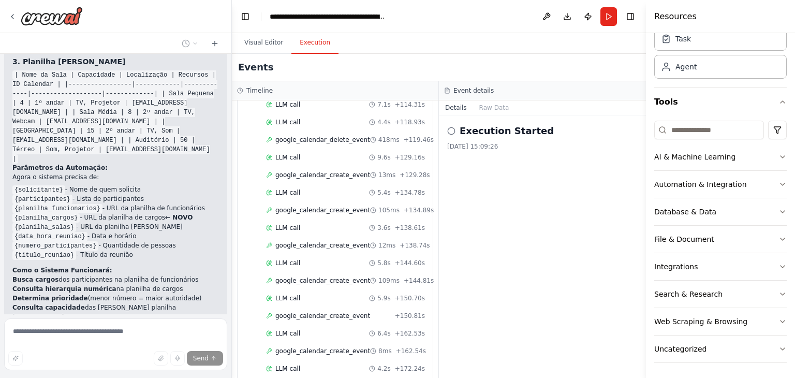
click at [453, 133] on circle at bounding box center [451, 130] width 7 height 7
click at [451, 133] on icon at bounding box center [451, 131] width 8 height 8
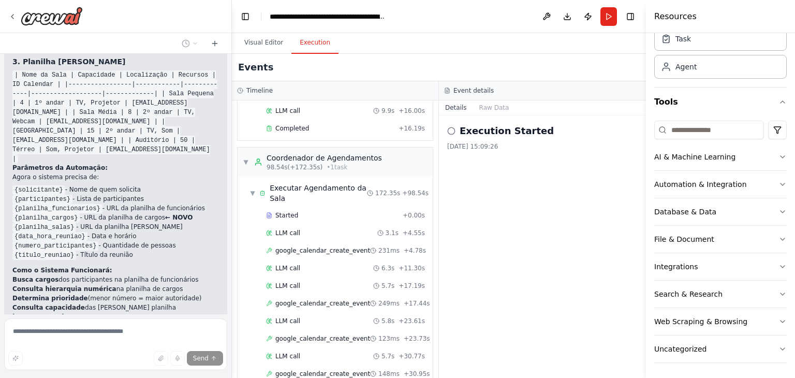
scroll to position [989, 0]
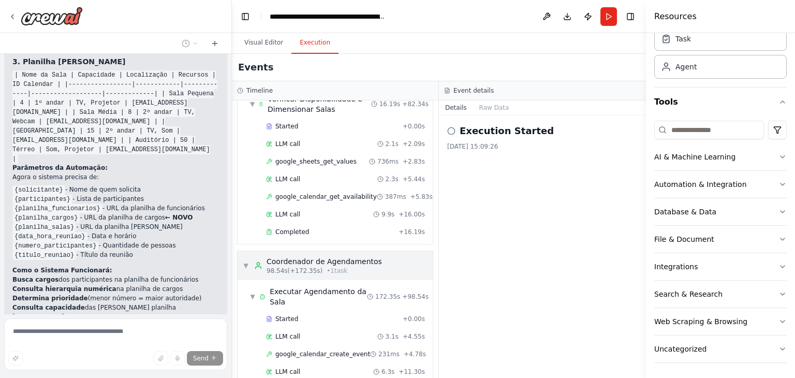
click at [244, 261] on span "▼" at bounding box center [246, 265] width 6 height 8
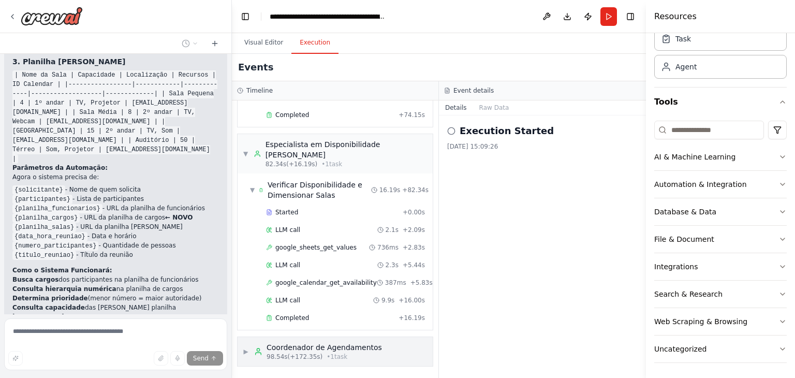
scroll to position [881, 0]
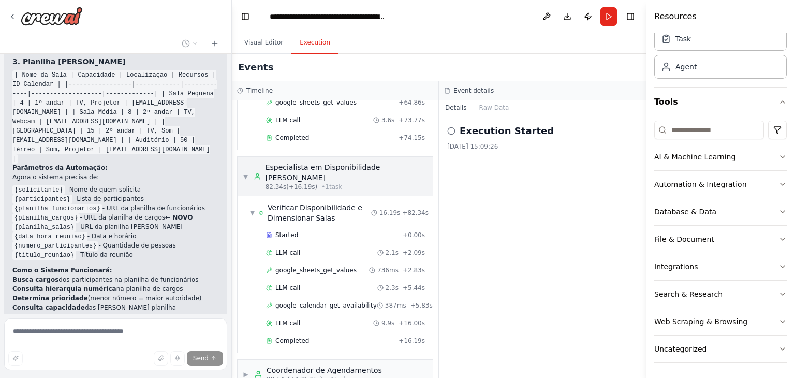
click at [250, 162] on div "▼ Especialista em Disponibilidade de Salas 82.34s (+16.19s) • 1 task" at bounding box center [335, 176] width 185 height 29
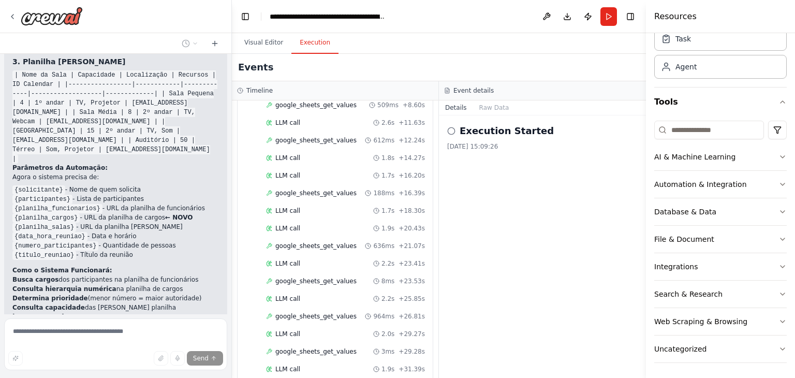
scroll to position [0, 0]
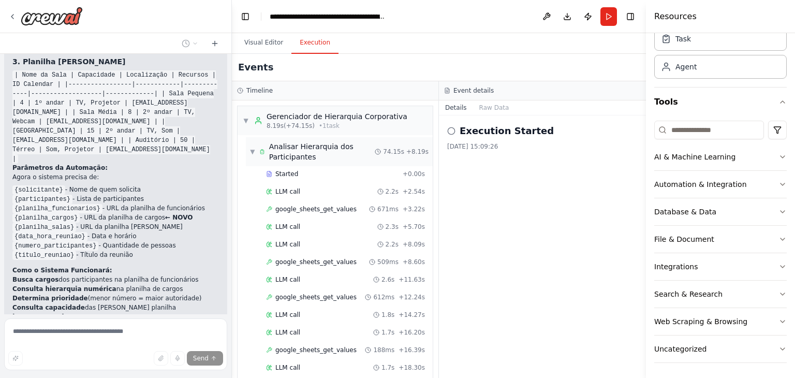
click at [250, 149] on span "▼" at bounding box center [252, 151] width 5 height 8
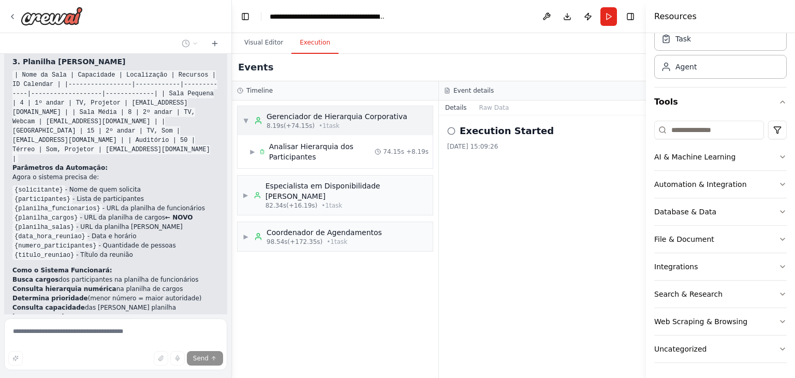
click at [244, 123] on span "▼" at bounding box center [246, 120] width 6 height 8
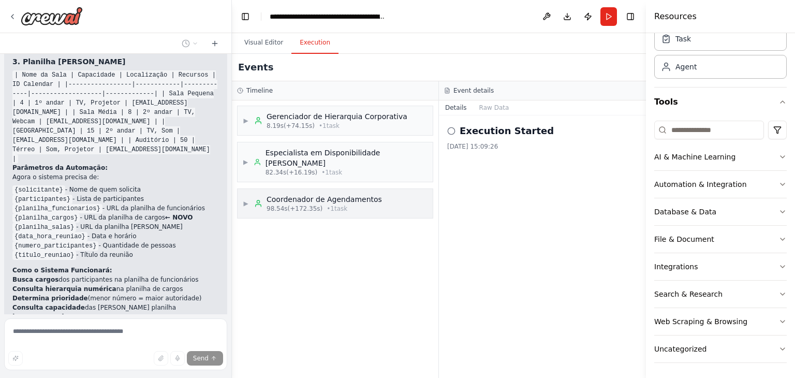
click at [242, 191] on div "▶ Coordenador de Agendamentos 98.54s (+172.35s) • 1 task" at bounding box center [334, 203] width 195 height 29
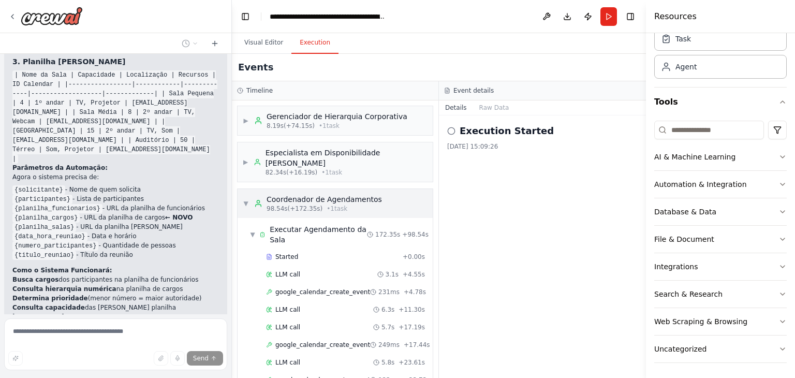
click at [244, 199] on span "▼" at bounding box center [246, 203] width 6 height 8
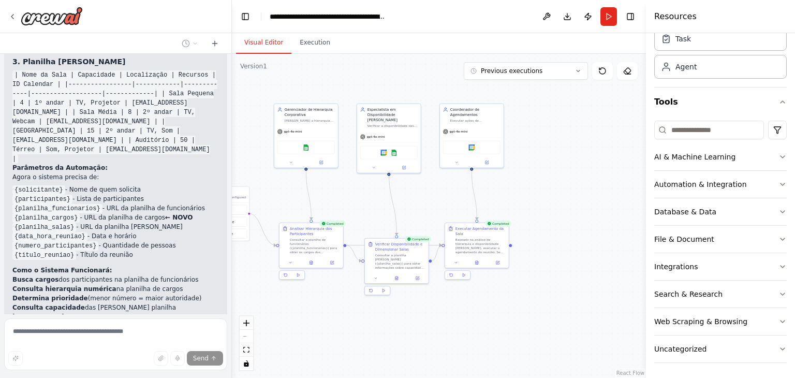
click at [252, 48] on button "Visual Editor" at bounding box center [263, 43] width 55 height 22
click at [605, 13] on button "Run" at bounding box center [608, 16] width 17 height 19
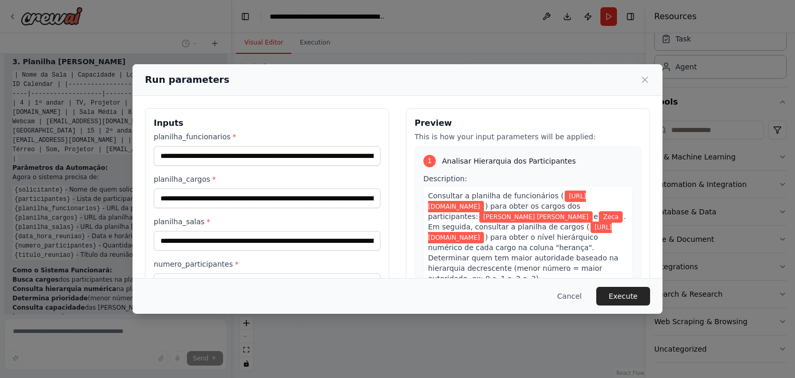
scroll to position [204, 0]
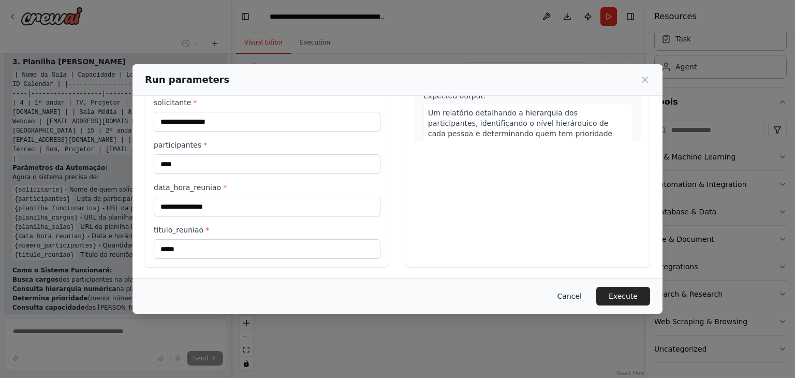
click at [567, 293] on button "Cancel" at bounding box center [569, 296] width 41 height 19
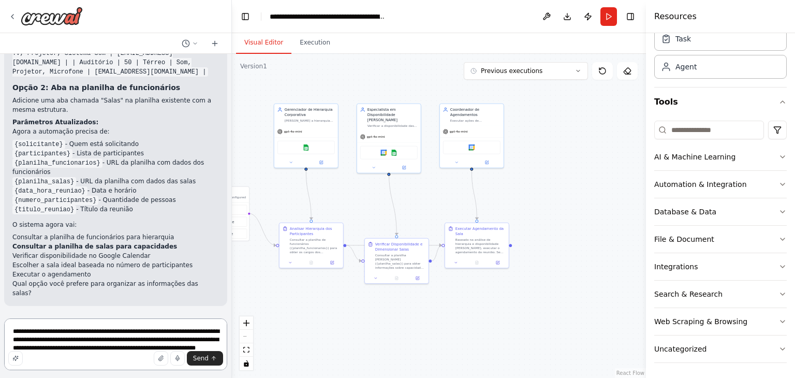
scroll to position [2266, 0]
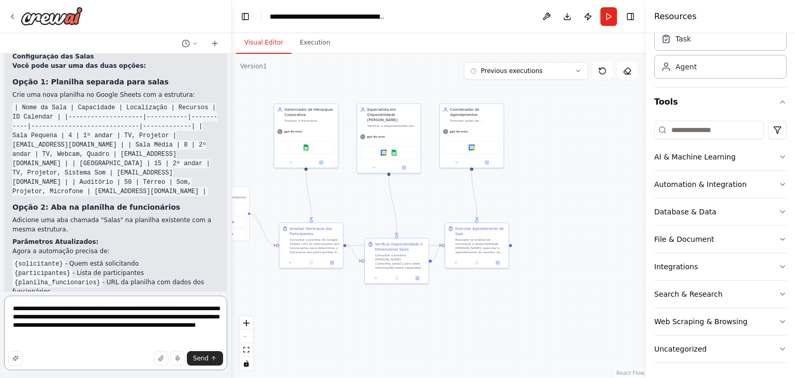
drag, startPoint x: 116, startPoint y: 340, endPoint x: -80, endPoint y: 304, distance: 199.9
click at [0, 304] on html "Hello! I'm the CrewAI assistant. What kind of automation do you want to build? …" at bounding box center [397, 189] width 795 height 378
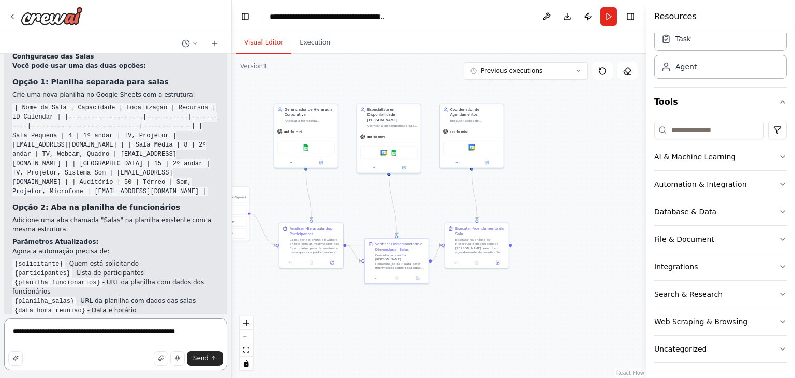
type textarea "**********"
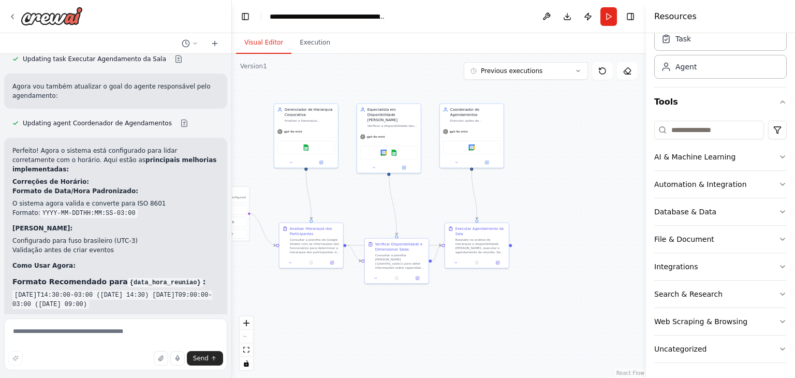
scroll to position [2945, 0]
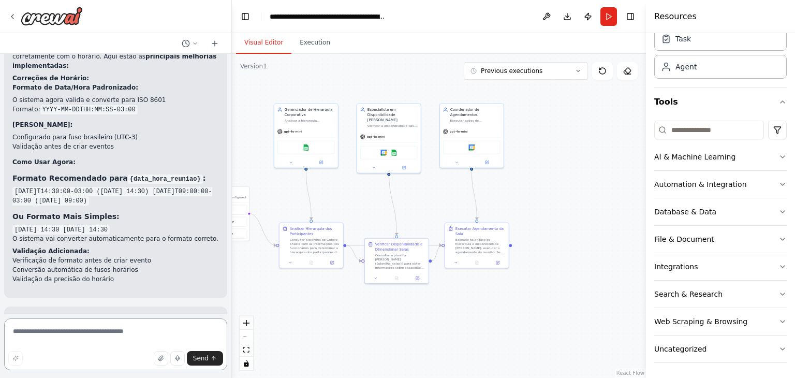
click at [72, 339] on textarea at bounding box center [115, 344] width 223 height 52
type textarea "*"
type textarea "**********"
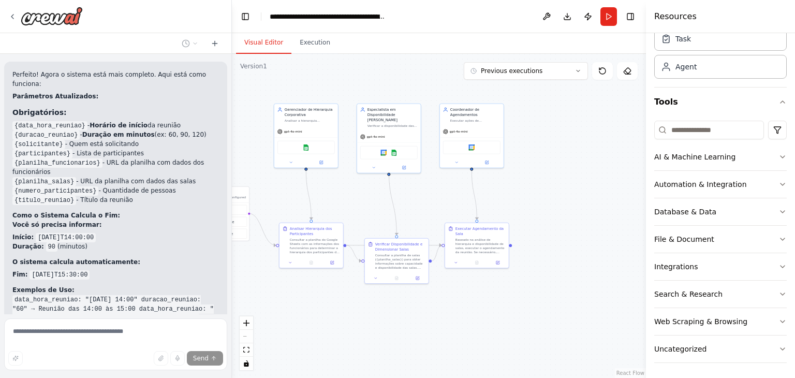
scroll to position [3484, 0]
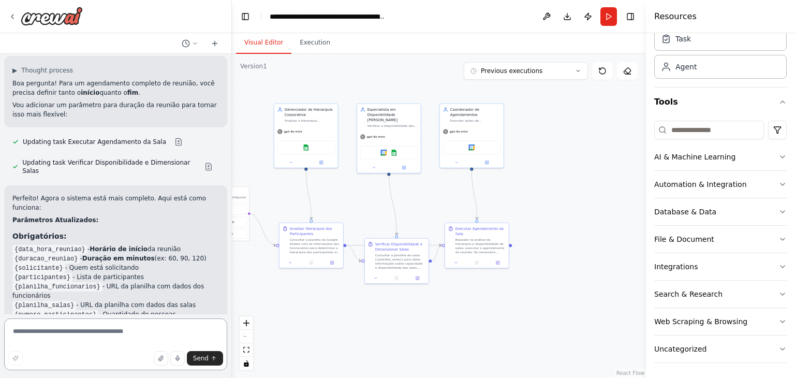
scroll to position [3360, 0]
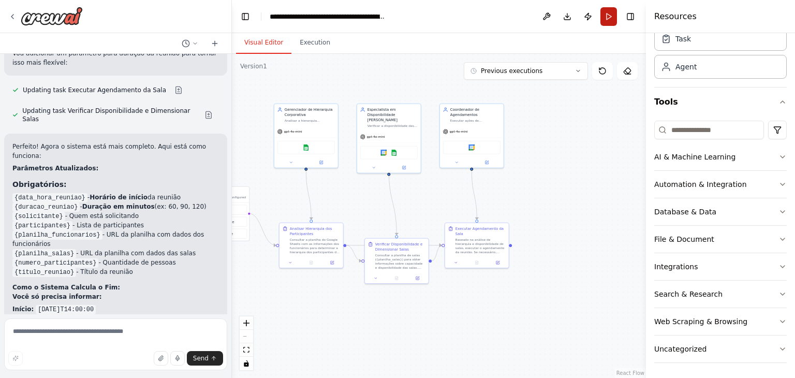
click at [606, 20] on button "Run" at bounding box center [608, 16] width 17 height 19
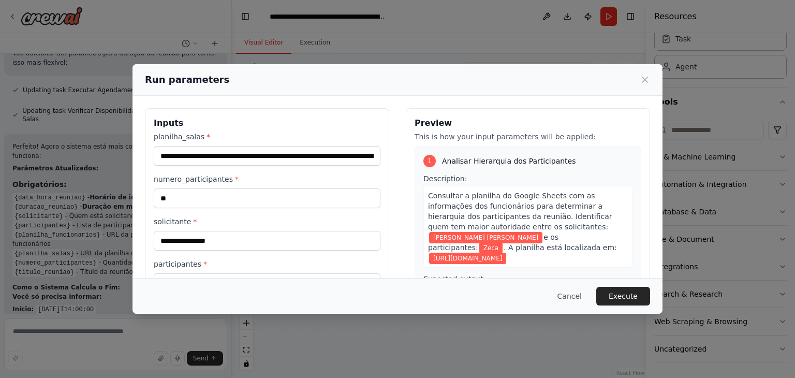
scroll to position [204, 0]
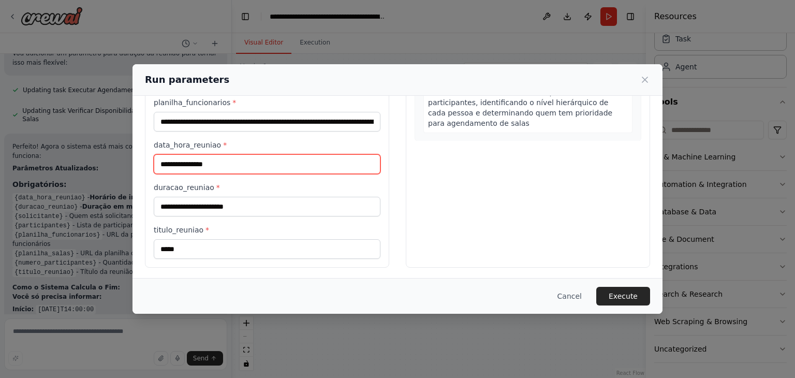
click at [198, 162] on input "**********" at bounding box center [267, 164] width 227 height 20
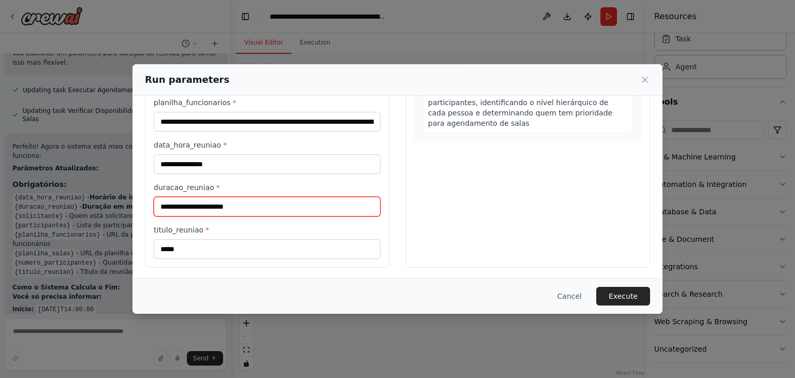
click at [240, 203] on input "duracao_reuniao *" at bounding box center [267, 207] width 227 height 20
type input "***"
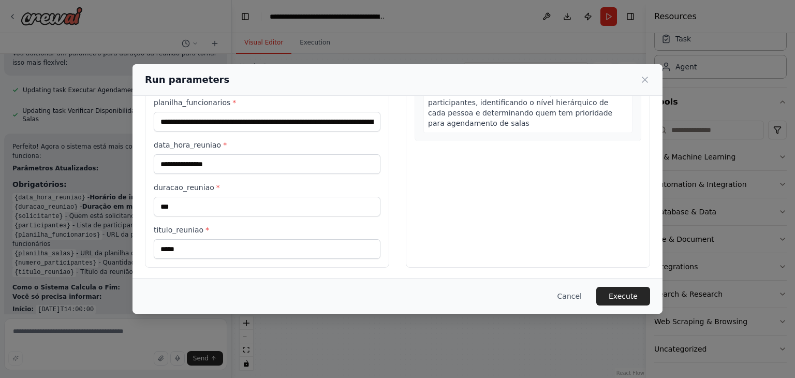
click at [243, 230] on label "titulo_reuniao *" at bounding box center [267, 230] width 227 height 10
click at [243, 239] on input "*****" at bounding box center [267, 249] width 227 height 20
type input "*********"
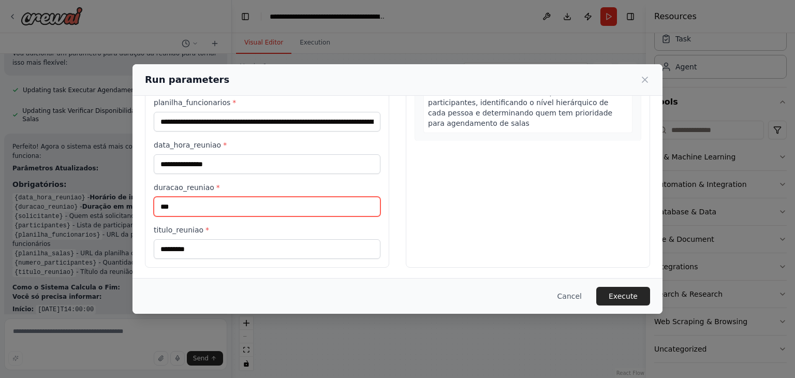
click at [184, 201] on input "***" at bounding box center [267, 207] width 227 height 20
click at [169, 202] on input "***" at bounding box center [267, 207] width 227 height 20
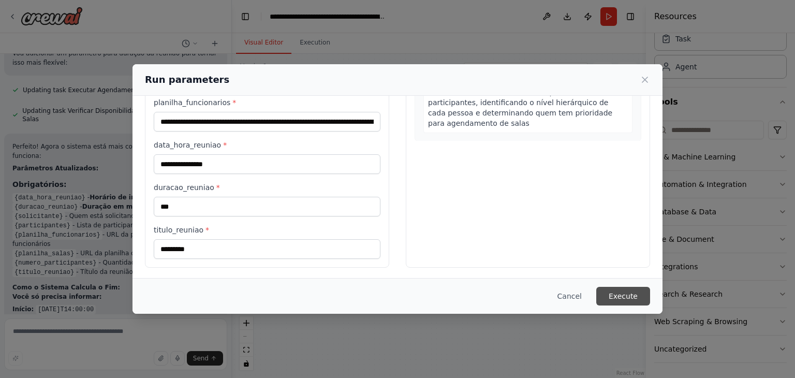
click at [633, 295] on button "Execute" at bounding box center [623, 296] width 54 height 19
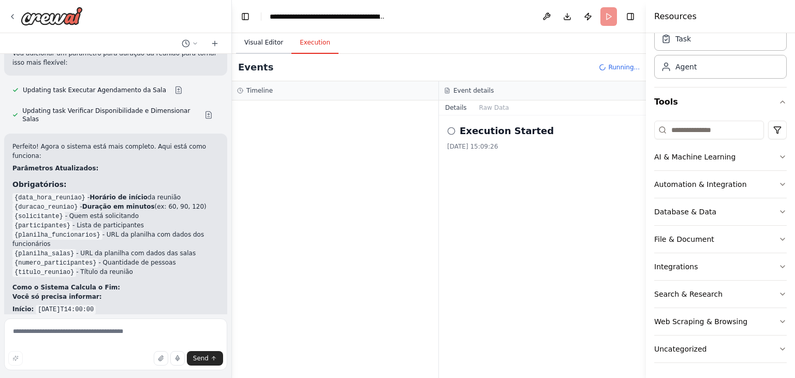
click at [263, 40] on button "Visual Editor" at bounding box center [263, 43] width 55 height 22
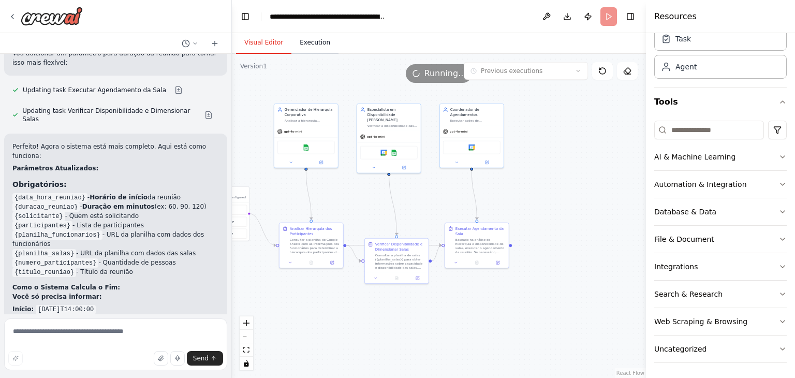
click at [309, 37] on button "Execution" at bounding box center [314, 43] width 47 height 22
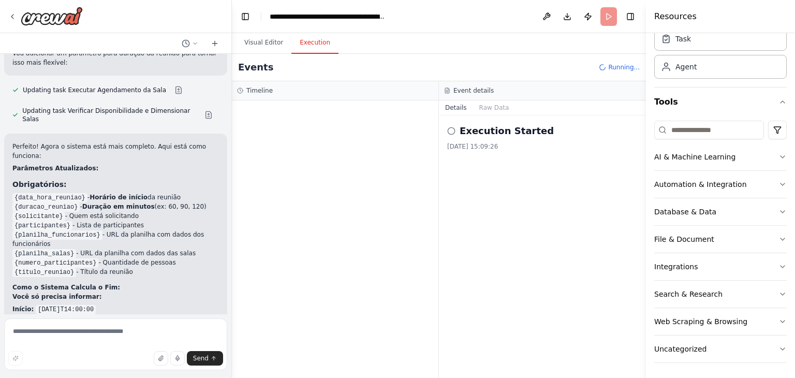
click at [399, 140] on div at bounding box center [335, 238] width 206 height 277
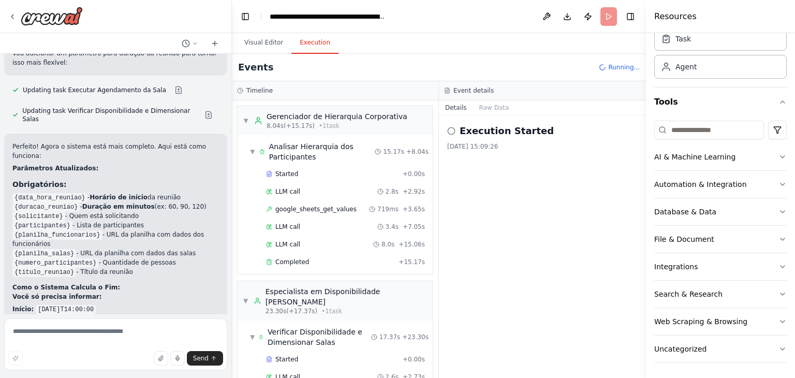
click at [536, 214] on div "Execution Started 02/10/2025, 15:09:26" at bounding box center [542, 246] width 207 height 262
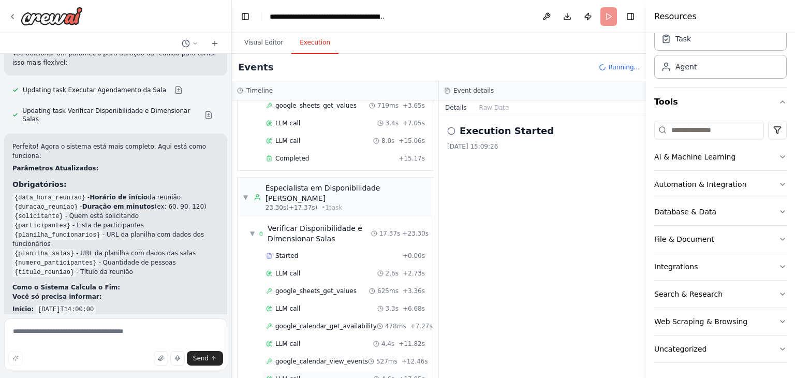
scroll to position [226, 0]
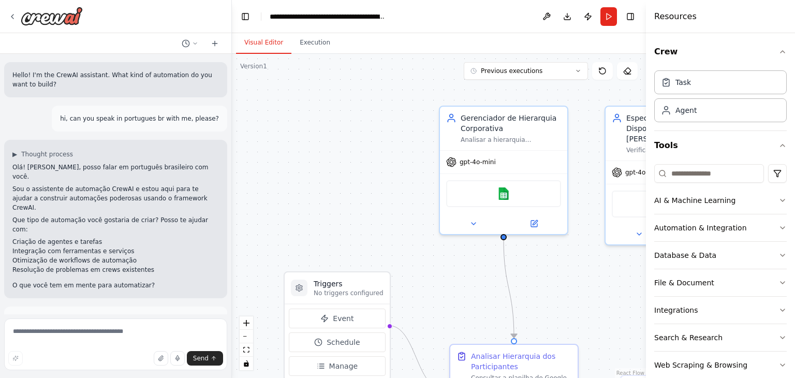
scroll to position [3360, 0]
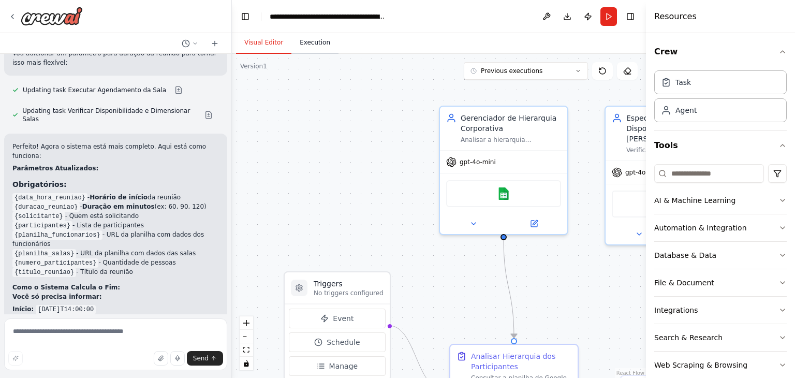
click at [305, 41] on button "Execution" at bounding box center [314, 43] width 47 height 22
click at [251, 44] on button "Visual Editor" at bounding box center [263, 43] width 55 height 22
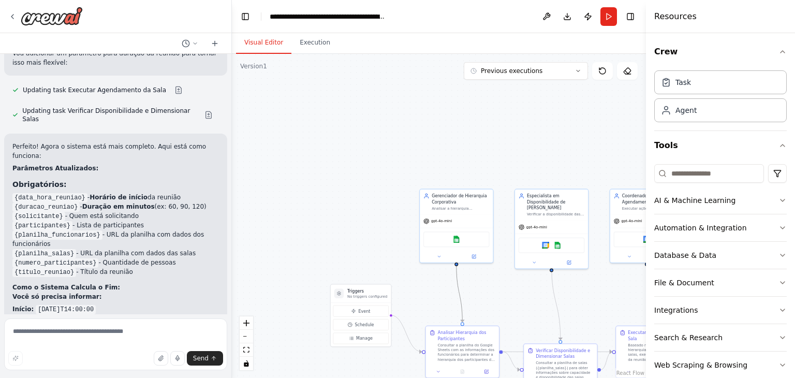
drag, startPoint x: 462, startPoint y: 305, endPoint x: 245, endPoint y: 58, distance: 327.8
click at [245, 58] on div ".deletable-edge-delete-btn { width: 20px; height: 20px; border: 0px solid #ffff…" at bounding box center [439, 216] width 414 height 324
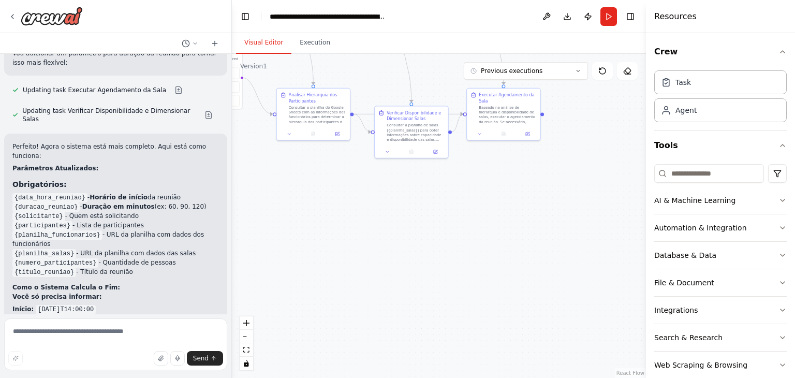
drag, startPoint x: 369, startPoint y: 192, endPoint x: 268, endPoint y: 6, distance: 212.3
click at [221, 0] on html "Hello! I'm the CrewAI assistant. What kind of automation do you want to build? …" at bounding box center [397, 189] width 795 height 378
click at [607, 21] on button "Run" at bounding box center [608, 16] width 17 height 19
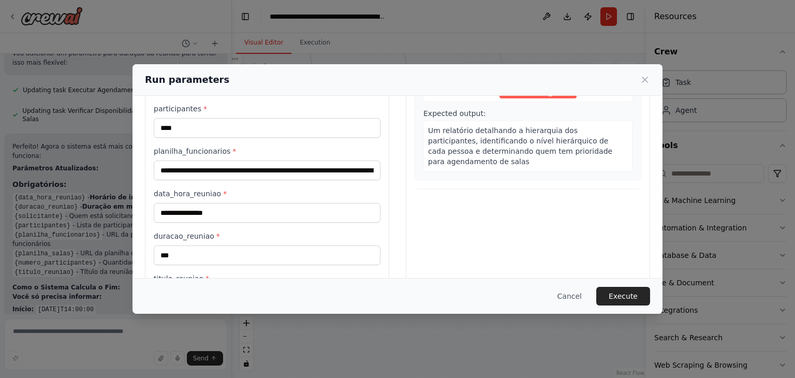
scroll to position [204, 0]
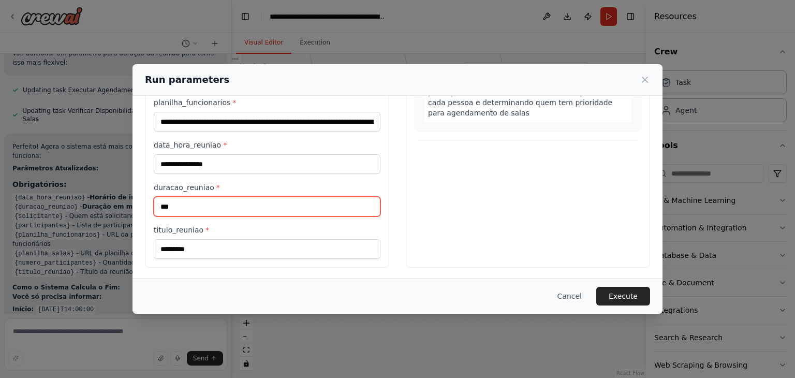
click at [211, 198] on input "***" at bounding box center [267, 207] width 227 height 20
type input "**"
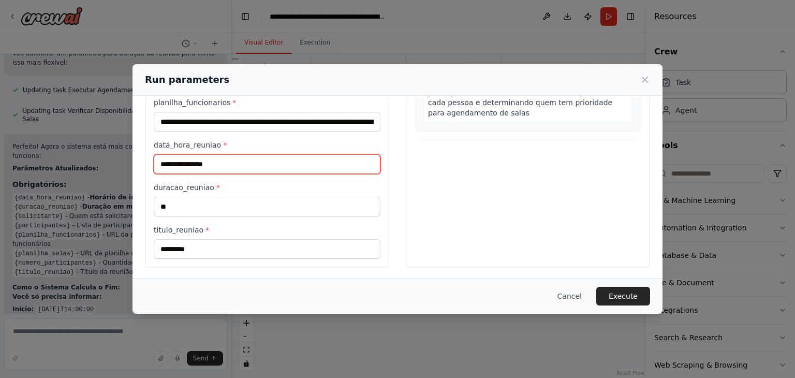
click at [191, 158] on input "**********" at bounding box center [267, 164] width 227 height 20
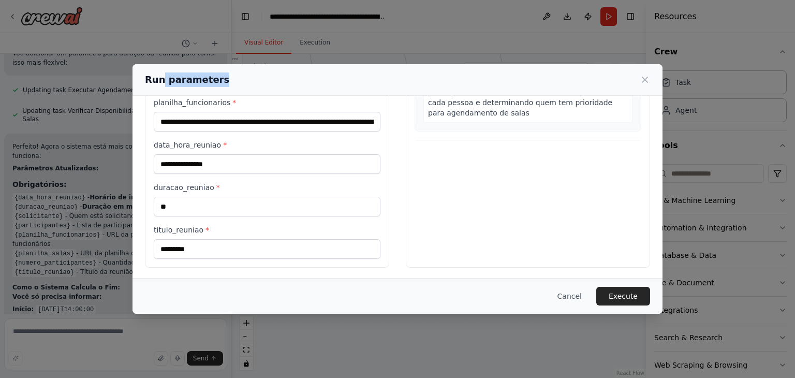
drag, startPoint x: 161, startPoint y: 73, endPoint x: 230, endPoint y: 92, distance: 71.3
click at [230, 92] on div "Run parameters" at bounding box center [397, 80] width 530 height 32
click at [366, 90] on div "Run parameters" at bounding box center [397, 80] width 530 height 32
drag, startPoint x: 366, startPoint y: 75, endPoint x: 201, endPoint y: 127, distance: 173.5
click at [385, 81] on div "Run parameters" at bounding box center [397, 79] width 505 height 14
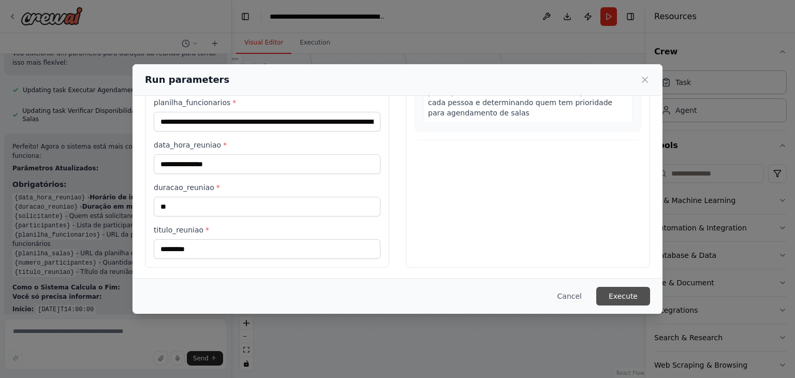
click at [616, 299] on button "Execute" at bounding box center [623, 296] width 54 height 19
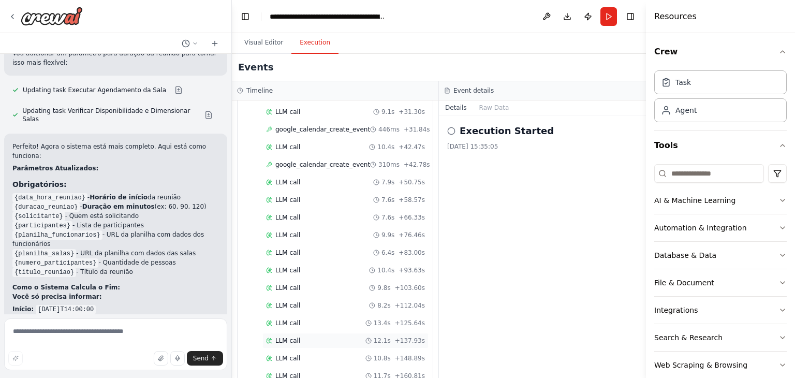
scroll to position [712, 0]
click at [64, 324] on textarea at bounding box center [115, 344] width 223 height 52
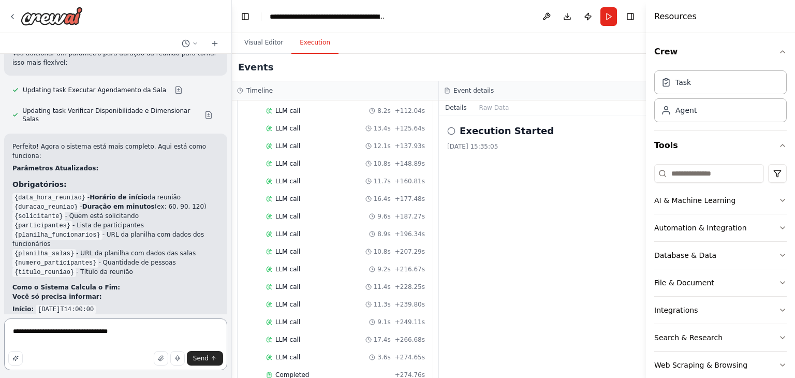
type textarea "**********"
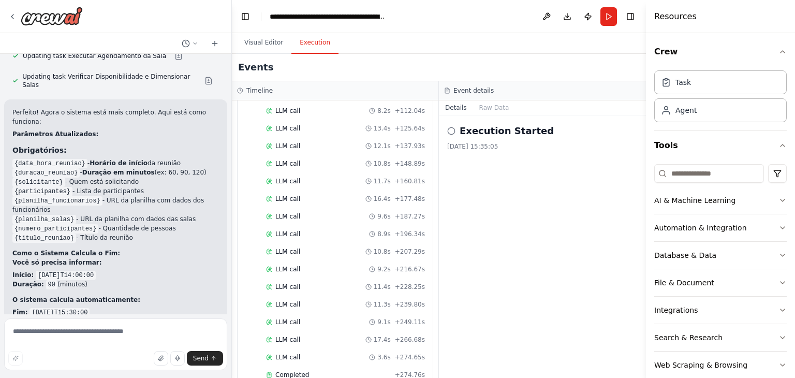
scroll to position [3451, 0]
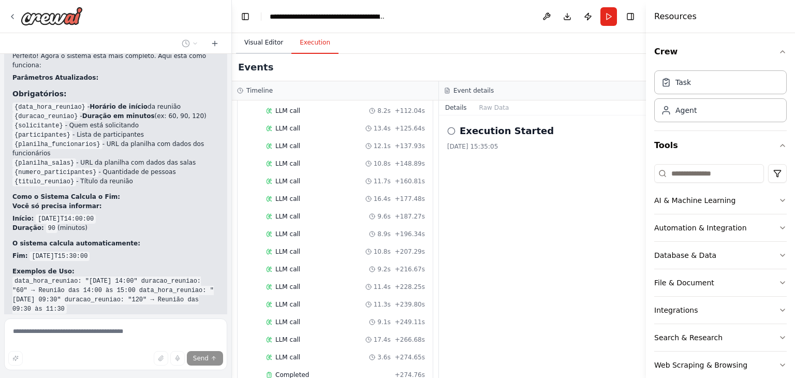
click at [259, 52] on button "Visual Editor" at bounding box center [263, 43] width 55 height 22
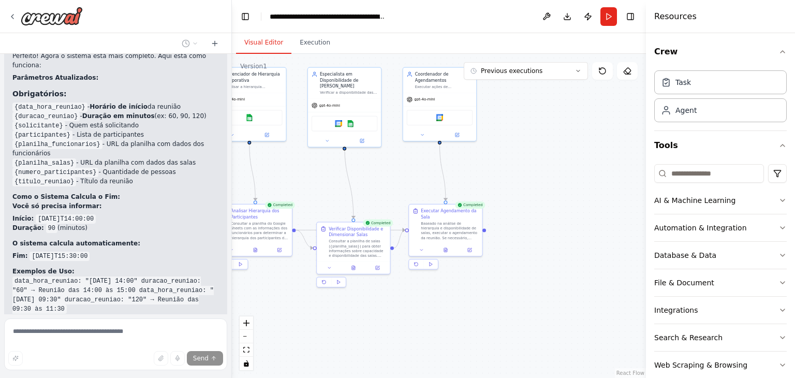
drag, startPoint x: 435, startPoint y: 248, endPoint x: 402, endPoint y: 329, distance: 87.7
click at [377, 362] on div ".deletable-edge-delete-btn { width: 20px; height: 20px; border: 0px solid #ffff…" at bounding box center [439, 216] width 414 height 324
click at [444, 248] on icon at bounding box center [445, 248] width 2 height 0
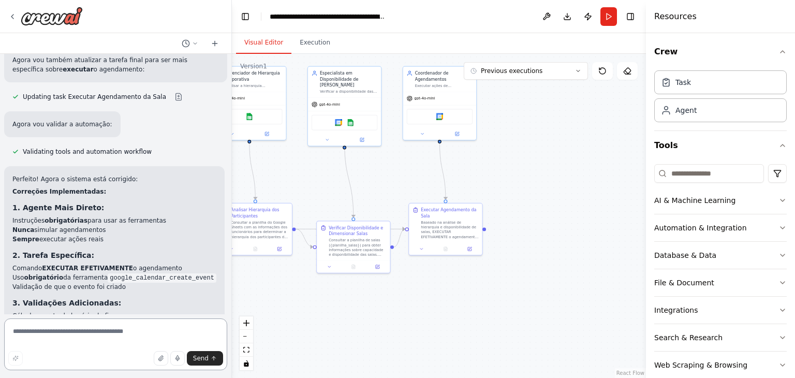
scroll to position [4061, 0]
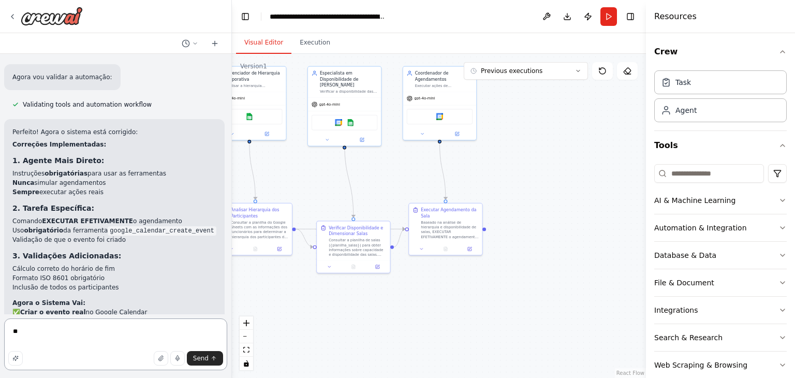
type textarea "*"
type textarea "**********"
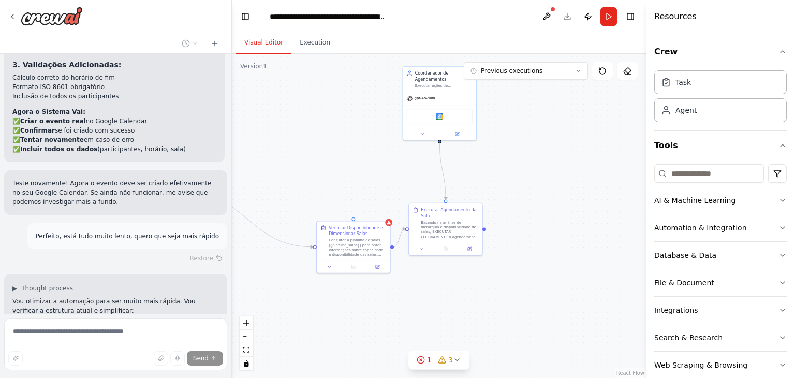
scroll to position [4272, 0]
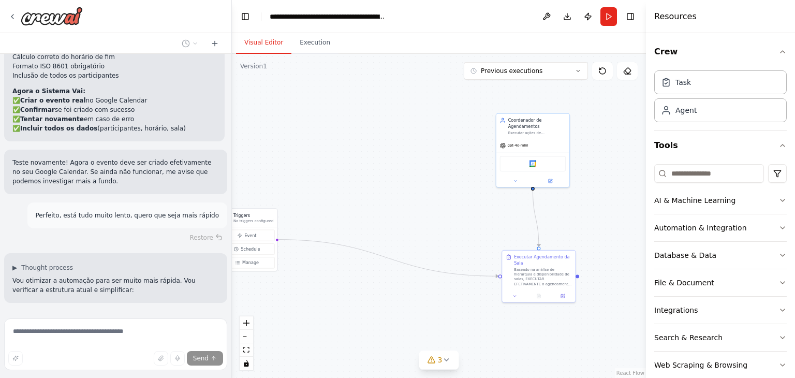
drag, startPoint x: 418, startPoint y: 191, endPoint x: 436, endPoint y: 159, distance: 36.4
click at [436, 159] on div ".deletable-edge-delete-btn { width: 20px; height: 20px; border: 0px solid #ffff…" at bounding box center [439, 216] width 414 height 324
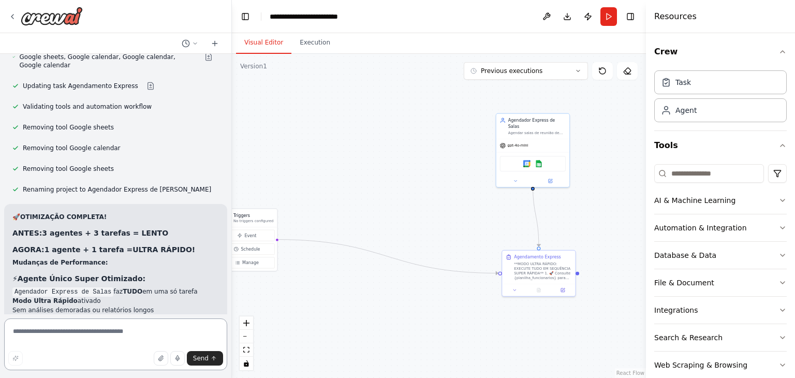
scroll to position [4936, 0]
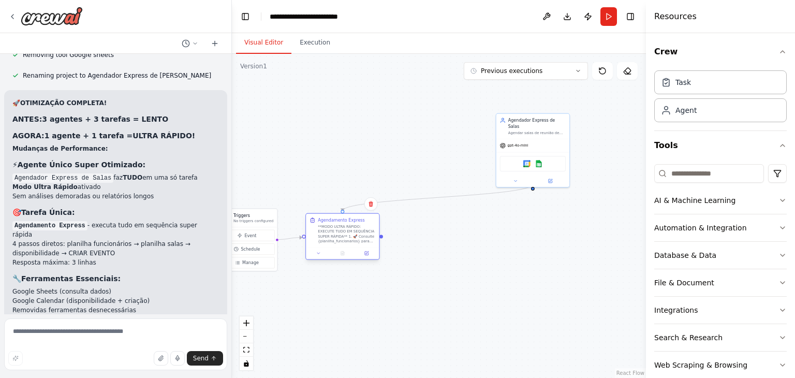
drag, startPoint x: 533, startPoint y: 273, endPoint x: 336, endPoint y: 237, distance: 200.3
click at [336, 237] on div "**MODO ULTRA RÁPIDO: EXECUTE TUDO EM SEQUÊNCIA SUPER RÁPIDA** 1. 🚀 Consulte {pl…" at bounding box center [346, 233] width 57 height 19
drag, startPoint x: 530, startPoint y: 150, endPoint x: 528, endPoint y: 235, distance: 85.9
click at [528, 238] on div "Google calendar Google sheets" at bounding box center [533, 246] width 66 height 16
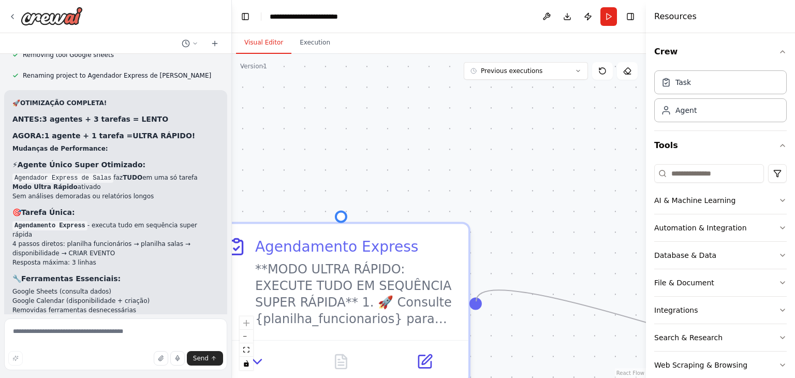
drag, startPoint x: 342, startPoint y: 203, endPoint x: 476, endPoint y: 301, distance: 165.9
click at [476, 301] on div "Triggers No triggers configured Event Schedule Manage Agendador Express de Sala…" at bounding box center [439, 216] width 414 height 324
click at [363, 157] on div "Triggers No triggers configured Event Schedule Manage Agendador Express de Sala…" at bounding box center [439, 216] width 414 height 324
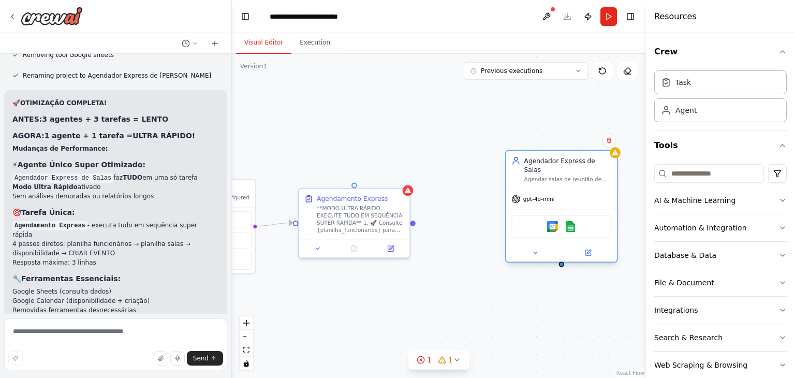
drag, startPoint x: 591, startPoint y: 202, endPoint x: 514, endPoint y: 197, distance: 77.3
click at [511, 189] on div "gpt-4o-mini" at bounding box center [561, 199] width 111 height 20
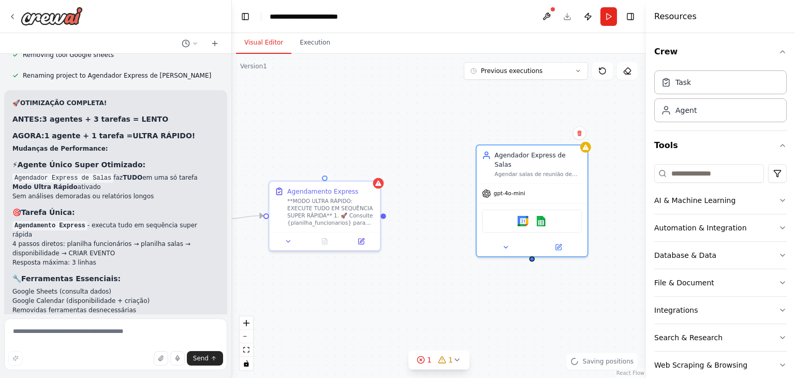
drag, startPoint x: 502, startPoint y: 204, endPoint x: 473, endPoint y: 197, distance: 30.4
click at [473, 197] on div "Triggers No triggers configured Event Schedule Manage Agendador Express de Sala…" at bounding box center [439, 216] width 414 height 324
drag, startPoint x: 532, startPoint y: 250, endPoint x: 328, endPoint y: 176, distance: 216.7
click at [328, 176] on div "Triggers No triggers configured Event Schedule Manage Agendador Express de Sala…" at bounding box center [439, 216] width 414 height 324
click at [340, 150] on div ".deletable-edge-delete-btn { width: 20px; height: 20px; border: 0px solid #ffff…" at bounding box center [439, 216] width 414 height 324
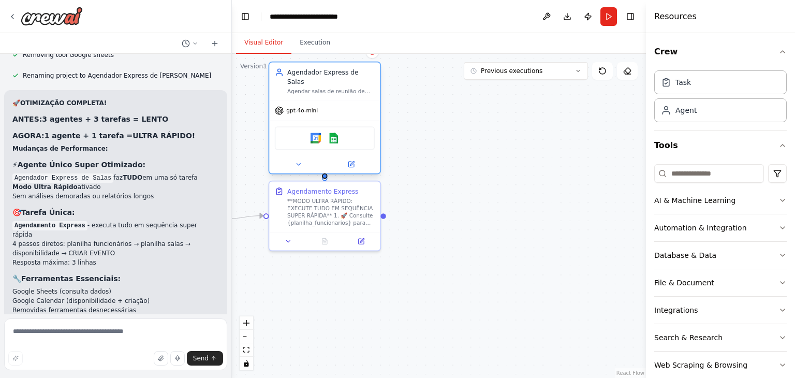
drag, startPoint x: 474, startPoint y: 183, endPoint x: 281, endPoint y: 107, distance: 207.4
click at [281, 107] on div "gpt-4o-mini Google calendar Google sheets" at bounding box center [324, 136] width 111 height 73
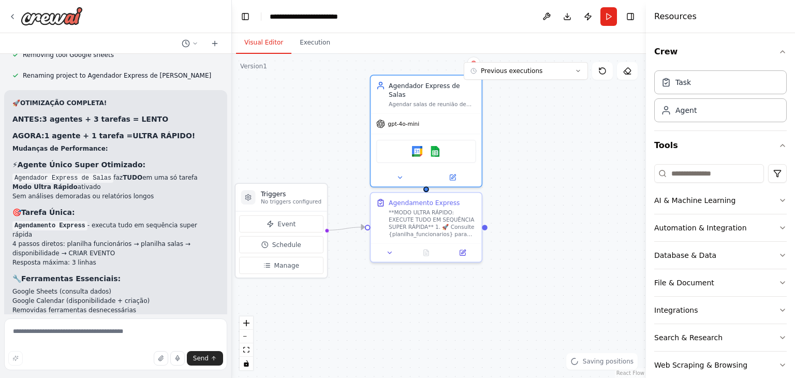
drag, startPoint x: 435, startPoint y: 222, endPoint x: 536, endPoint y: 234, distance: 102.1
click at [536, 234] on div ".deletable-edge-delete-btn { width: 20px; height: 20px; border: 0px solid #ffff…" at bounding box center [439, 216] width 414 height 324
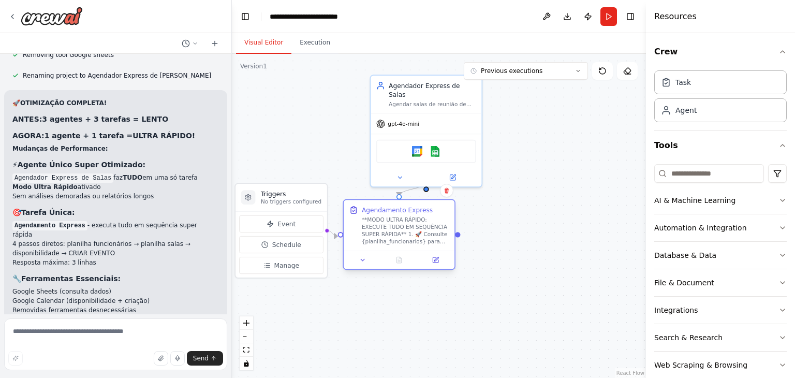
drag, startPoint x: 424, startPoint y: 241, endPoint x: 400, endPoint y: 249, distance: 25.0
click at [400, 249] on div "Agendamento Express **MODO ULTRA RÁPIDO: EXECUTE TUDO EM SEQUÊNCIA SUPER RÁPIDA…" at bounding box center [399, 234] width 113 height 71
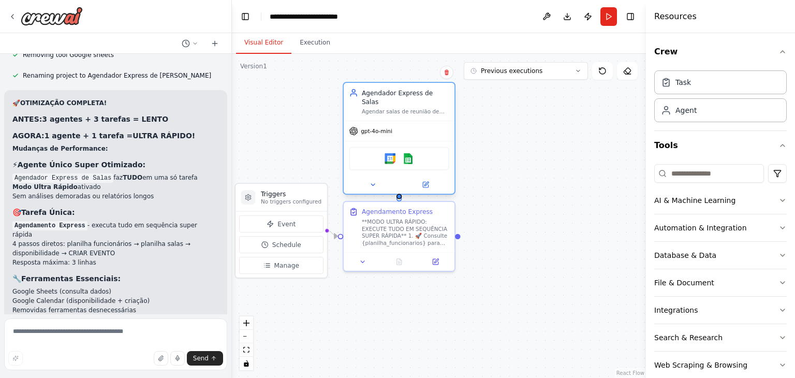
drag, startPoint x: 412, startPoint y: 145, endPoint x: 383, endPoint y: 158, distance: 31.7
click at [383, 158] on div "Google calendar Google sheets" at bounding box center [399, 158] width 100 height 23
click at [512, 181] on div ".deletable-edge-delete-btn { width: 20px; height: 20px; border: 0px solid #ffff…" at bounding box center [439, 216] width 414 height 324
click at [561, 77] on button "Previous executions" at bounding box center [526, 71] width 124 height 18
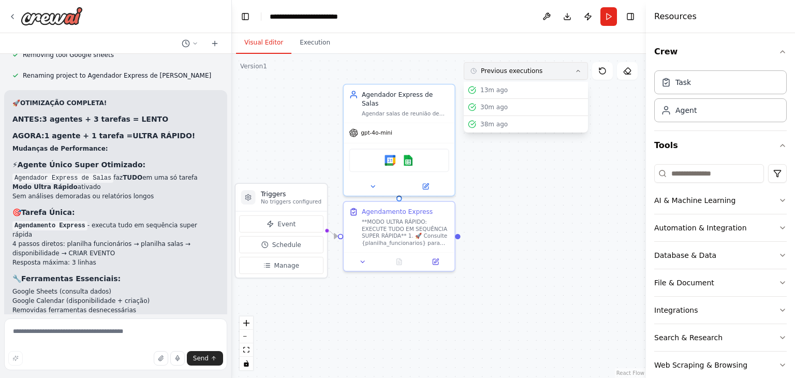
click at [559, 72] on button "Previous executions" at bounding box center [526, 71] width 124 height 18
click at [610, 17] on button "Run" at bounding box center [608, 16] width 17 height 19
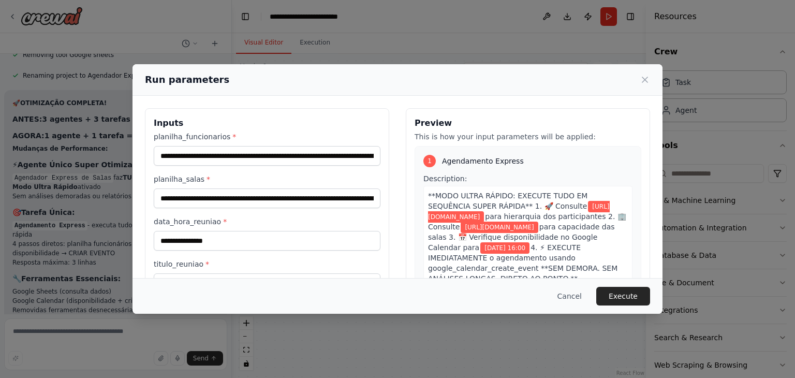
scroll to position [120, 0]
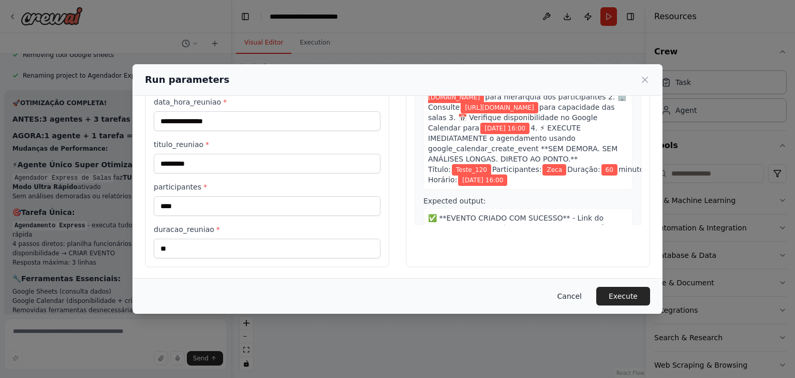
click at [573, 300] on button "Cancel" at bounding box center [569, 296] width 41 height 19
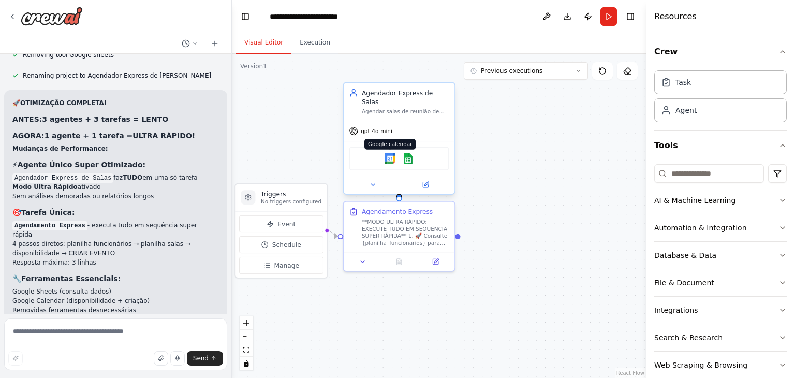
click at [391, 153] on img at bounding box center [389, 158] width 11 height 11
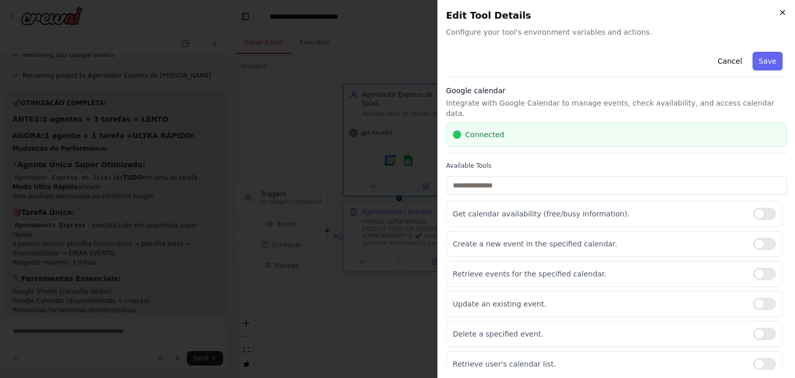
click at [780, 9] on icon "button" at bounding box center [782, 12] width 8 height 8
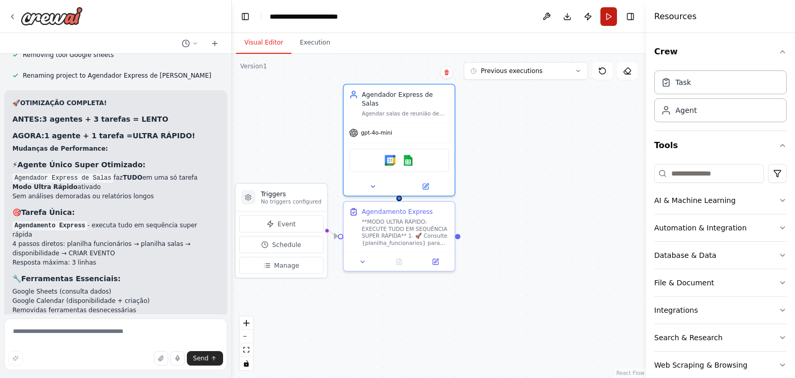
click at [605, 19] on button "Run" at bounding box center [608, 16] width 17 height 19
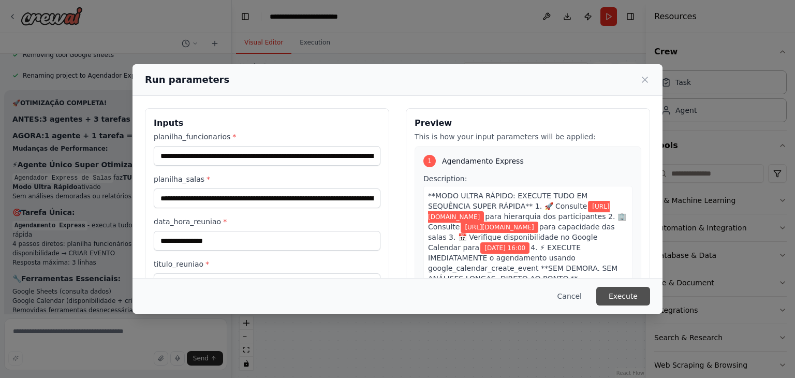
click at [627, 292] on button "Execute" at bounding box center [623, 296] width 54 height 19
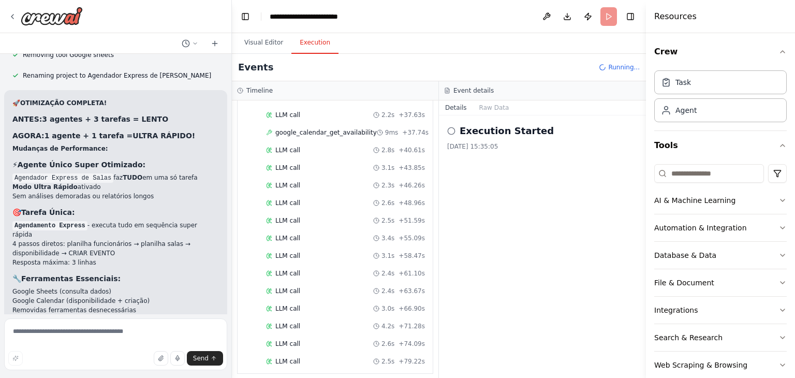
scroll to position [400, 0]
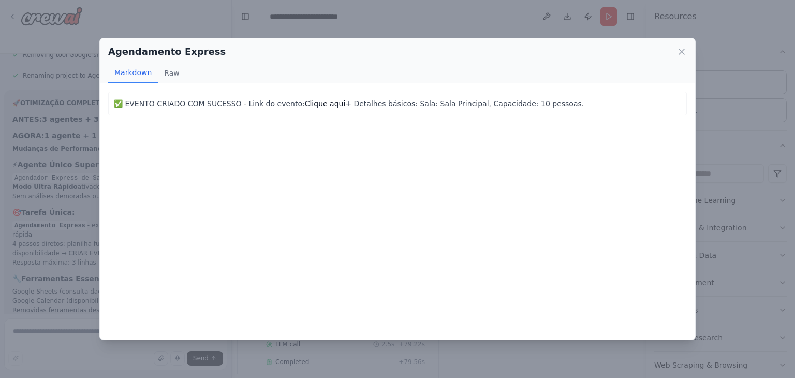
click at [305, 103] on link "Clique aqui" at bounding box center [325, 103] width 41 height 8
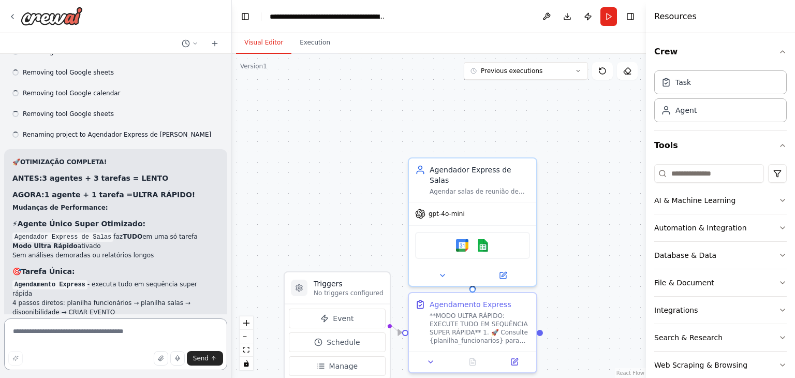
click at [50, 332] on textarea at bounding box center [115, 344] width 223 height 52
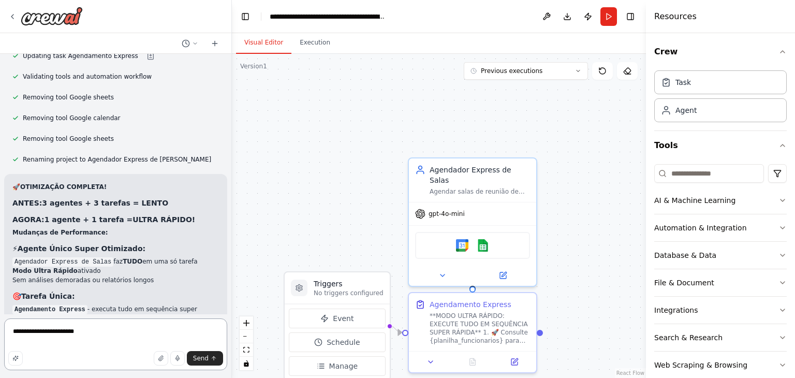
type textarea "**********"
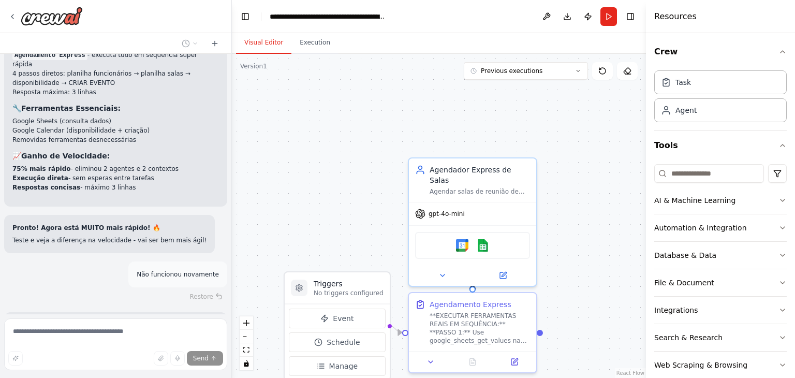
scroll to position [5127, 0]
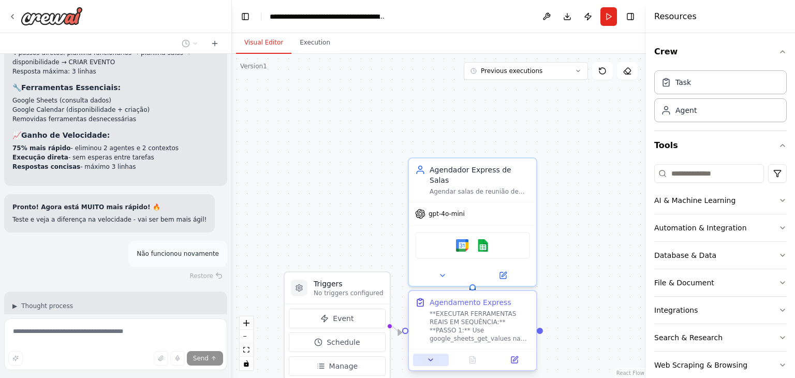
click at [433, 359] on icon at bounding box center [430, 359] width 8 height 8
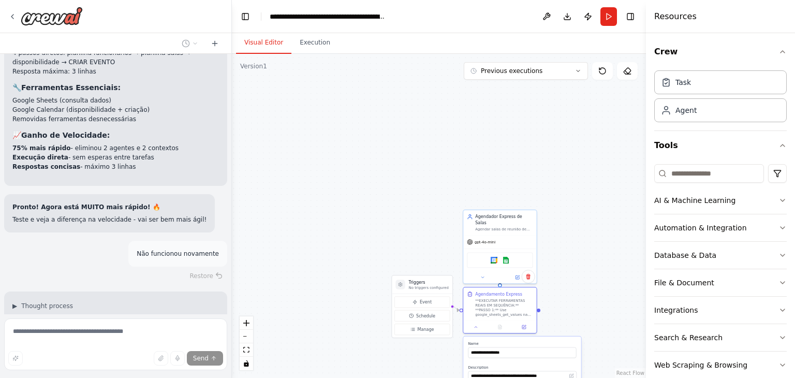
scroll to position [5236, 0]
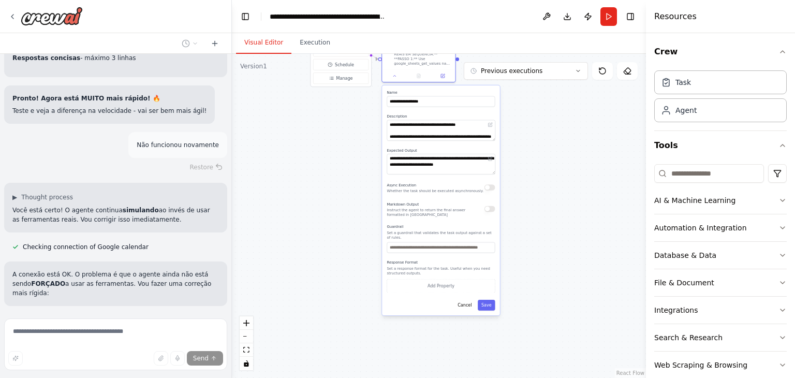
drag, startPoint x: 564, startPoint y: 232, endPoint x: 503, endPoint y: 41, distance: 199.8
click at [504, 44] on div "**********" at bounding box center [439, 205] width 414 height 345
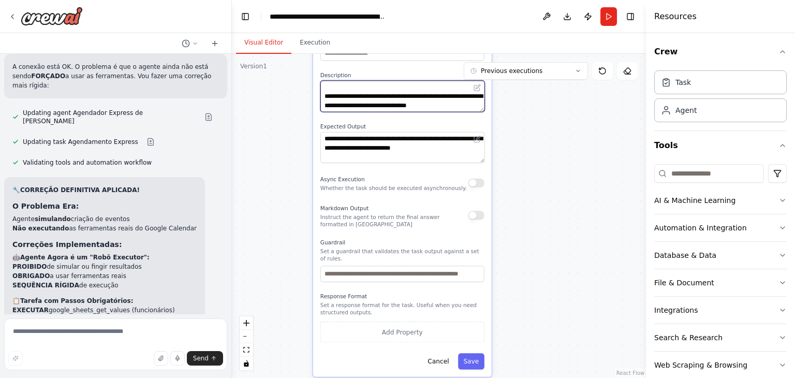
scroll to position [197, 0]
click at [450, 355] on button "Cancel" at bounding box center [438, 361] width 32 height 16
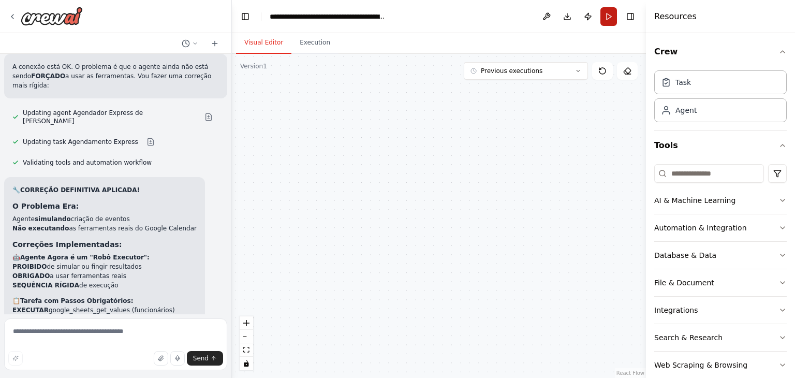
click at [608, 20] on button "Run" at bounding box center [608, 16] width 17 height 19
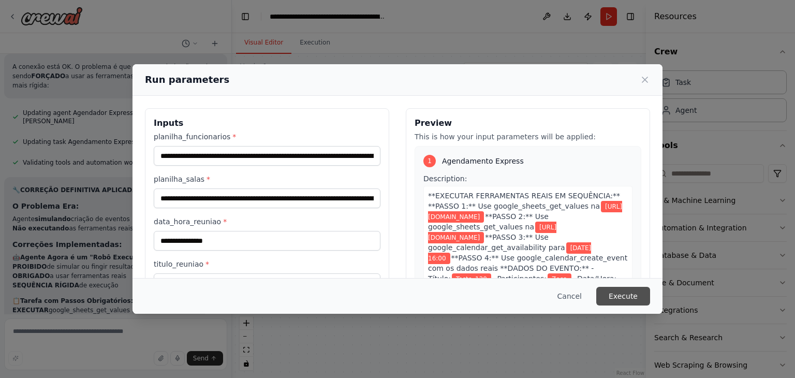
click at [623, 298] on button "Execute" at bounding box center [623, 296] width 54 height 19
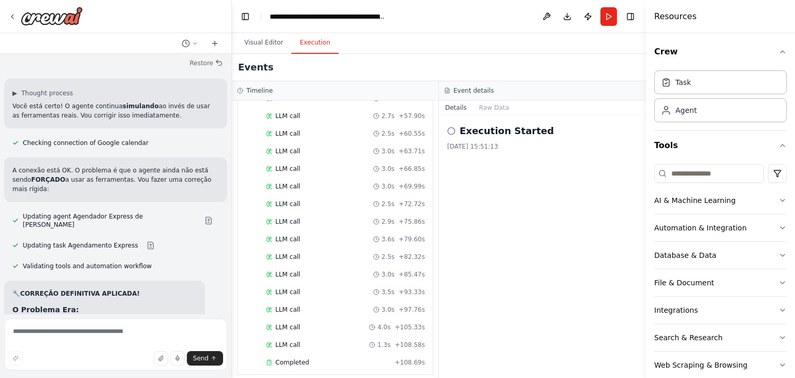
scroll to position [5443, 0]
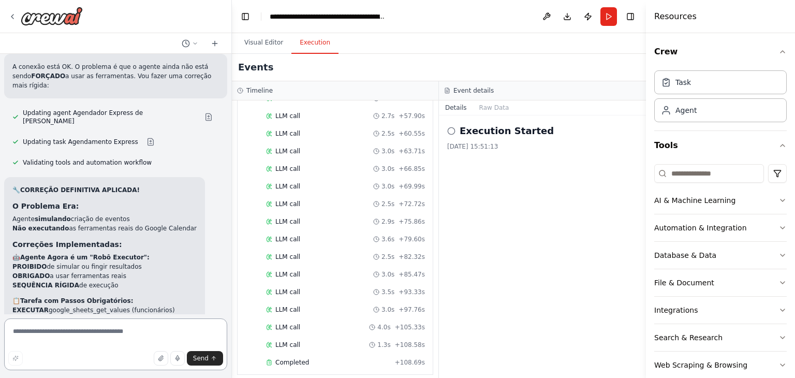
click at [111, 333] on textarea at bounding box center [115, 344] width 223 height 52
type textarea "**********"
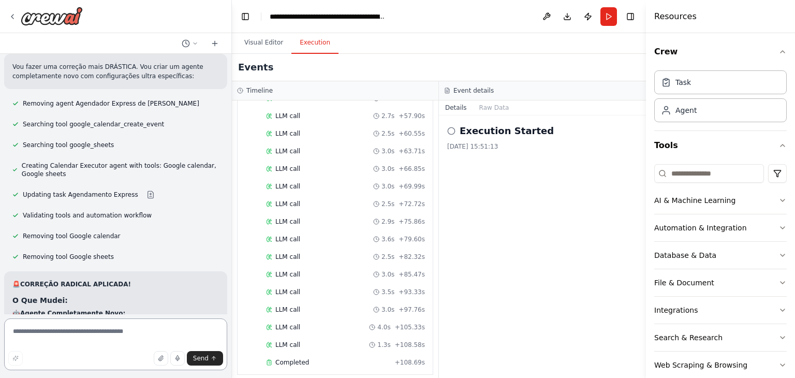
scroll to position [6029, 0]
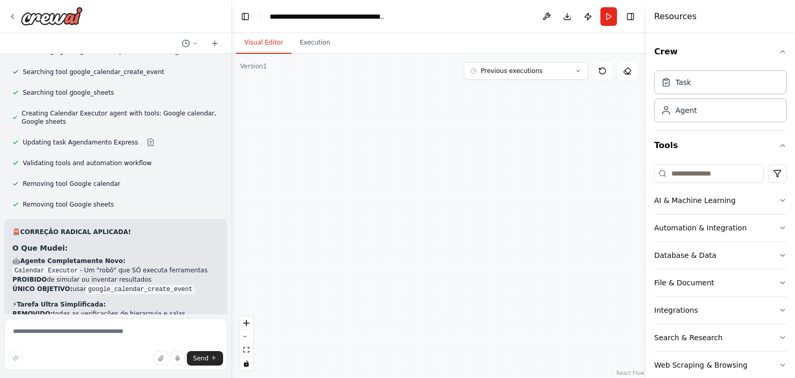
click at [261, 36] on button "Visual Editor" at bounding box center [263, 43] width 55 height 22
drag, startPoint x: 375, startPoint y: 218, endPoint x: 470, endPoint y: 396, distance: 201.2
click at [470, 377] on html "Hello! I'm the CrewAI assistant. What kind of automation do you want to build? …" at bounding box center [397, 189] width 795 height 378
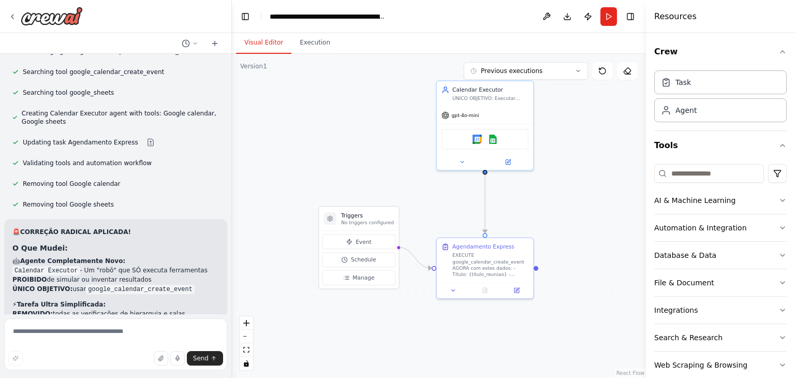
drag, startPoint x: 473, startPoint y: 325, endPoint x: 441, endPoint y: 329, distance: 32.3
click at [441, 329] on div ".deletable-edge-delete-btn { width: 20px; height: 20px; border: 0px solid #ffff…" at bounding box center [439, 216] width 414 height 324
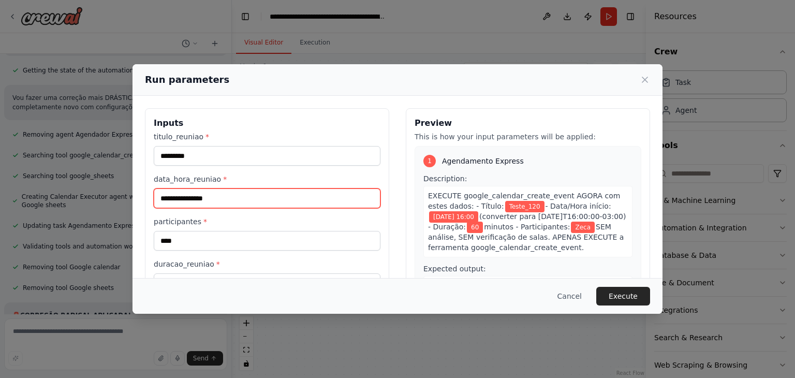
click at [224, 191] on input "**********" at bounding box center [267, 198] width 227 height 20
click at [206, 200] on input "**********" at bounding box center [267, 198] width 227 height 20
type input "**********"
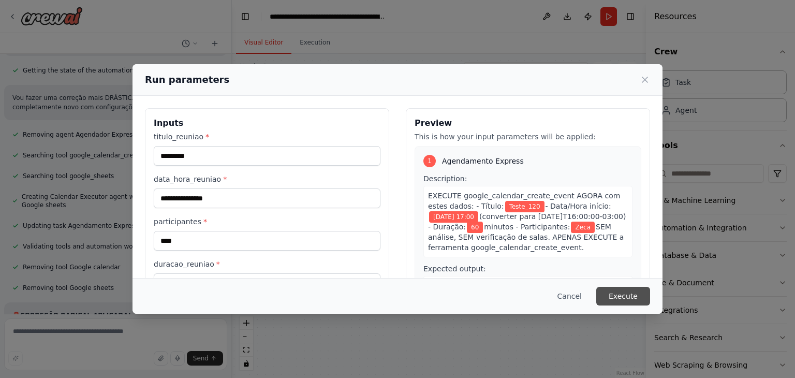
click at [617, 299] on button "Execute" at bounding box center [623, 296] width 54 height 19
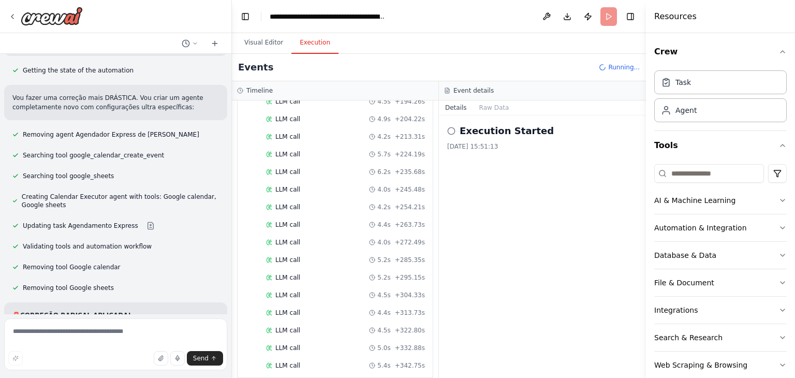
scroll to position [731, 0]
